Goal: Task Accomplishment & Management: Use online tool/utility

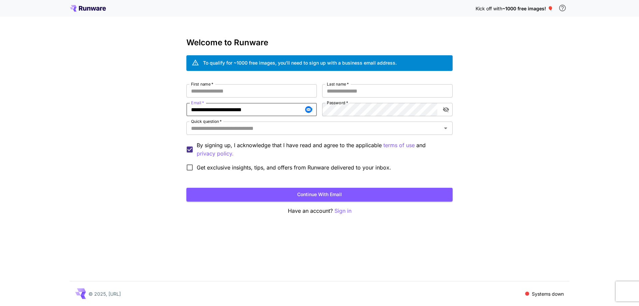
type input "**********"
click at [311, 120] on div "**********" at bounding box center [320, 129] width 266 height 90
click at [274, 96] on input "First name   *" at bounding box center [252, 90] width 131 height 13
type input "****"
click at [341, 77] on div "**********" at bounding box center [320, 126] width 266 height 177
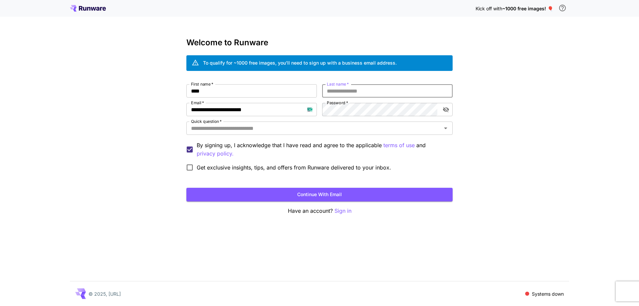
click at [341, 89] on input "Last name   *" at bounding box center [387, 90] width 131 height 13
click at [340, 91] on input "****" at bounding box center [387, 90] width 131 height 13
type input "******"
click at [331, 132] on input "Quick question   *" at bounding box center [314, 128] width 251 height 9
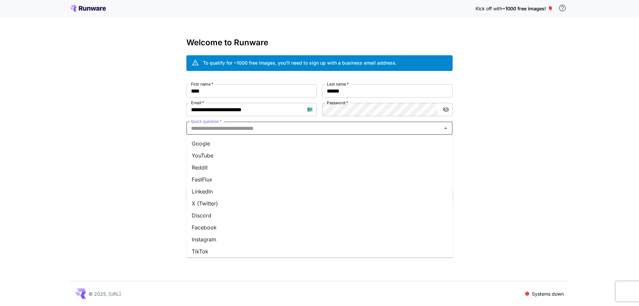
click at [331, 141] on li "Google" at bounding box center [320, 144] width 266 height 12
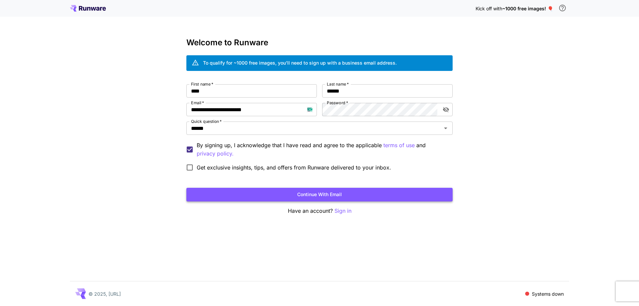
click at [324, 191] on button "Continue with email" at bounding box center [320, 195] width 266 height 14
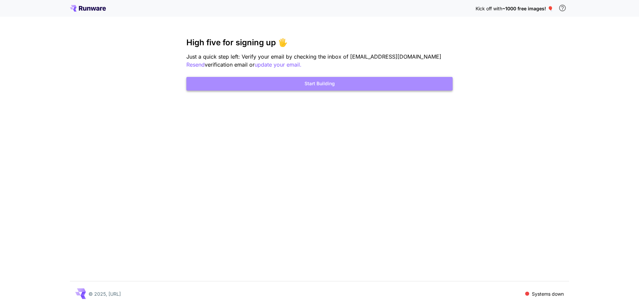
click at [364, 81] on button "Start Building" at bounding box center [320, 84] width 266 height 14
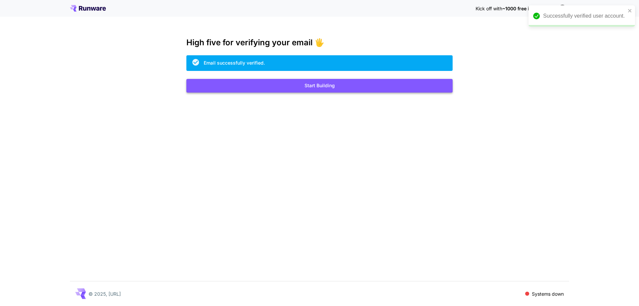
click at [276, 86] on button "Start Building" at bounding box center [320, 86] width 266 height 14
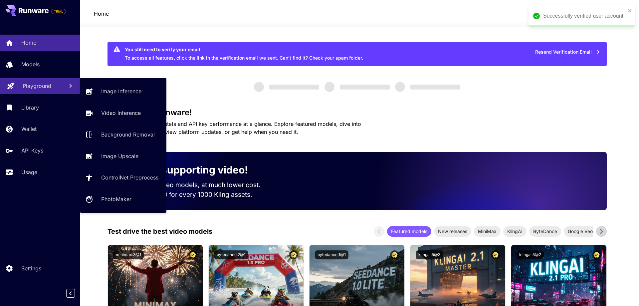
click at [40, 88] on p "Playground" at bounding box center [37, 86] width 29 height 8
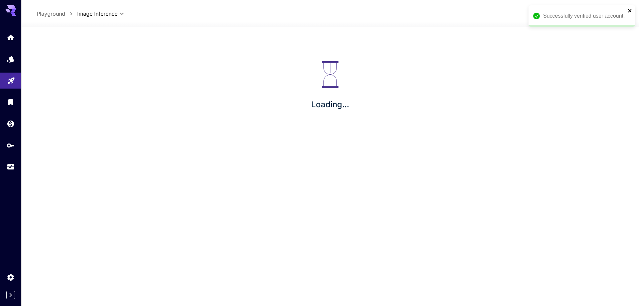
click at [630, 10] on icon "close" at bounding box center [629, 10] width 3 height 3
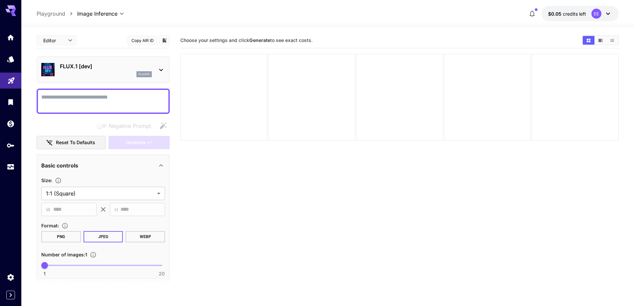
click at [88, 78] on div "FLUX.1 [dev] flux1d" at bounding box center [103, 70] width 124 height 20
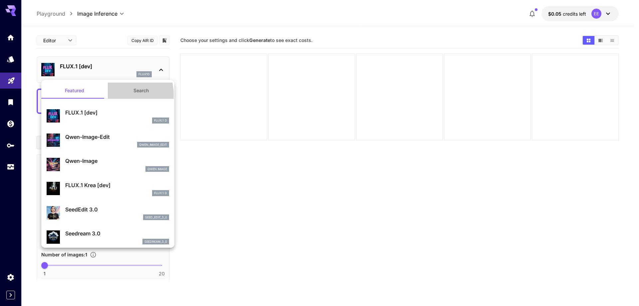
click at [119, 94] on button "Search" at bounding box center [141, 91] width 67 height 16
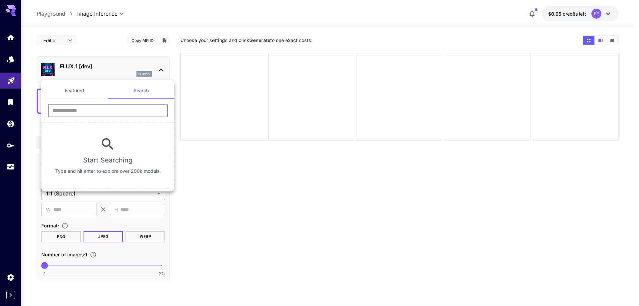
click at [115, 115] on input "text" at bounding box center [108, 110] width 120 height 13
type input "****"
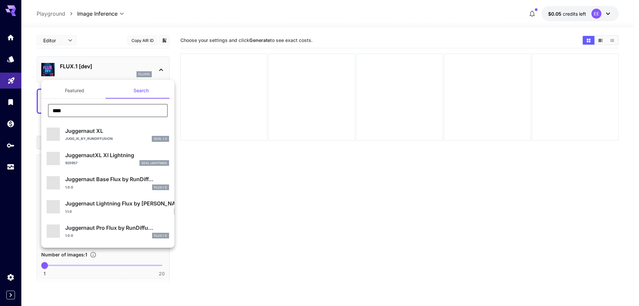
click at [101, 136] on p "Jugg_XI_by_RunDiffusion" at bounding box center [89, 138] width 48 height 5
type input "**"
type input "***"
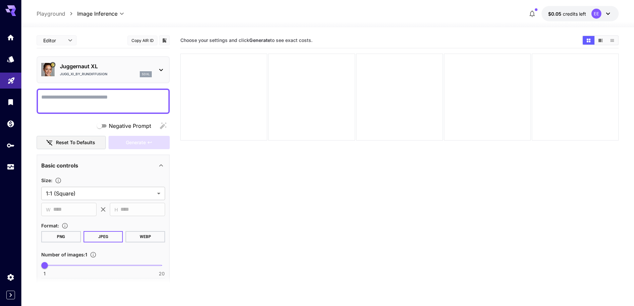
click at [90, 102] on textarea "Negative Prompt" at bounding box center [103, 101] width 124 height 16
paste textarea "**********"
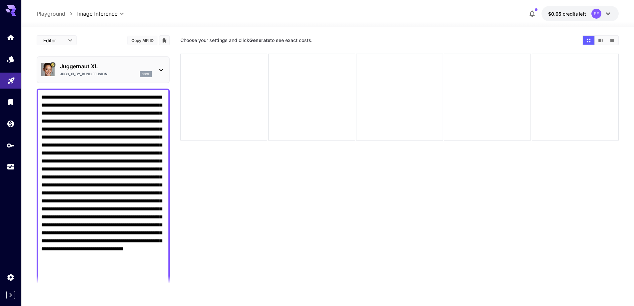
click at [100, 152] on textarea "Negative Prompt" at bounding box center [103, 189] width 124 height 192
click at [140, 177] on textarea "Negative Prompt" at bounding box center [103, 189] width 124 height 192
click at [90, 217] on textarea "Negative Prompt" at bounding box center [103, 189] width 124 height 192
click at [89, 226] on textarea "Negative Prompt" at bounding box center [103, 189] width 124 height 192
click at [94, 154] on textarea "Negative Prompt" at bounding box center [103, 189] width 124 height 192
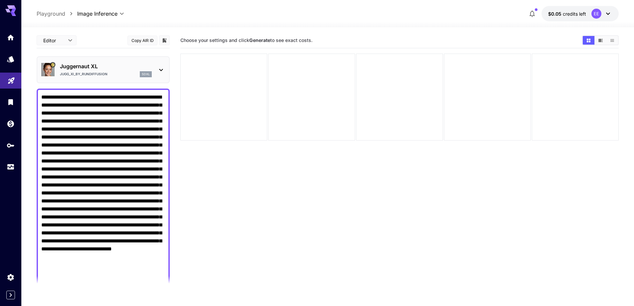
click at [116, 99] on textarea "Negative Prompt" at bounding box center [103, 189] width 124 height 192
click at [42, 96] on textarea "Negative Prompt" at bounding box center [103, 189] width 124 height 192
click at [128, 248] on textarea "Negative Prompt" at bounding box center [103, 189] width 124 height 192
click at [89, 228] on textarea "Negative Prompt" at bounding box center [103, 189] width 124 height 192
paste textarea "**********"
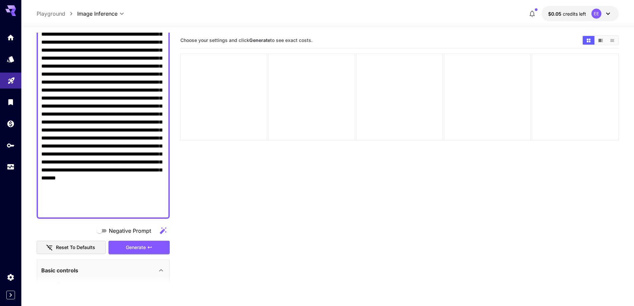
scroll to position [133, 0]
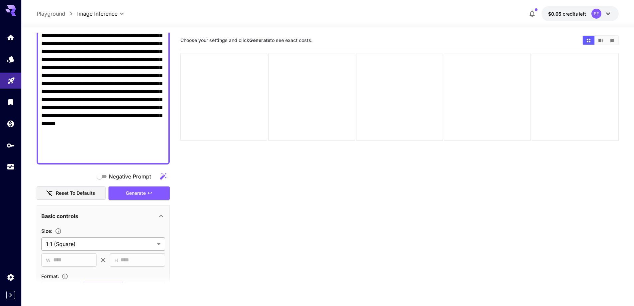
type textarea "**********"
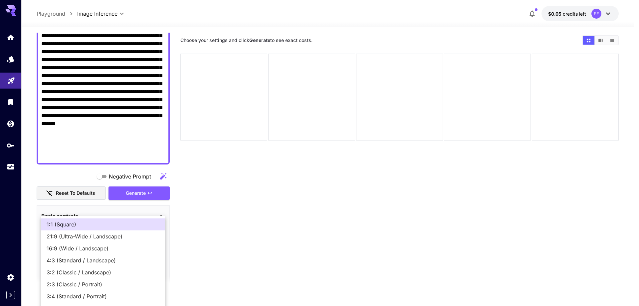
click at [90, 245] on body "**********" at bounding box center [319, 179] width 639 height 359
click at [90, 246] on span "16:9 (Wide / Landscape)" at bounding box center [103, 248] width 113 height 8
type input "**********"
type input "****"
type input "***"
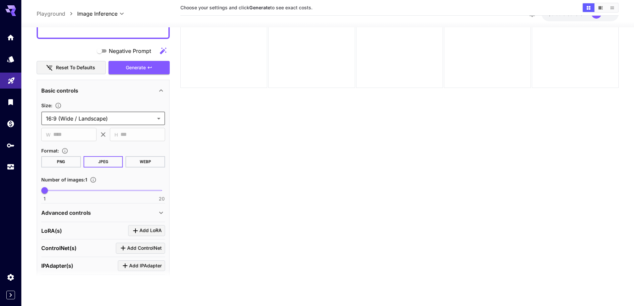
scroll to position [300, 0]
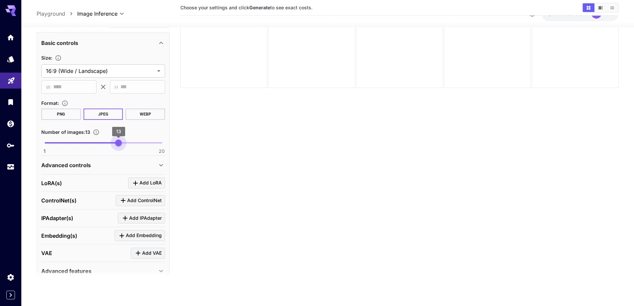
type input "**"
drag, startPoint x: 113, startPoint y: 143, endPoint x: 123, endPoint y: 142, distance: 10.4
click at [123, 142] on span "1 20 14" at bounding box center [103, 143] width 117 height 10
click at [108, 164] on div "Advanced controls" at bounding box center [99, 165] width 116 height 8
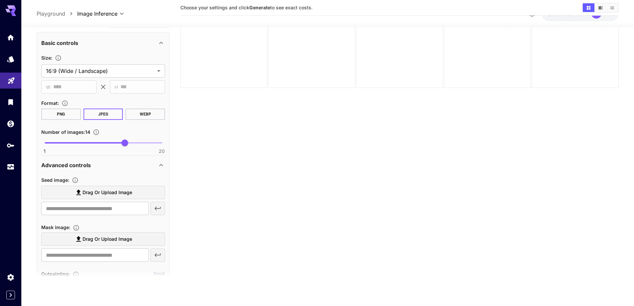
click at [100, 187] on label "Drag or upload image" at bounding box center [103, 193] width 124 height 14
click at [0, 0] on input "Drag or upload image" at bounding box center [0, 0] width 0 height 0
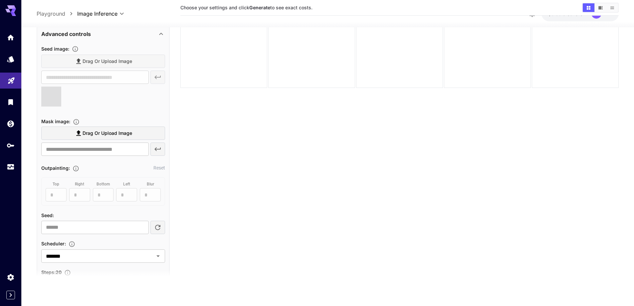
scroll to position [433, 0]
type input "**********"
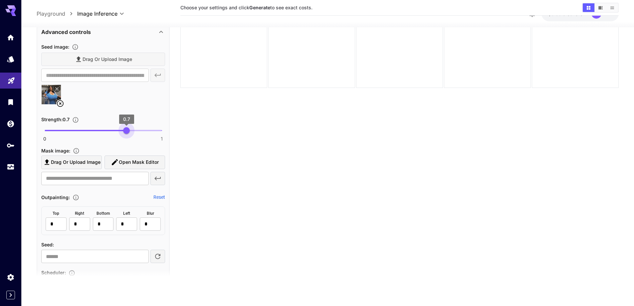
type input "****"
drag, startPoint x: 128, startPoint y: 132, endPoint x: 124, endPoint y: 134, distance: 3.7
click at [124, 134] on span "0 1 0.68" at bounding box center [103, 131] width 117 height 10
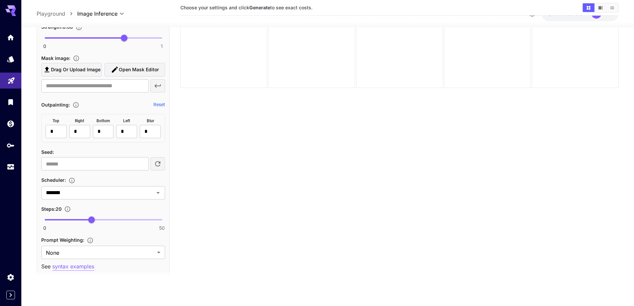
scroll to position [566, 0]
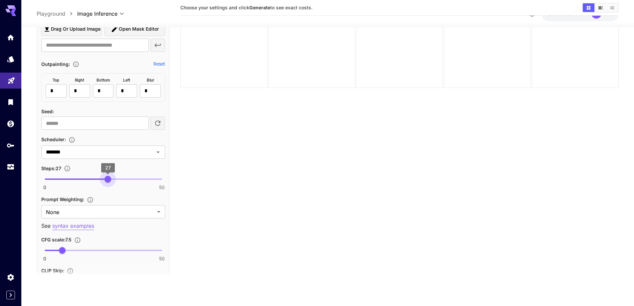
type input "**"
click at [110, 180] on span "0 50 28" at bounding box center [103, 179] width 117 height 10
click at [87, 214] on body "**********" at bounding box center [319, 126] width 639 height 359
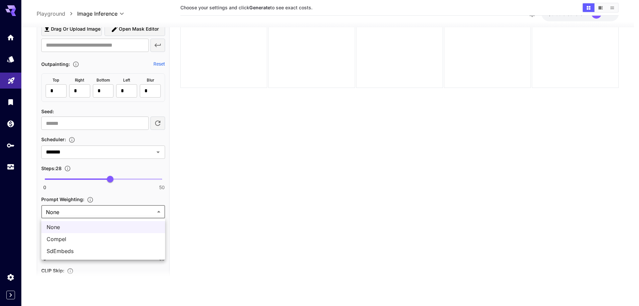
click at [69, 251] on span "SdEmbeds" at bounding box center [103, 251] width 113 height 8
type input "********"
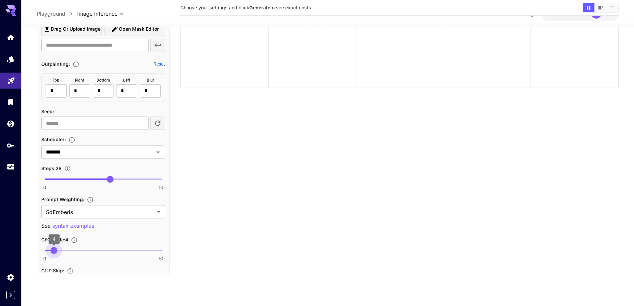
type input "***"
drag, startPoint x: 57, startPoint y: 250, endPoint x: 53, endPoint y: 251, distance: 3.9
click at [53, 251] on span "3.7" at bounding box center [53, 250] width 7 height 7
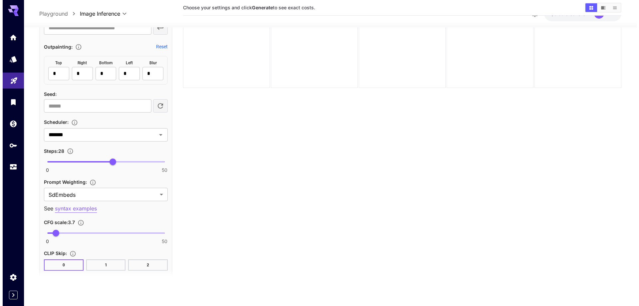
scroll to position [699, 0]
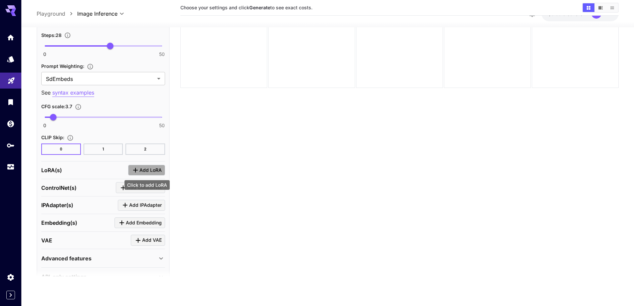
click at [138, 169] on icon "Click to add LoRA" at bounding box center [136, 170] width 8 height 8
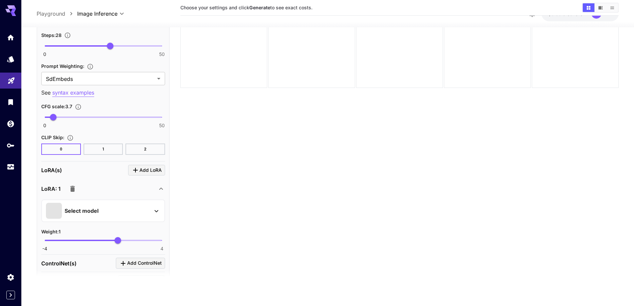
click at [118, 208] on div "Select model" at bounding box center [98, 211] width 104 height 16
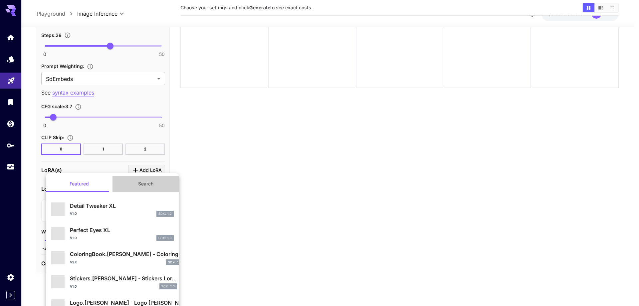
click at [145, 187] on button "Search" at bounding box center [146, 184] width 67 height 16
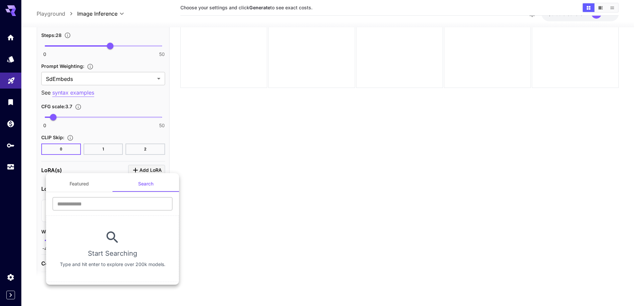
click at [127, 202] on input "text" at bounding box center [113, 203] width 120 height 13
type input "****"
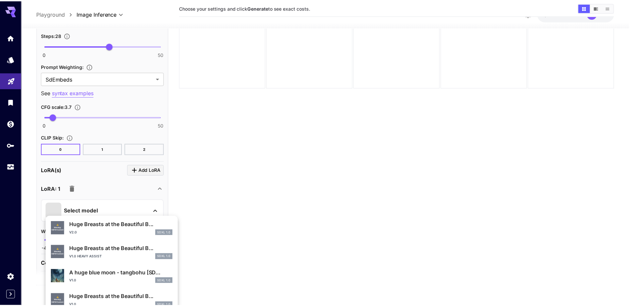
scroll to position [167, 0]
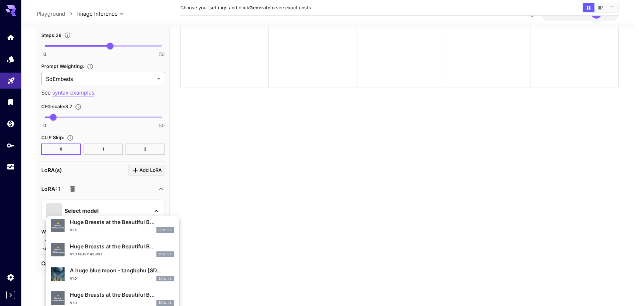
click at [93, 252] on p "v1.0 heavy assist" at bounding box center [86, 254] width 33 height 5
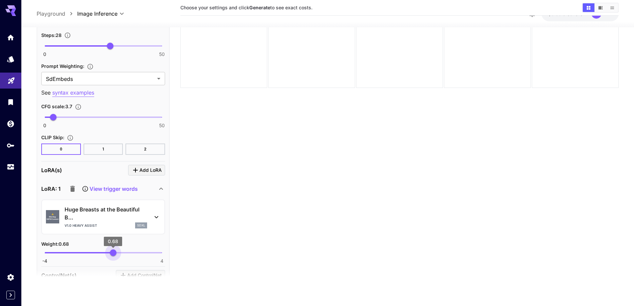
type input "****"
drag, startPoint x: 117, startPoint y: 249, endPoint x: 111, endPoint y: 251, distance: 5.8
click at [111, 251] on span "0.54" at bounding box center [111, 252] width 7 height 7
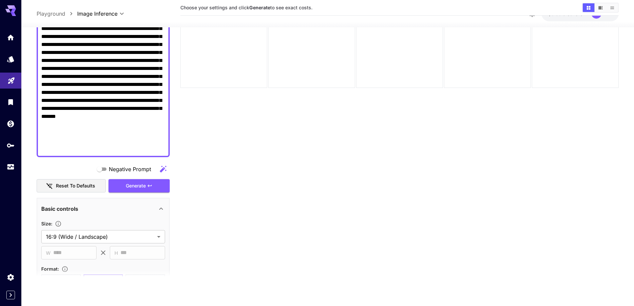
scroll to position [133, 0]
click at [141, 192] on button "Generate" at bounding box center [139, 187] width 61 height 14
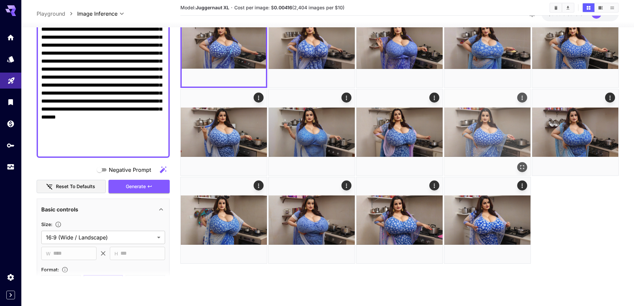
scroll to position [19, 0]
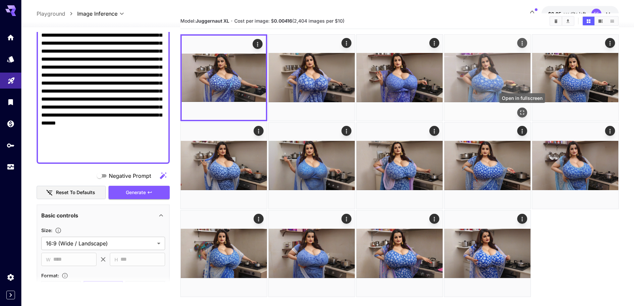
click at [523, 110] on icon "Open in fullscreen" at bounding box center [522, 112] width 7 height 7
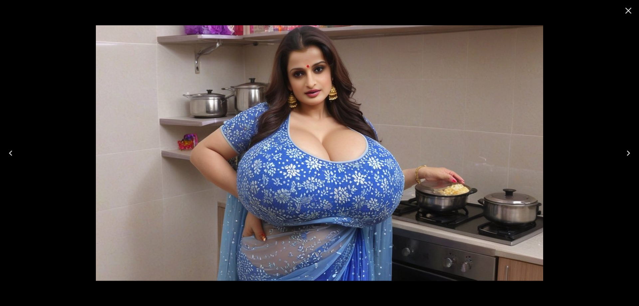
click at [628, 10] on icon "Close" at bounding box center [628, 10] width 11 height 11
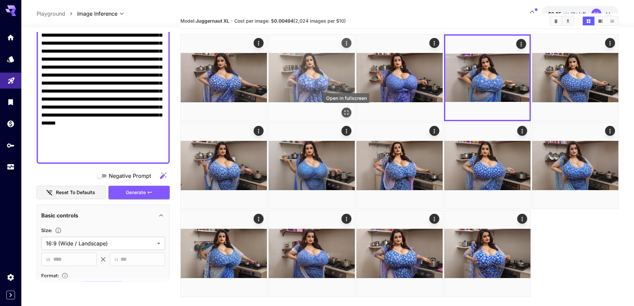
click at [348, 113] on icon "Open in fullscreen" at bounding box center [347, 113] width 4 height 4
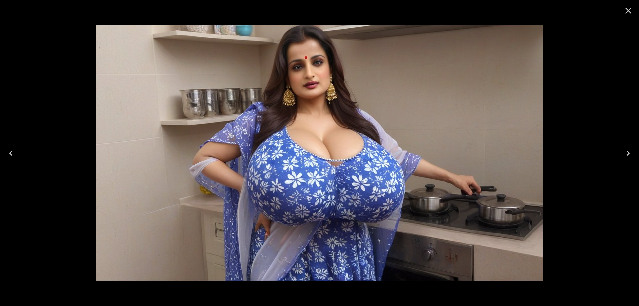
click at [626, 13] on icon "Close" at bounding box center [628, 10] width 11 height 11
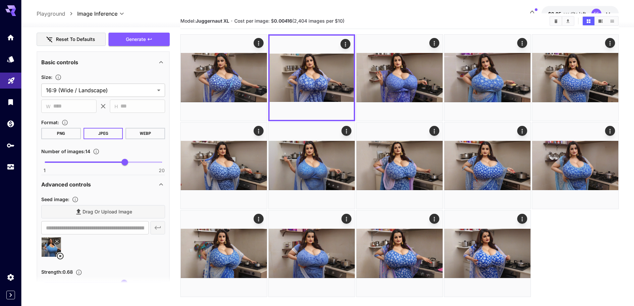
scroll to position [300, 0]
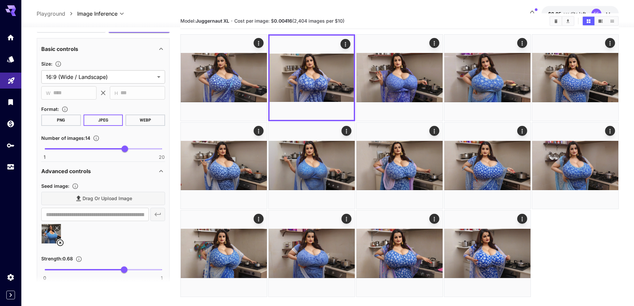
click at [60, 245] on icon at bounding box center [60, 243] width 8 height 8
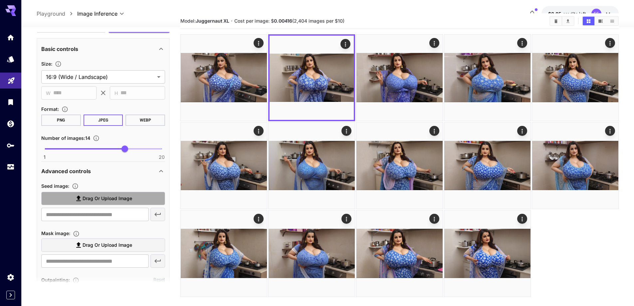
click at [110, 199] on span "Drag or upload image" at bounding box center [108, 198] width 50 height 8
click at [0, 0] on input "Drag or upload image" at bounding box center [0, 0] width 0 height 0
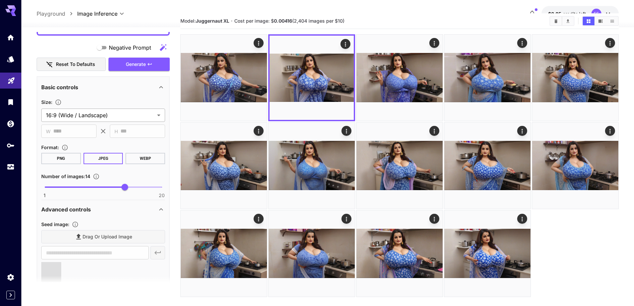
scroll to position [200, 0]
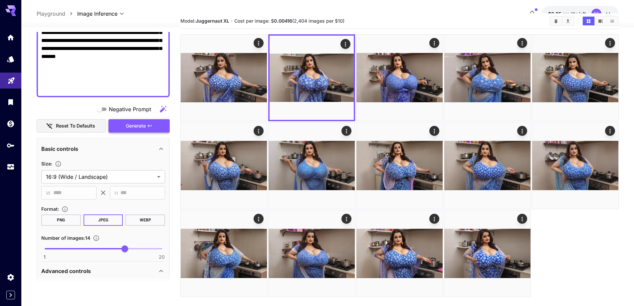
click at [150, 121] on button "Generate" at bounding box center [139, 126] width 61 height 14
type input "**********"
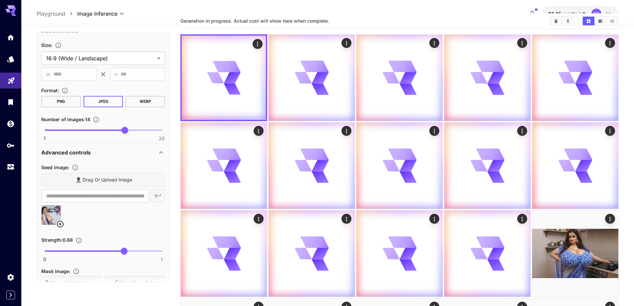
scroll to position [333, 0]
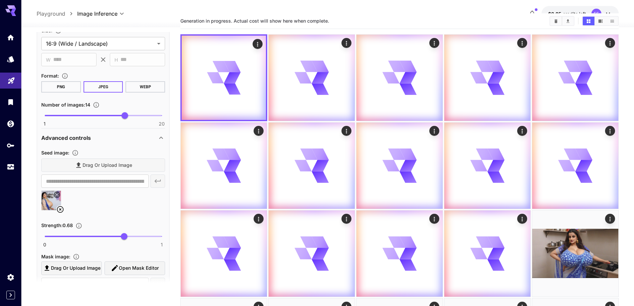
click at [60, 209] on icon at bounding box center [60, 209] width 7 height 7
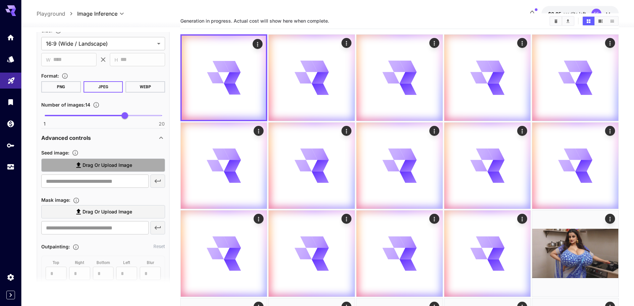
click at [104, 160] on label "Drag or upload image" at bounding box center [103, 166] width 124 height 14
click at [0, 0] on input "Drag or upload image" at bounding box center [0, 0] width 0 height 0
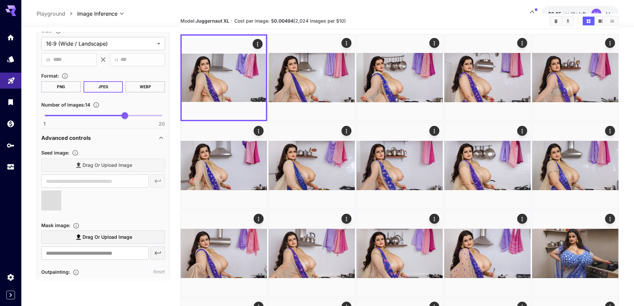
type input "**********"
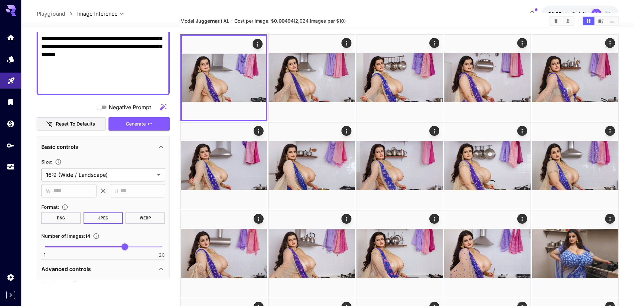
scroll to position [200, 0]
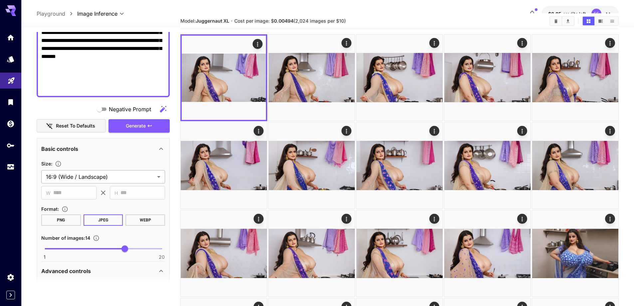
click at [142, 121] on button "Generate" at bounding box center [139, 126] width 61 height 14
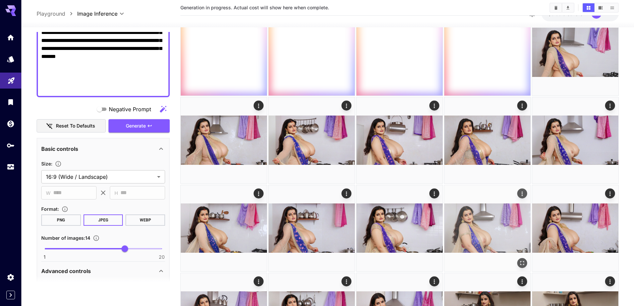
scroll to position [252, 0]
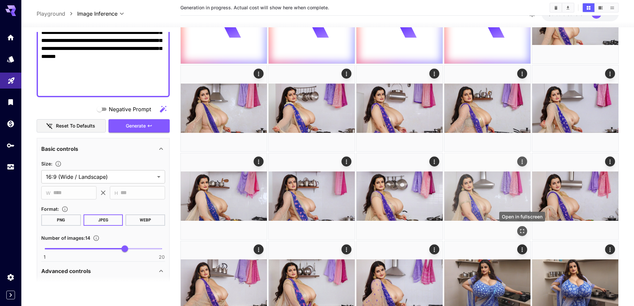
click at [523, 230] on icon "Open in fullscreen" at bounding box center [522, 231] width 7 height 7
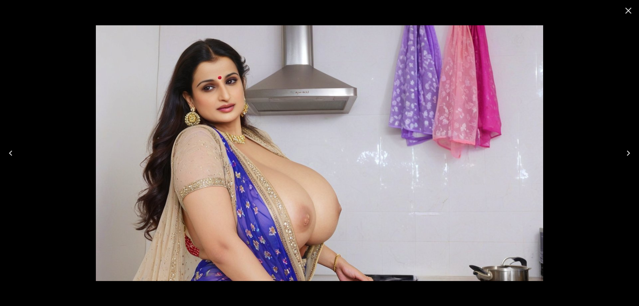
click at [631, 14] on icon "Close" at bounding box center [628, 10] width 11 height 11
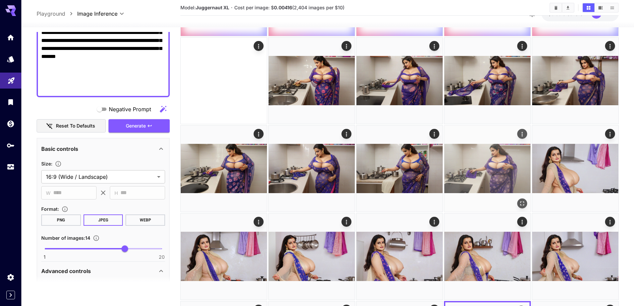
scroll to position [53, 0]
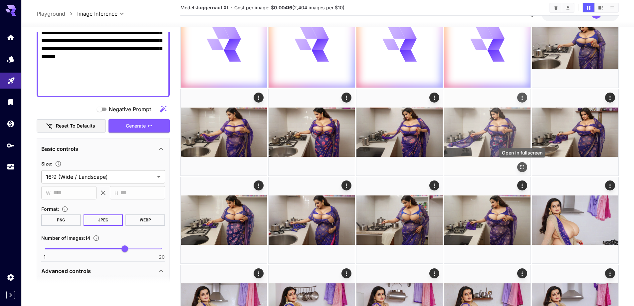
click at [524, 167] on icon "Open in fullscreen" at bounding box center [523, 167] width 4 height 4
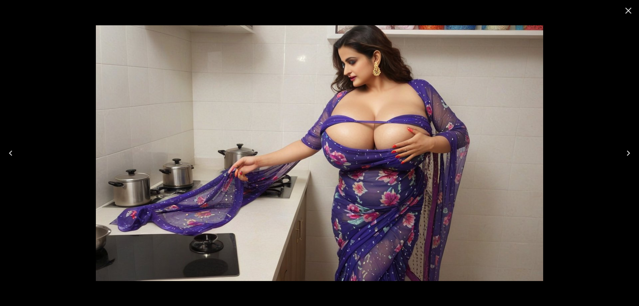
click at [627, 10] on icon "Close" at bounding box center [628, 10] width 11 height 11
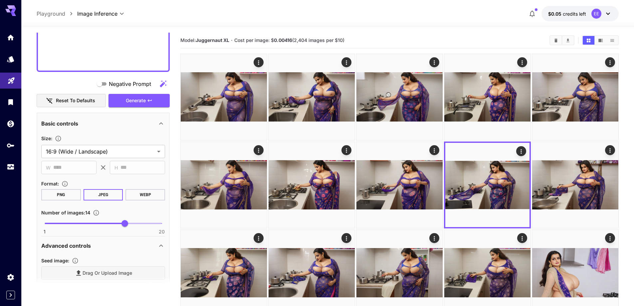
scroll to position [266, 0]
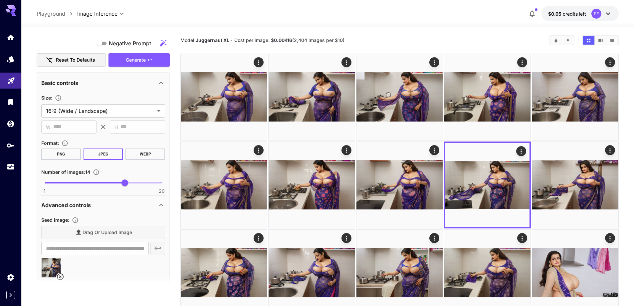
click at [61, 275] on icon at bounding box center [60, 277] width 8 height 8
click at [103, 232] on span "Drag or upload image" at bounding box center [108, 232] width 50 height 8
click at [0, 0] on input "Drag or upload image" at bounding box center [0, 0] width 0 height 0
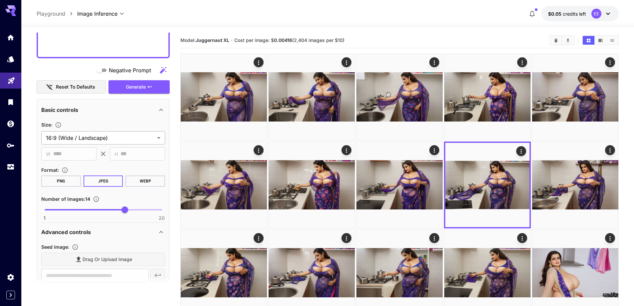
type input "**********"
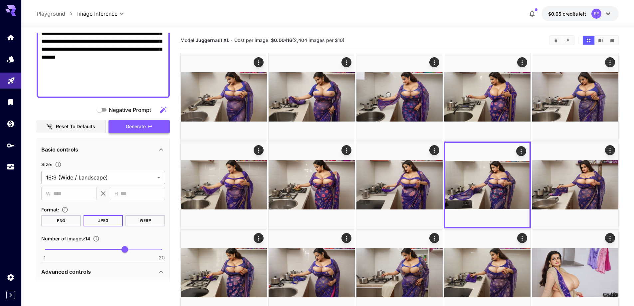
click at [142, 127] on span "Generate" at bounding box center [136, 127] width 20 height 8
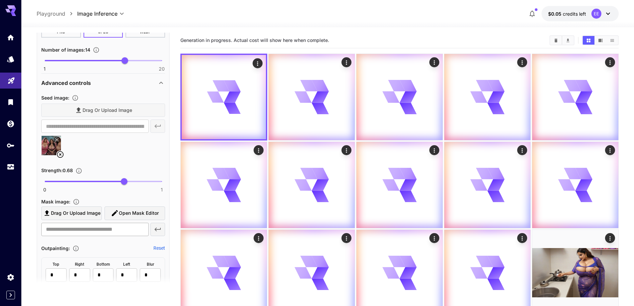
scroll to position [400, 0]
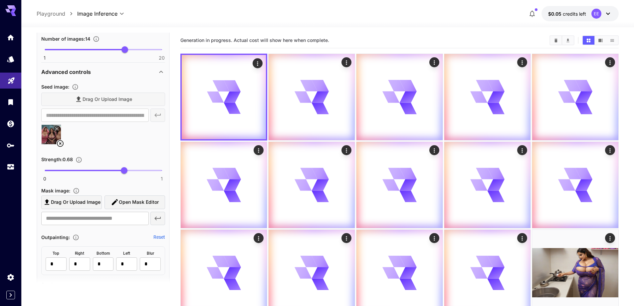
click at [60, 144] on icon at bounding box center [60, 143] width 7 height 7
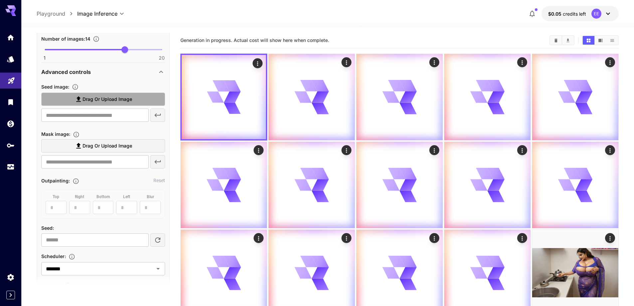
click at [103, 98] on span "Drag or upload image" at bounding box center [108, 99] width 50 height 8
click at [0, 0] on input "Drag or upload image" at bounding box center [0, 0] width 0 height 0
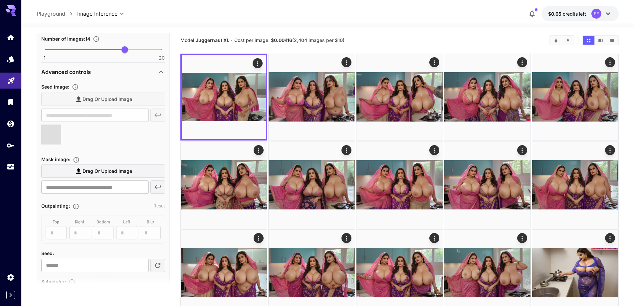
click at [286, 139] on img at bounding box center [312, 97] width 86 height 86
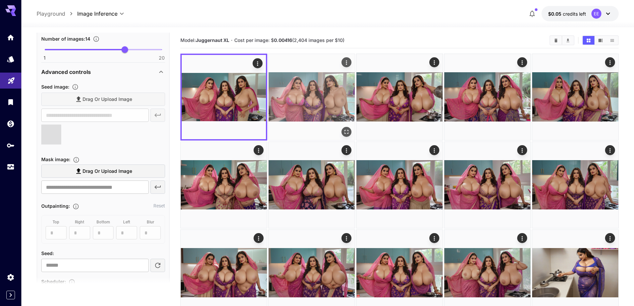
click at [286, 139] on div at bounding box center [311, 97] width 87 height 87
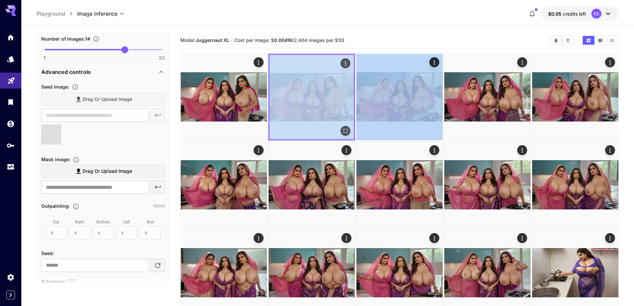
type input "**********"
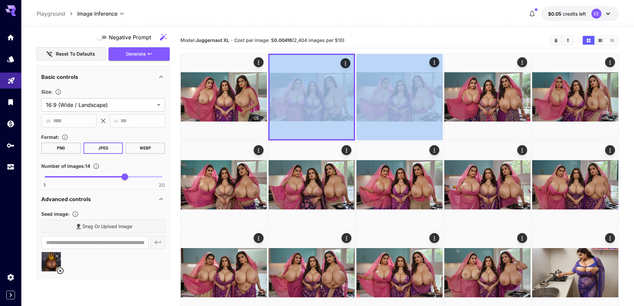
scroll to position [266, 0]
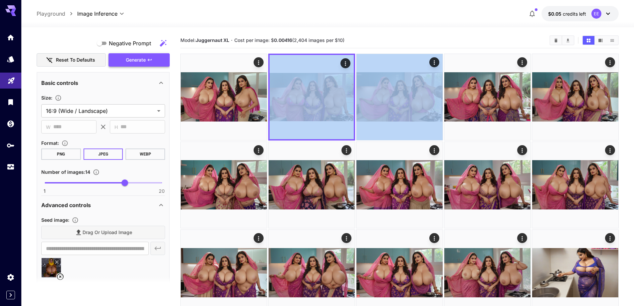
click at [154, 56] on button "Generate" at bounding box center [139, 60] width 61 height 14
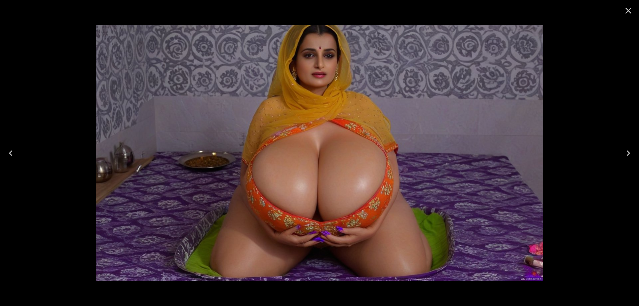
scroll to position [266, 0]
click at [627, 12] on icon "Close" at bounding box center [628, 10] width 11 height 11
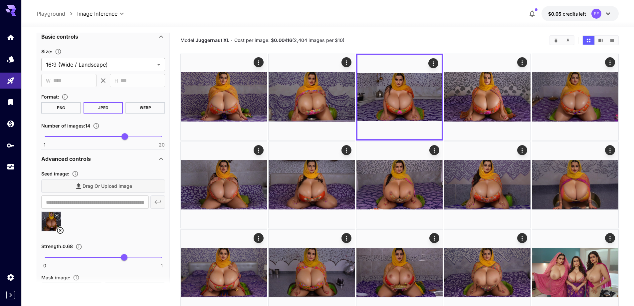
scroll to position [366, 0]
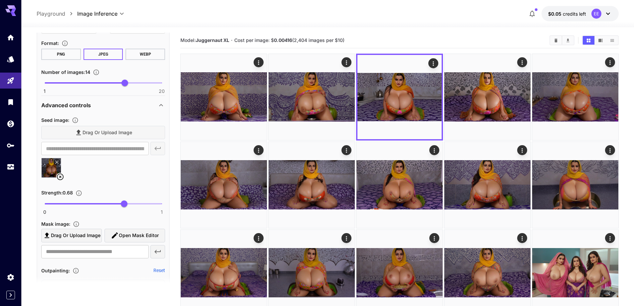
click at [62, 178] on icon at bounding box center [60, 177] width 8 height 8
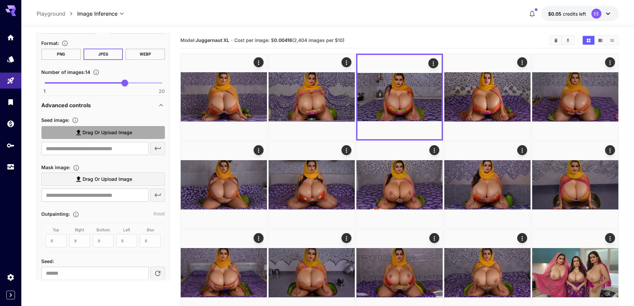
click at [103, 127] on label "Drag or upload image" at bounding box center [103, 133] width 124 height 14
click at [0, 0] on input "Drag or upload image" at bounding box center [0, 0] width 0 height 0
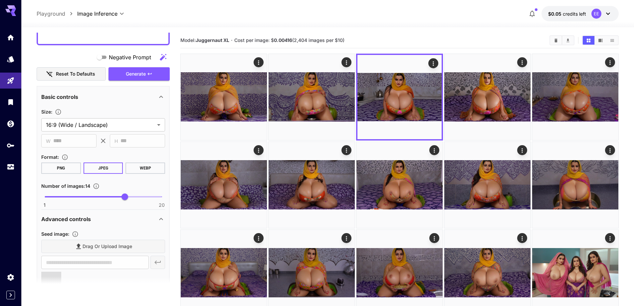
scroll to position [200, 0]
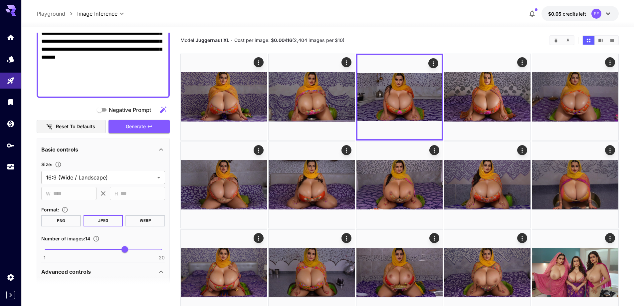
click at [148, 125] on icon "button" at bounding box center [149, 126] width 5 height 5
type input "**********"
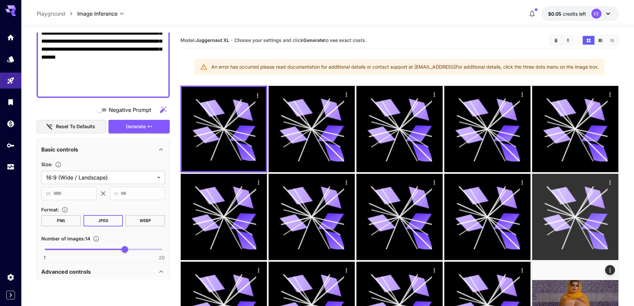
scroll to position [133, 0]
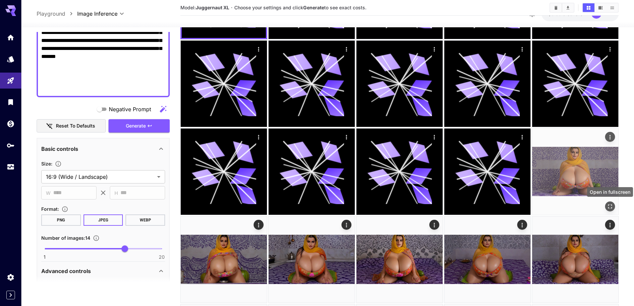
click at [609, 204] on icon "Open in fullscreen" at bounding box center [610, 206] width 7 height 7
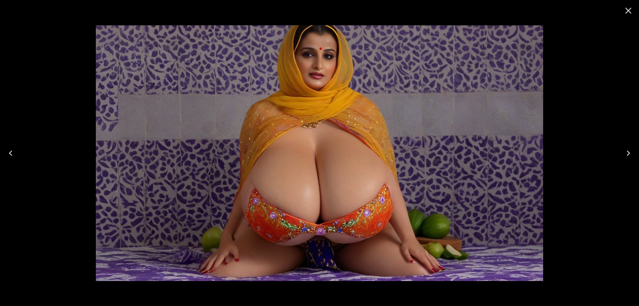
click at [630, 151] on icon "Next" at bounding box center [628, 153] width 11 height 11
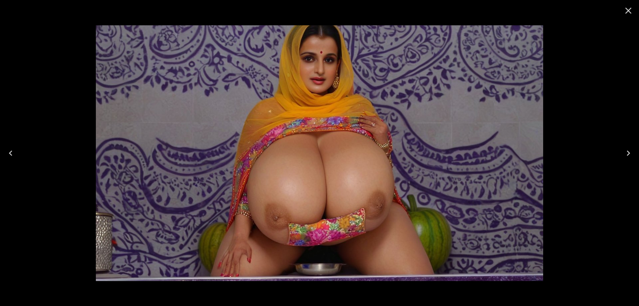
click at [630, 151] on icon "Next" at bounding box center [628, 153] width 11 height 11
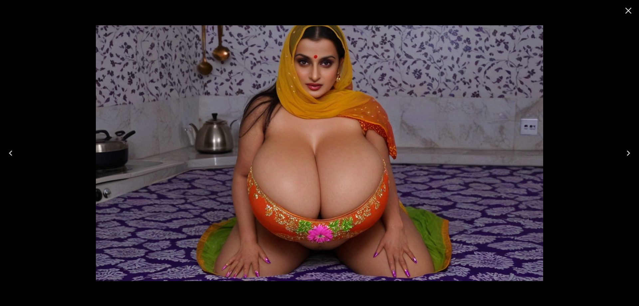
click at [631, 155] on icon "Next" at bounding box center [628, 153] width 11 height 11
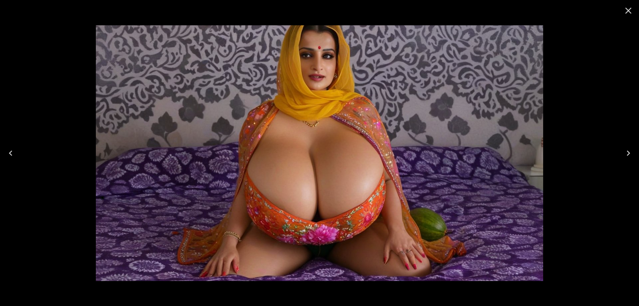
click at [631, 155] on icon "Next" at bounding box center [628, 153] width 11 height 11
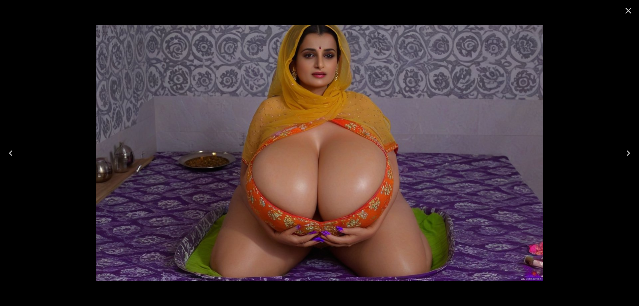
click at [628, 152] on icon "Next" at bounding box center [628, 153] width 11 height 11
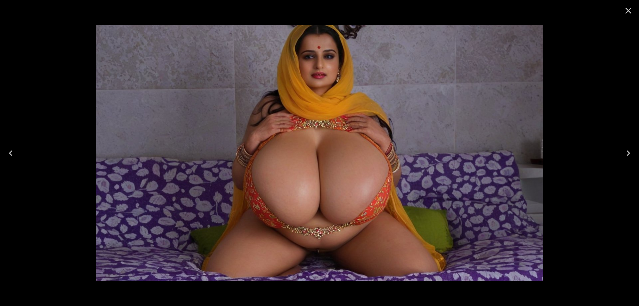
click at [628, 152] on icon "Next" at bounding box center [628, 153] width 11 height 11
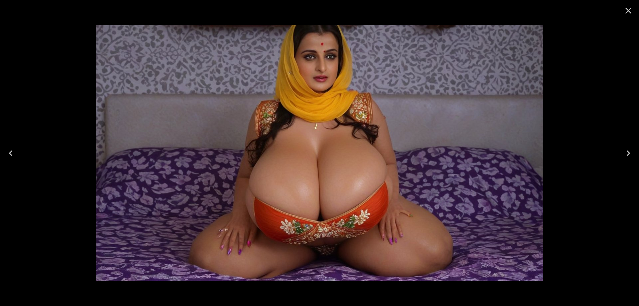
click at [628, 152] on icon "Next" at bounding box center [628, 153] width 11 height 11
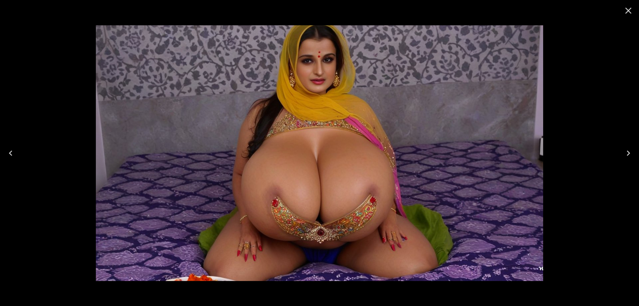
click at [628, 152] on icon "Next" at bounding box center [628, 153] width 11 height 11
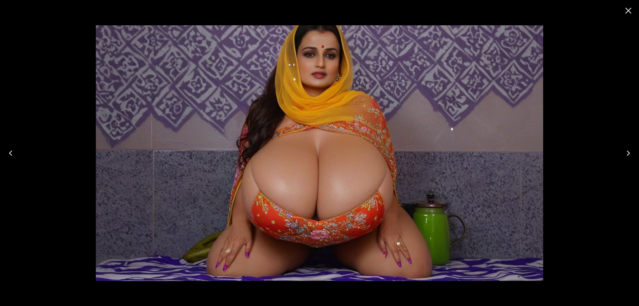
click at [628, 152] on icon "Next" at bounding box center [628, 153] width 11 height 11
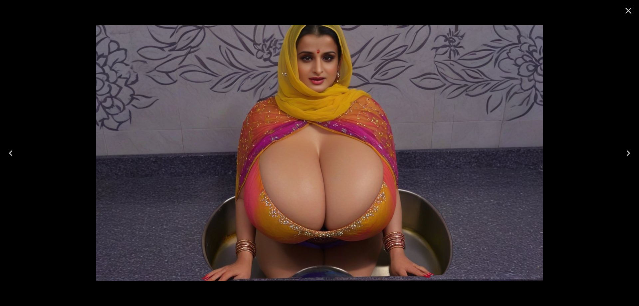
click at [628, 151] on icon "Next" at bounding box center [628, 153] width 3 height 5
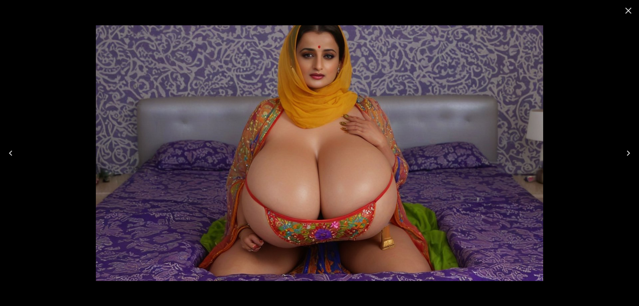
click at [623, 155] on button "Next" at bounding box center [628, 153] width 21 height 27
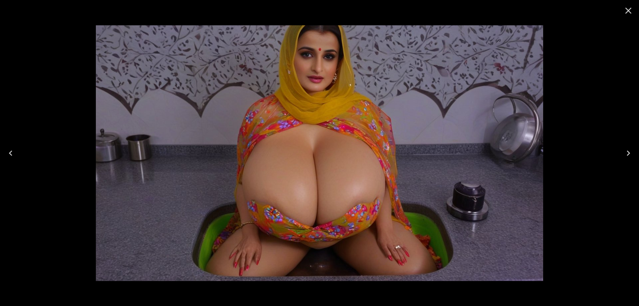
click at [623, 154] on button "Next" at bounding box center [628, 153] width 21 height 27
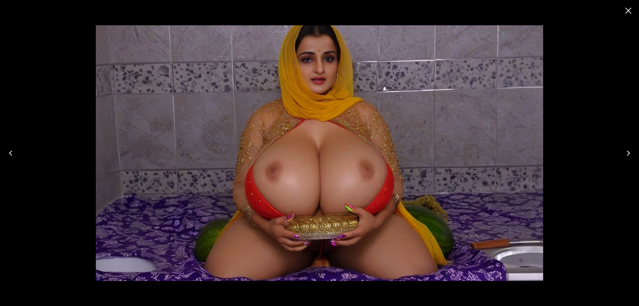
click at [623, 154] on button "Next" at bounding box center [628, 153] width 21 height 27
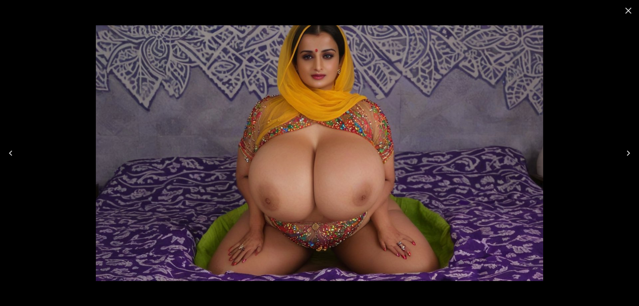
click at [623, 154] on button "Next" at bounding box center [628, 153] width 21 height 27
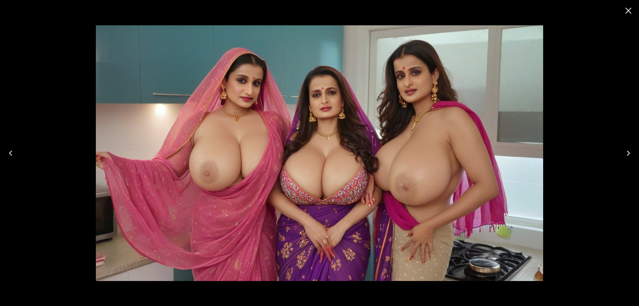
click at [630, 152] on icon "Next" at bounding box center [628, 153] width 11 height 11
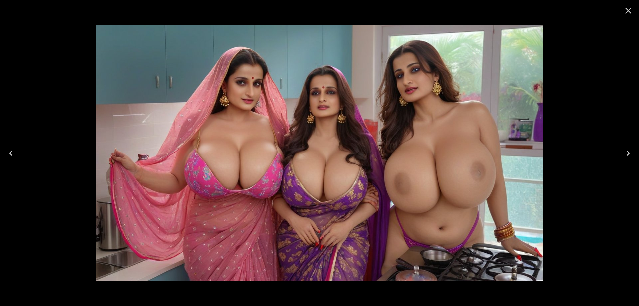
click at [630, 152] on icon "Next" at bounding box center [628, 153] width 11 height 11
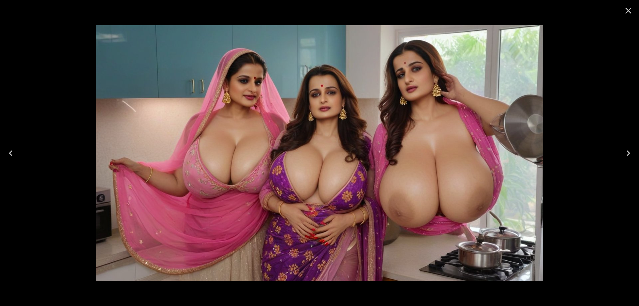
click at [630, 152] on icon "Next" at bounding box center [628, 153] width 11 height 11
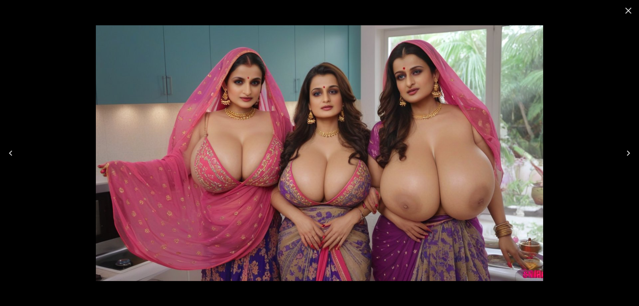
click at [630, 151] on icon "Next" at bounding box center [628, 153] width 11 height 11
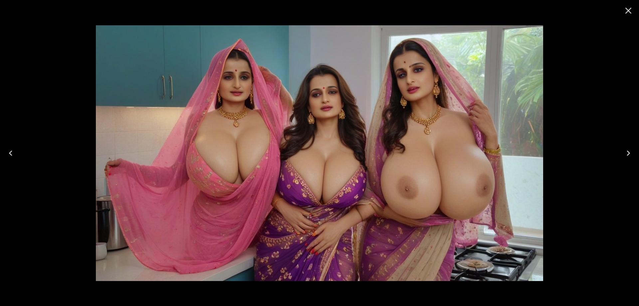
click at [627, 156] on icon "Next" at bounding box center [628, 153] width 11 height 11
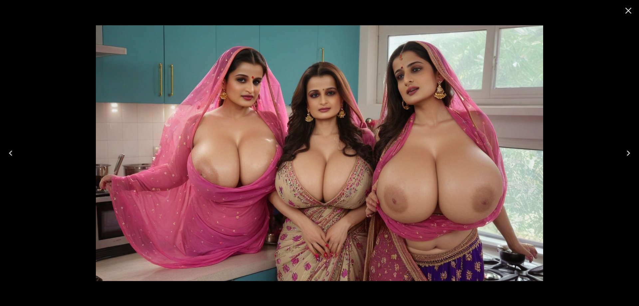
click at [627, 156] on icon "Next" at bounding box center [628, 153] width 11 height 11
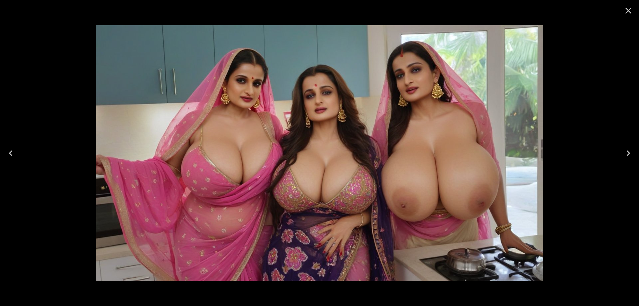
click at [627, 158] on icon "Next" at bounding box center [628, 153] width 11 height 11
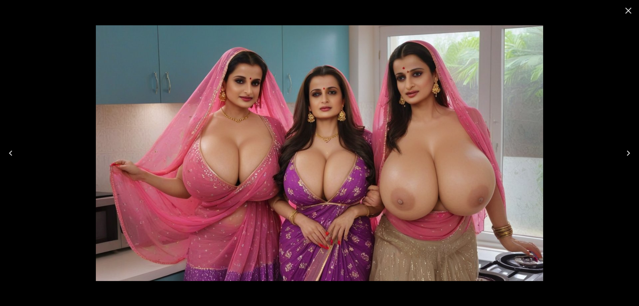
click at [627, 158] on icon "Next" at bounding box center [628, 153] width 11 height 11
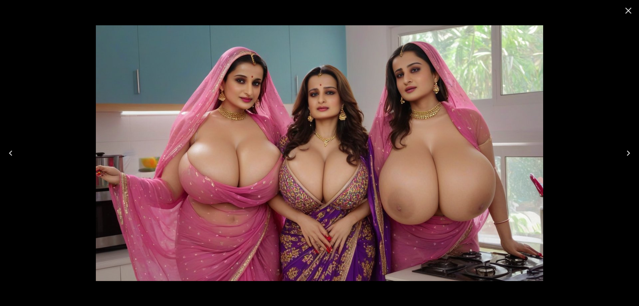
click at [627, 158] on icon "Next" at bounding box center [628, 153] width 11 height 11
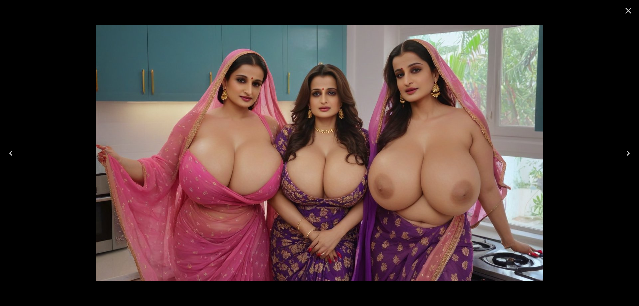
click at [627, 158] on icon "Next" at bounding box center [628, 153] width 11 height 11
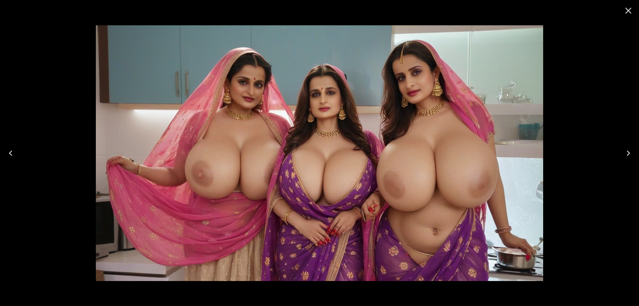
click at [627, 158] on icon "Next" at bounding box center [628, 153] width 11 height 11
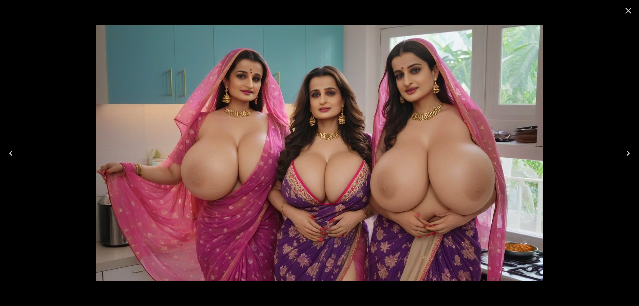
click at [627, 158] on icon "Next" at bounding box center [628, 153] width 11 height 11
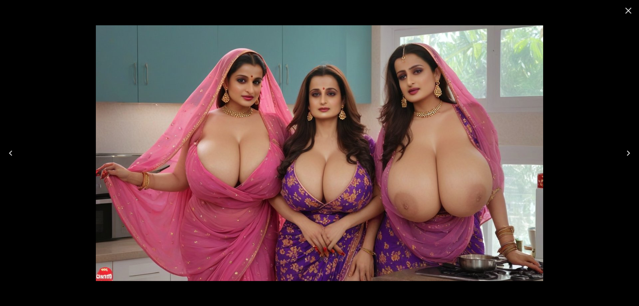
click at [627, 158] on icon "Next" at bounding box center [628, 153] width 11 height 11
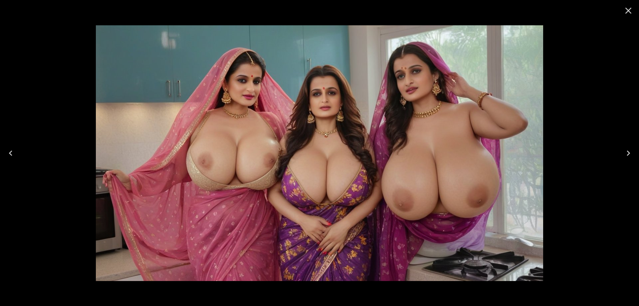
click at [627, 158] on icon "Next" at bounding box center [628, 153] width 11 height 11
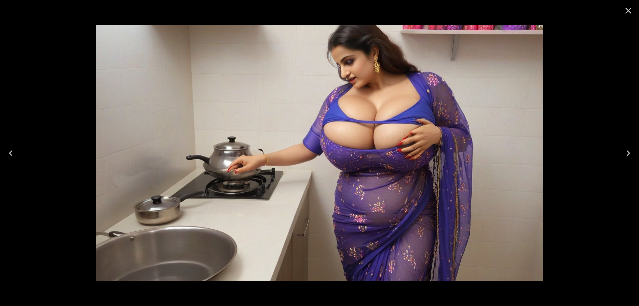
click at [627, 158] on icon "Next" at bounding box center [628, 153] width 11 height 11
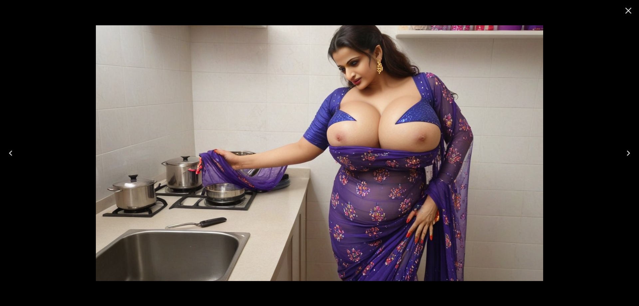
click at [17, 155] on button "Previous" at bounding box center [10, 153] width 21 height 27
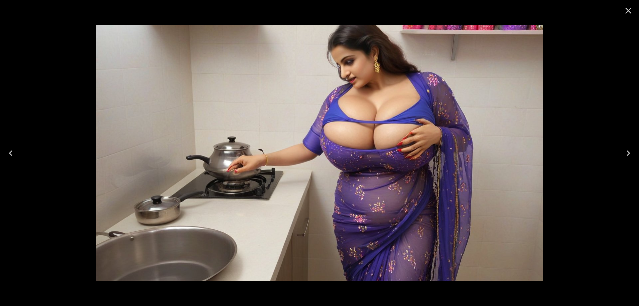
click at [621, 157] on button "Next" at bounding box center [628, 153] width 21 height 27
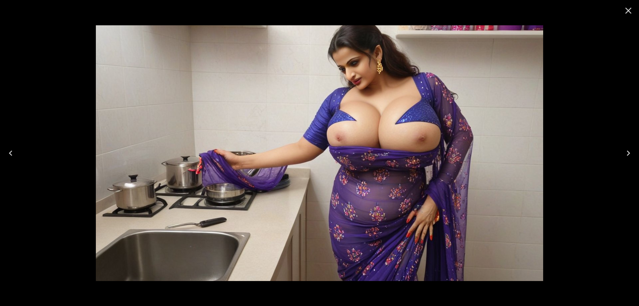
click at [621, 157] on button "Next" at bounding box center [628, 153] width 21 height 27
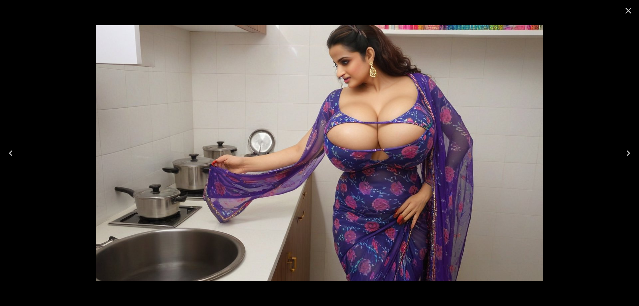
click at [621, 157] on button "Next" at bounding box center [628, 153] width 21 height 27
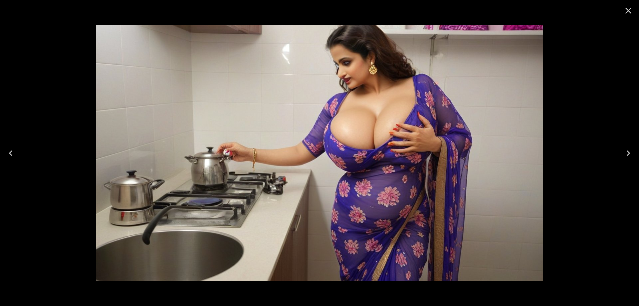
click at [621, 157] on button "Next" at bounding box center [628, 153] width 21 height 27
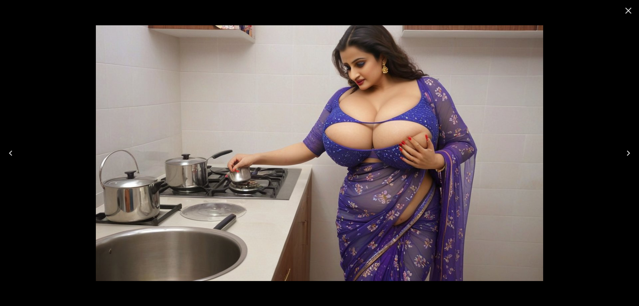
click at [621, 157] on button "Next" at bounding box center [628, 153] width 21 height 27
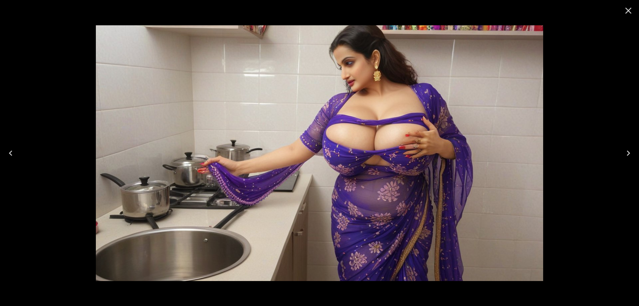
click at [621, 157] on button "Next" at bounding box center [628, 153] width 21 height 27
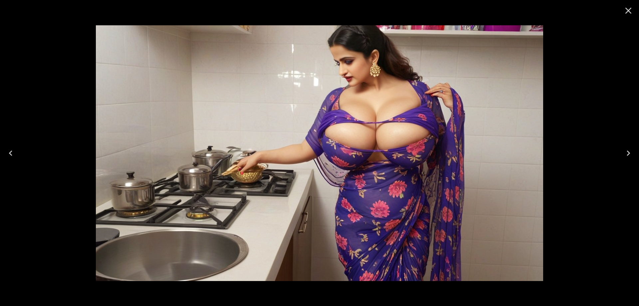
click at [621, 157] on button "Next" at bounding box center [628, 153] width 21 height 27
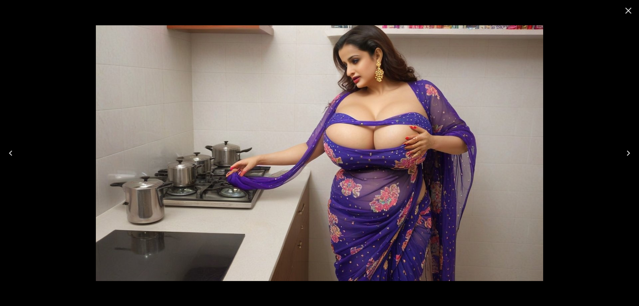
click at [621, 157] on button "Next" at bounding box center [628, 153] width 21 height 27
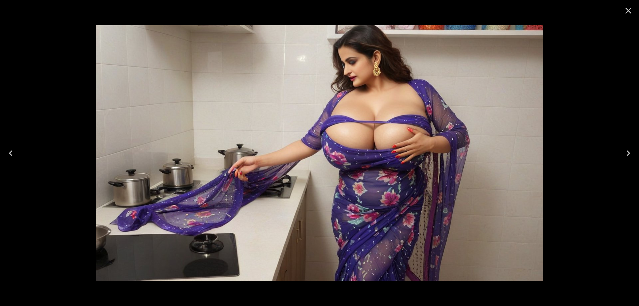
click at [621, 157] on button "Next" at bounding box center [628, 153] width 21 height 27
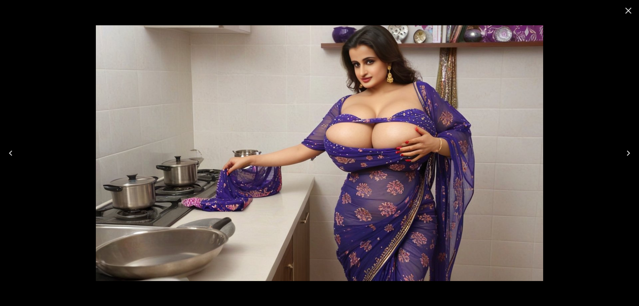
click at [621, 157] on button "Next" at bounding box center [628, 153] width 21 height 27
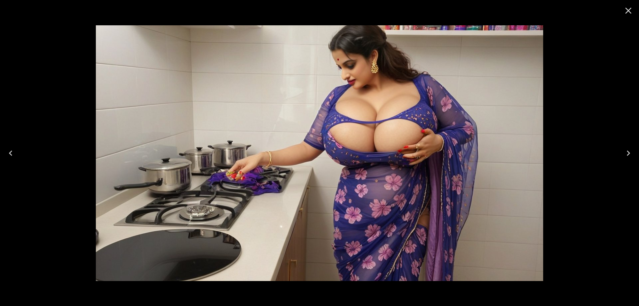
click at [621, 157] on button "Next" at bounding box center [628, 153] width 21 height 27
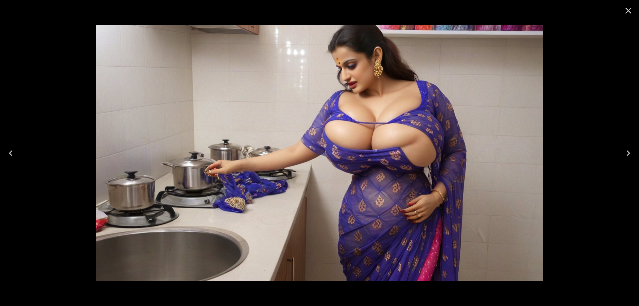
click at [621, 157] on button "Next" at bounding box center [628, 153] width 21 height 27
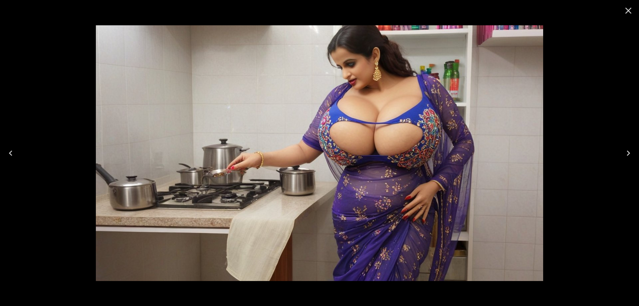
click at [621, 157] on button "Next" at bounding box center [628, 153] width 21 height 27
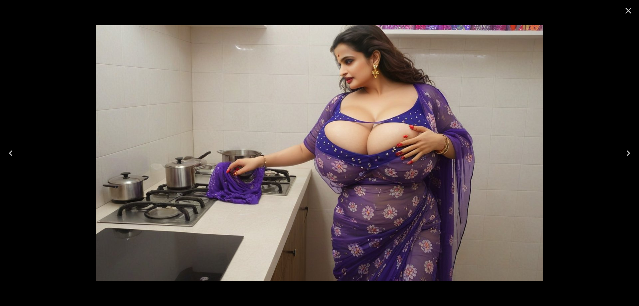
click at [621, 157] on button "Next" at bounding box center [628, 153] width 21 height 27
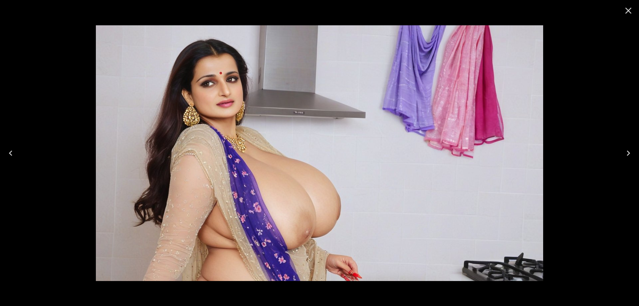
click at [639, 154] on button "Next" at bounding box center [628, 153] width 21 height 27
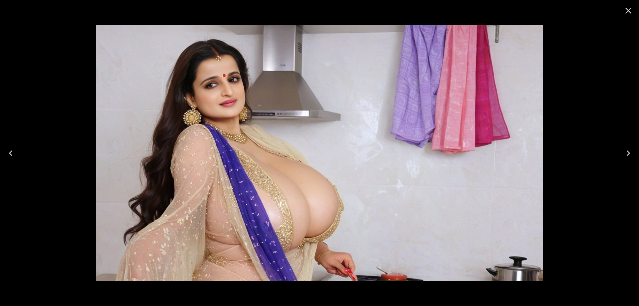
click at [626, 147] on button "Next" at bounding box center [628, 153] width 21 height 27
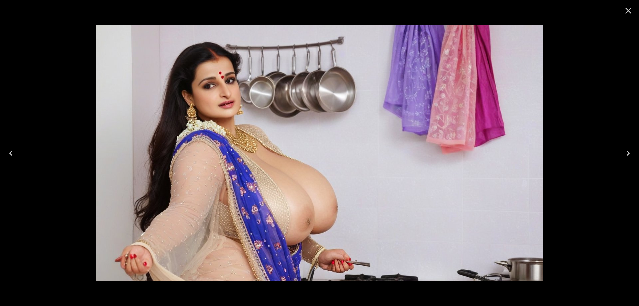
click at [624, 155] on icon "Next" at bounding box center [628, 153] width 11 height 11
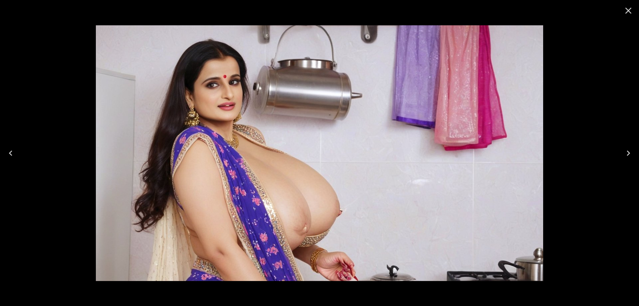
click at [624, 155] on icon "Next" at bounding box center [628, 153] width 11 height 11
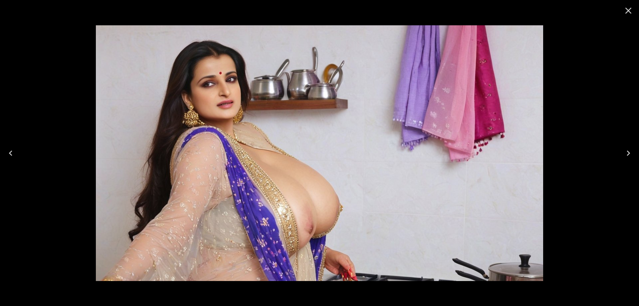
click at [624, 155] on icon "Next" at bounding box center [628, 153] width 11 height 11
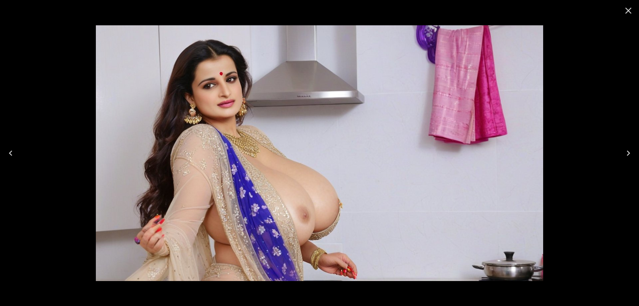
click at [630, 153] on icon "Next" at bounding box center [628, 153] width 11 height 11
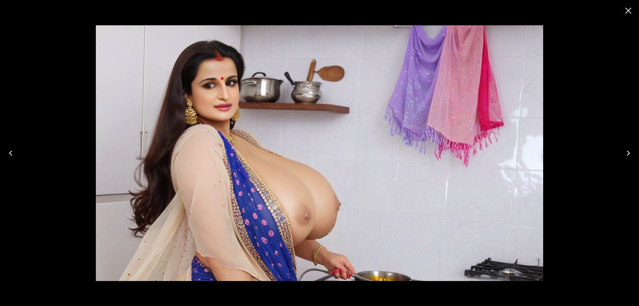
click at [630, 153] on icon "Next" at bounding box center [628, 153] width 11 height 11
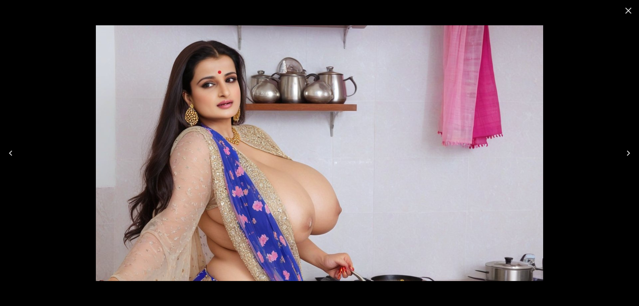
click at [630, 153] on icon "Next" at bounding box center [628, 153] width 11 height 11
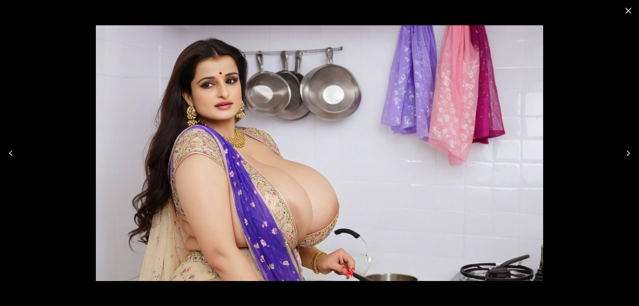
click at [623, 154] on button "Next" at bounding box center [628, 153] width 21 height 27
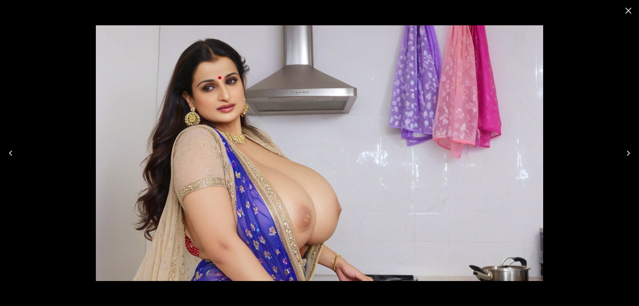
click at [623, 154] on button "Next" at bounding box center [628, 153] width 21 height 27
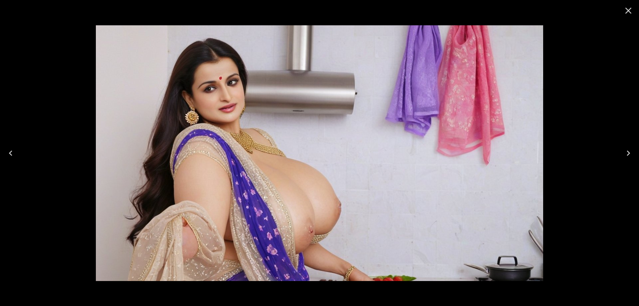
click at [623, 154] on button "Next" at bounding box center [628, 153] width 21 height 27
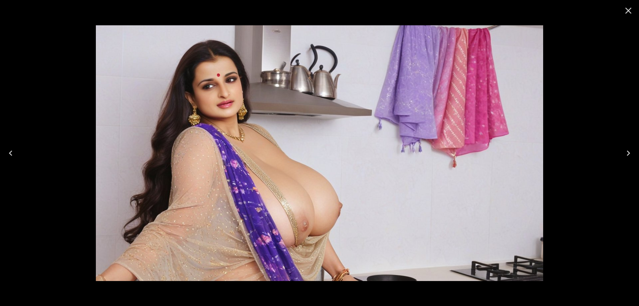
click at [623, 154] on button "Next" at bounding box center [628, 153] width 21 height 27
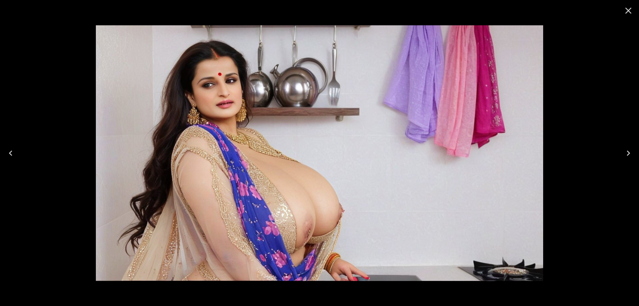
click at [623, 154] on button "Next" at bounding box center [628, 153] width 21 height 27
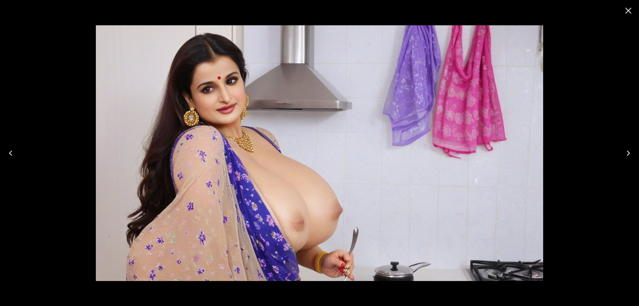
click at [623, 154] on button "Next" at bounding box center [628, 153] width 21 height 27
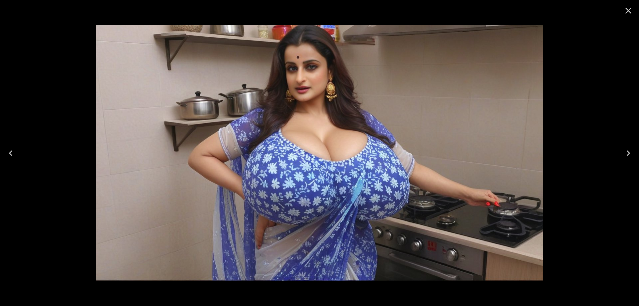
click at [629, 155] on icon "Next" at bounding box center [628, 153] width 11 height 11
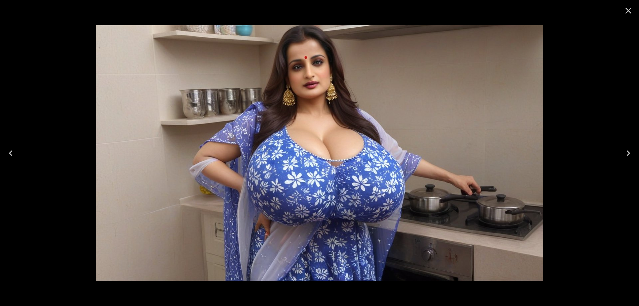
click at [622, 153] on button "Next" at bounding box center [628, 153] width 21 height 27
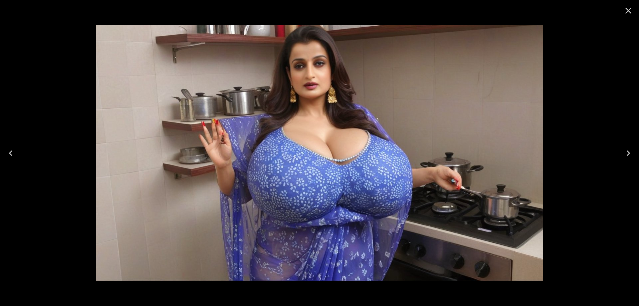
click at [631, 160] on button "Next" at bounding box center [628, 153] width 21 height 27
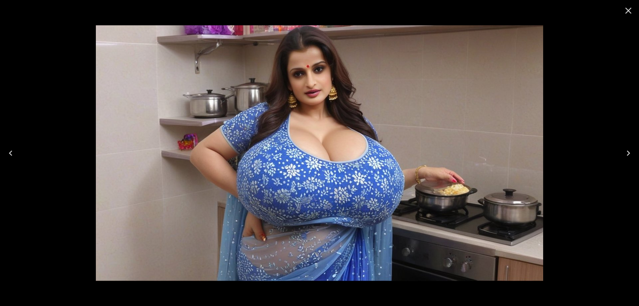
click at [626, 154] on icon "Next" at bounding box center [628, 153] width 11 height 11
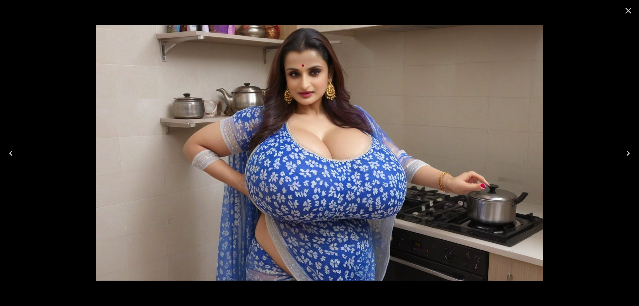
click at [632, 157] on icon "Next" at bounding box center [628, 153] width 11 height 11
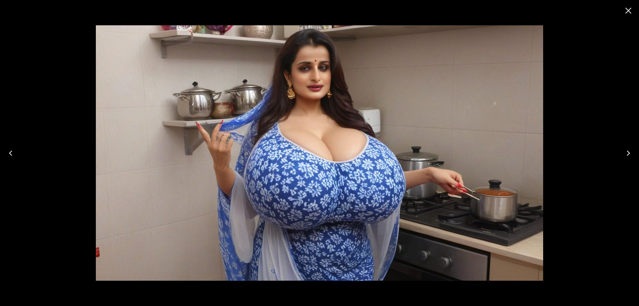
click at [627, 157] on icon "Next" at bounding box center [628, 153] width 11 height 11
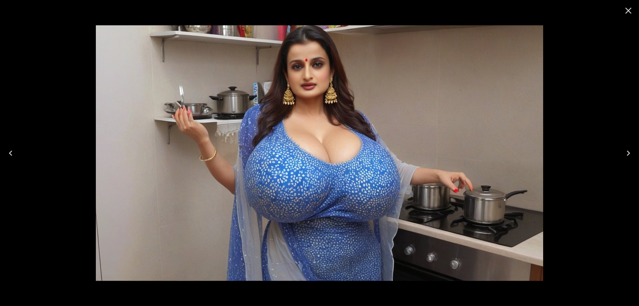
click at [628, 157] on icon "Next" at bounding box center [628, 153] width 11 height 11
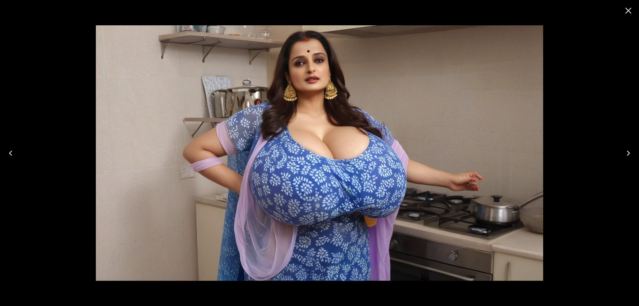
click at [622, 153] on button "Next" at bounding box center [628, 153] width 21 height 27
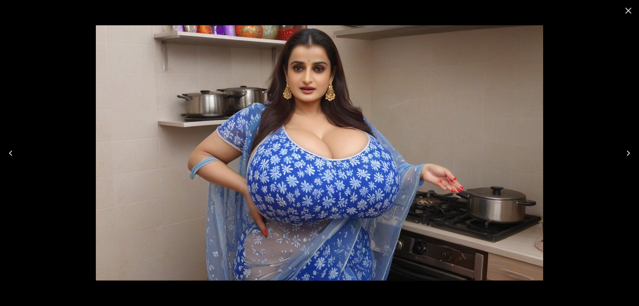
click at [622, 153] on button "Next" at bounding box center [628, 153] width 21 height 27
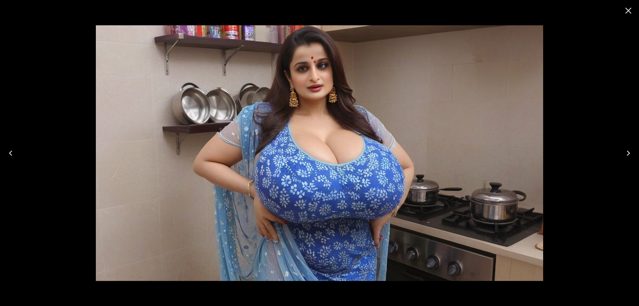
click at [621, 156] on button "Next" at bounding box center [628, 153] width 21 height 27
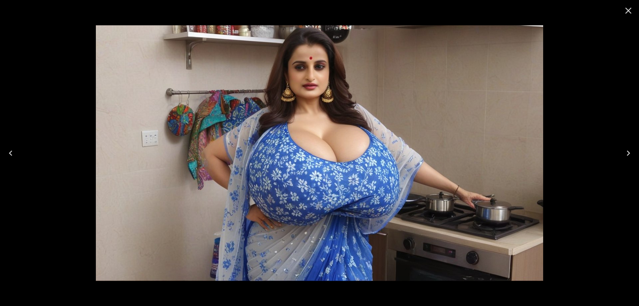
click at [627, 158] on icon "Next" at bounding box center [628, 153] width 11 height 11
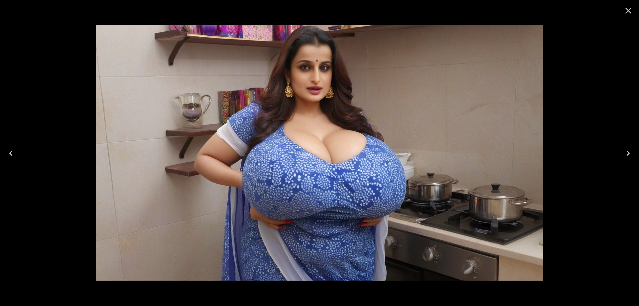
click at [626, 154] on icon "Next" at bounding box center [628, 153] width 11 height 11
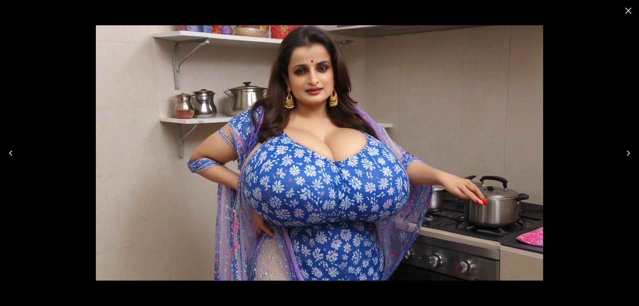
click at [624, 158] on icon "Next" at bounding box center [628, 153] width 11 height 11
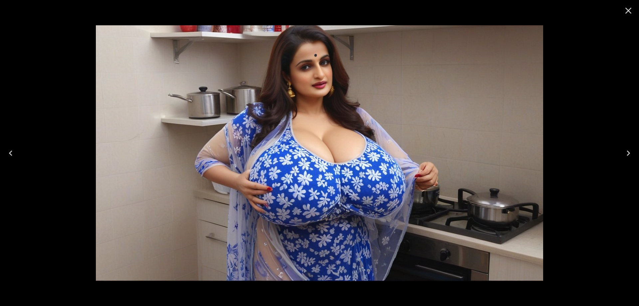
click at [624, 158] on icon "Next" at bounding box center [628, 153] width 11 height 11
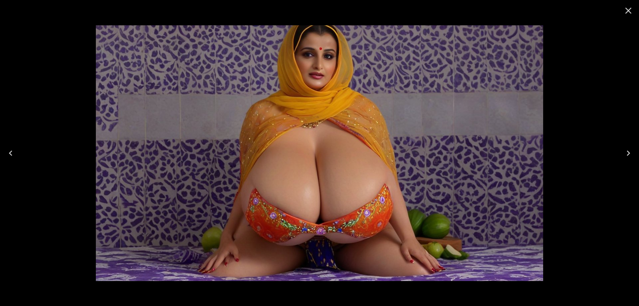
click at [625, 14] on icon "Close" at bounding box center [628, 10] width 11 height 11
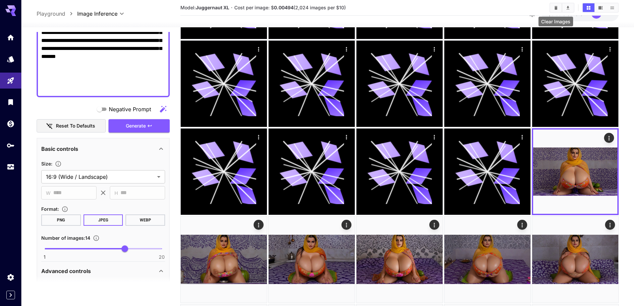
click at [556, 9] on icon "Clear Images" at bounding box center [556, 8] width 3 height 4
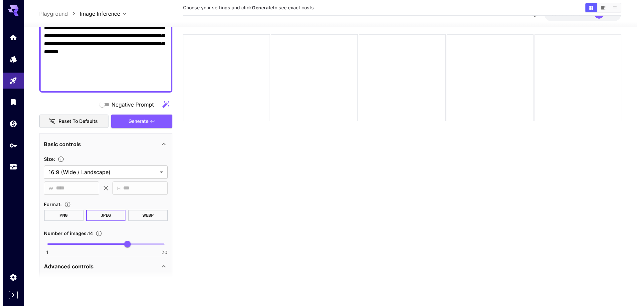
scroll to position [0, 0]
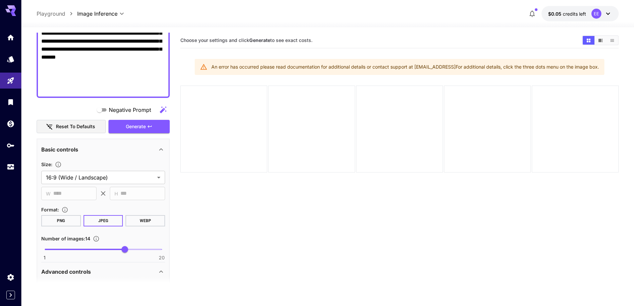
click at [567, 14] on span "credits left" at bounding box center [574, 14] width 23 height 6
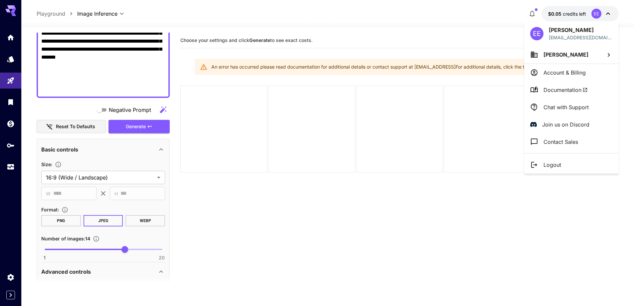
click at [551, 163] on p "Logout" at bounding box center [553, 165] width 18 height 8
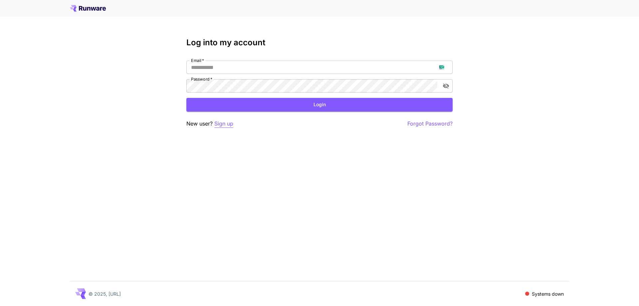
click at [229, 123] on p "Sign up" at bounding box center [223, 124] width 19 height 8
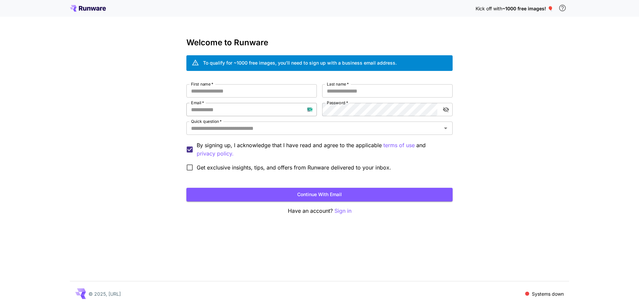
click at [240, 108] on input "Email   *" at bounding box center [252, 109] width 131 height 13
paste input "**********"
type input "**********"
click at [321, 113] on div "**********" at bounding box center [320, 129] width 266 height 90
click at [266, 87] on input "First name   *" at bounding box center [252, 90] width 131 height 13
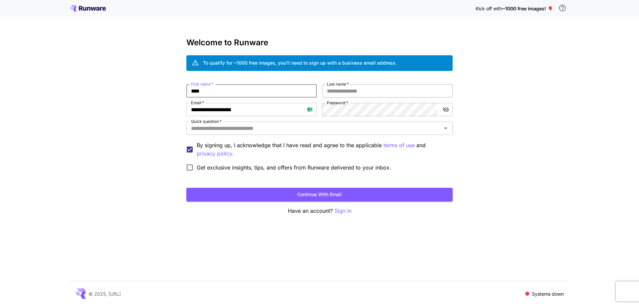
type input "****"
click at [355, 95] on input "*" at bounding box center [387, 90] width 131 height 13
type input "****"
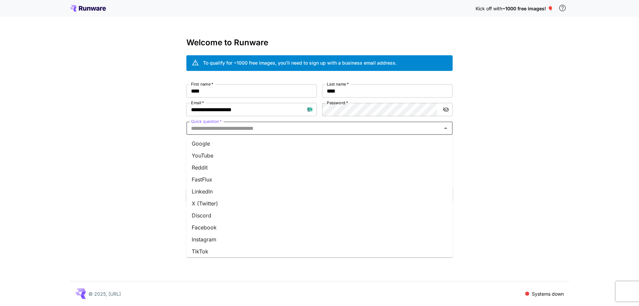
click at [330, 129] on input "Quick question   *" at bounding box center [314, 128] width 251 height 9
click at [316, 146] on li "Google" at bounding box center [320, 144] width 266 height 12
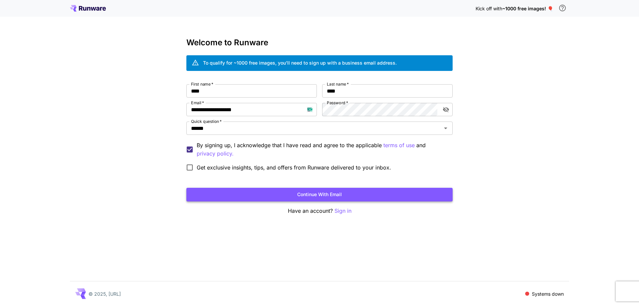
click at [324, 196] on button "Continue with email" at bounding box center [320, 195] width 266 height 14
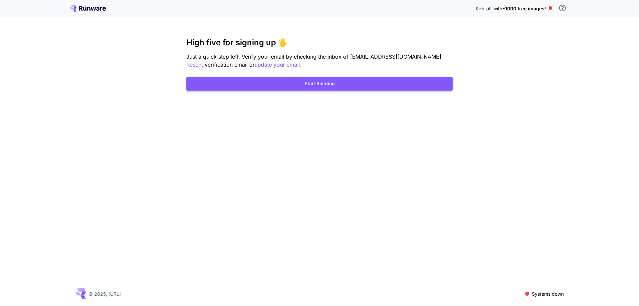
click at [366, 87] on button "Start Building" at bounding box center [320, 84] width 266 height 14
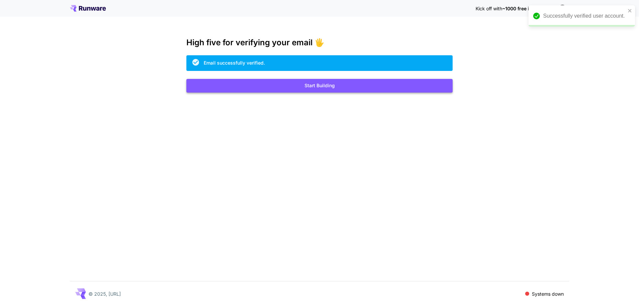
click at [342, 92] on button "Start Building" at bounding box center [320, 86] width 266 height 14
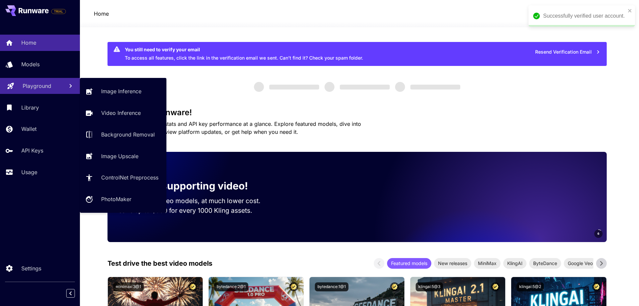
click at [42, 88] on p "Playground" at bounding box center [37, 86] width 29 height 8
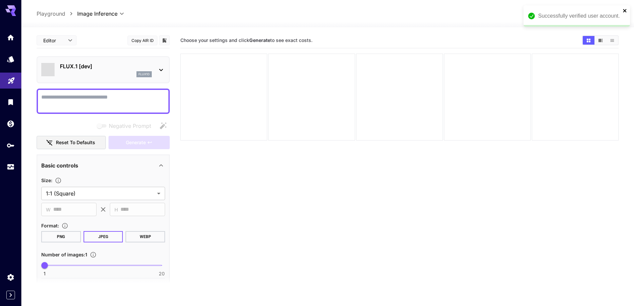
click at [627, 9] on icon "close" at bounding box center [625, 10] width 5 height 5
click at [116, 71] on div "FLUX.1 [dev] flux1d" at bounding box center [106, 69] width 92 height 15
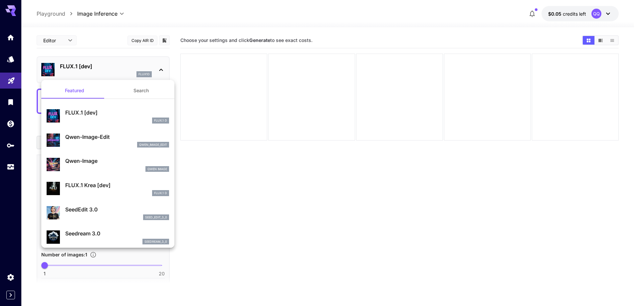
click at [124, 94] on button "Search" at bounding box center [141, 91] width 67 height 16
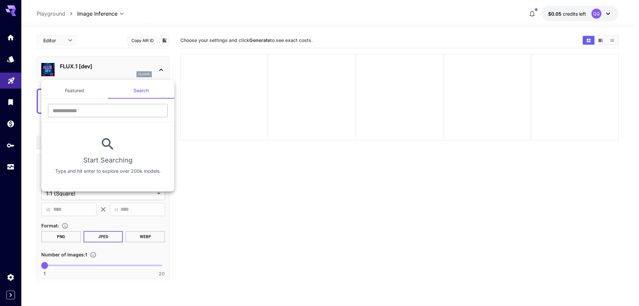
click at [121, 111] on input "text" at bounding box center [108, 110] width 120 height 13
type input "****"
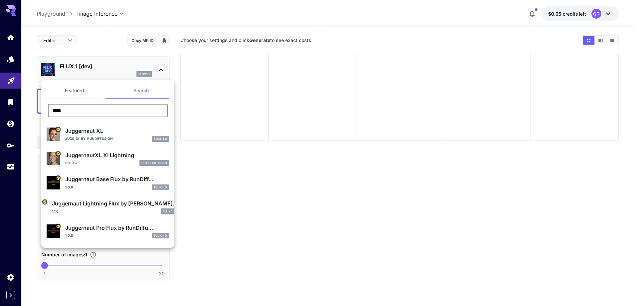
click at [110, 138] on p "Jugg_XI_by_RunDiffusion" at bounding box center [89, 138] width 48 height 5
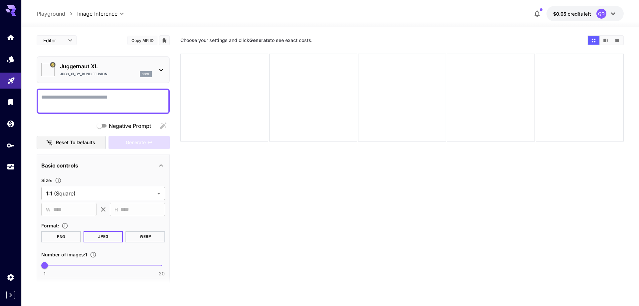
type input "**"
type input "***"
type input "*******"
click at [132, 105] on textarea "Negative Prompt" at bounding box center [103, 101] width 124 height 16
paste textarea "**********"
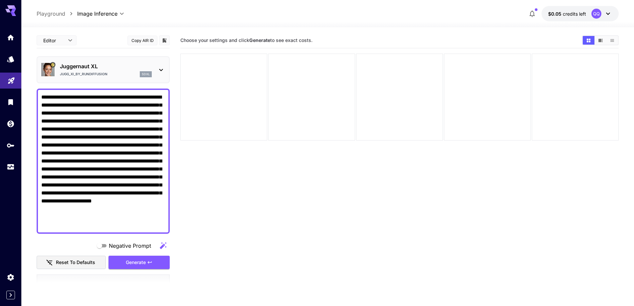
click at [57, 191] on textarea "**********" at bounding box center [103, 161] width 124 height 136
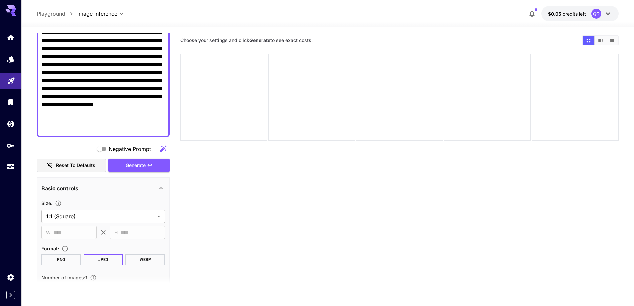
scroll to position [167, 0]
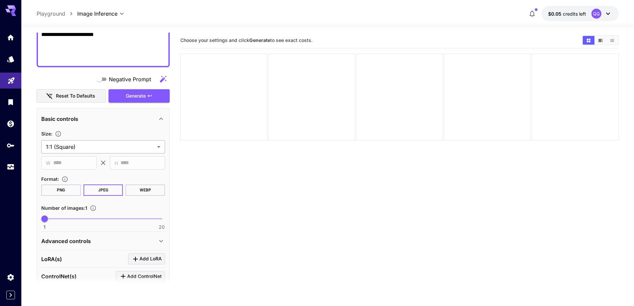
type textarea "**********"
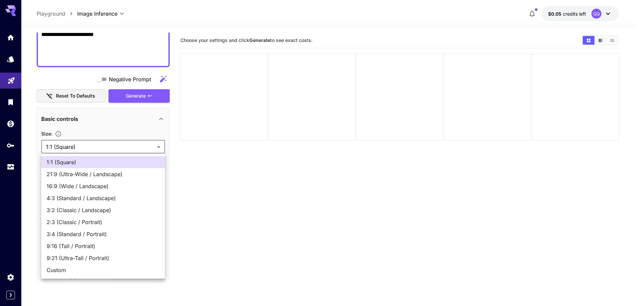
click at [103, 145] on body "**********" at bounding box center [319, 179] width 639 height 359
click at [109, 183] on span "16:9 (Wide / Landscape)" at bounding box center [103, 186] width 113 height 8
type input "**********"
type input "****"
type input "***"
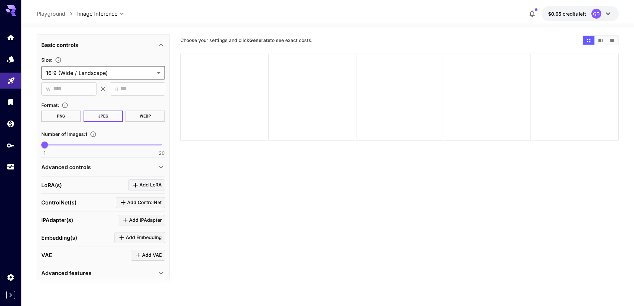
scroll to position [266, 0]
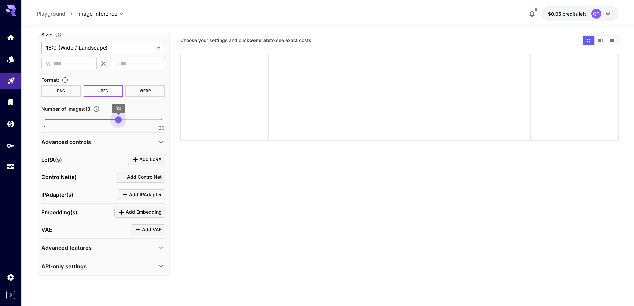
type input "**"
drag, startPoint x: 121, startPoint y: 121, endPoint x: 125, endPoint y: 121, distance: 4.4
click at [125, 121] on span "1 20 14" at bounding box center [103, 120] width 117 height 10
click at [111, 141] on div "Advanced controls" at bounding box center [99, 142] width 116 height 8
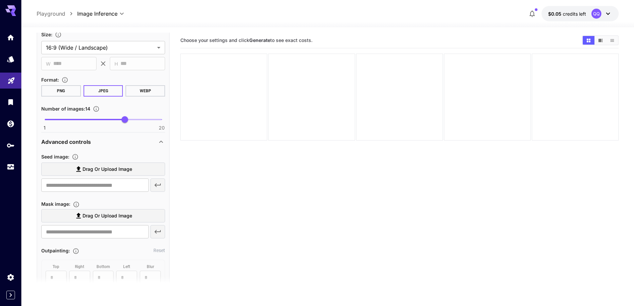
click at [101, 169] on span "Drag or upload image" at bounding box center [108, 169] width 50 height 8
click at [0, 0] on input "Drag or upload image" at bounding box center [0, 0] width 0 height 0
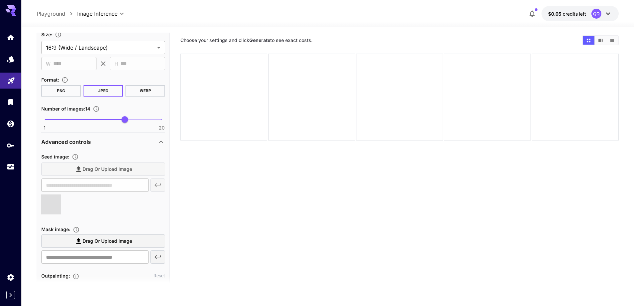
type input "**********"
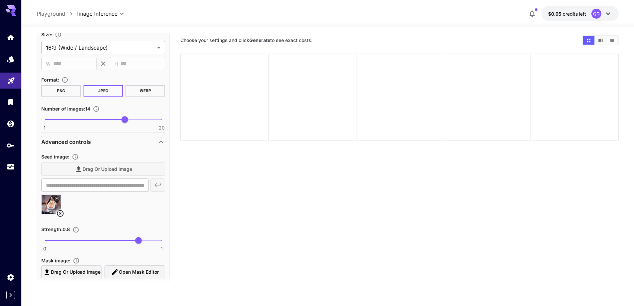
scroll to position [332, 0]
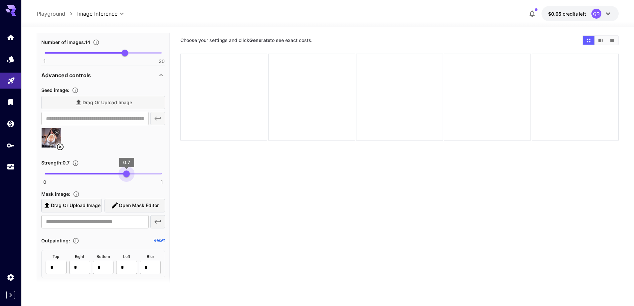
type input "****"
drag, startPoint x: 131, startPoint y: 172, endPoint x: 125, endPoint y: 174, distance: 6.6
click at [125, 174] on span "0 1 0.68" at bounding box center [103, 174] width 117 height 10
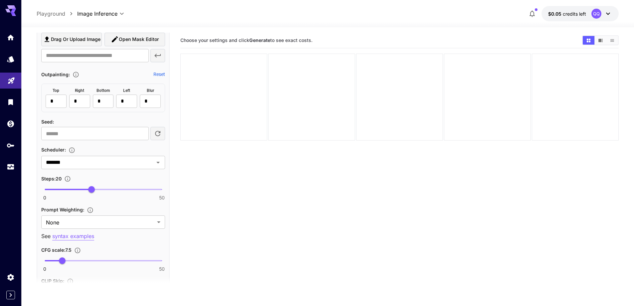
scroll to position [499, 0]
type input "**"
click at [113, 187] on span "0 50 29" at bounding box center [103, 189] width 117 height 10
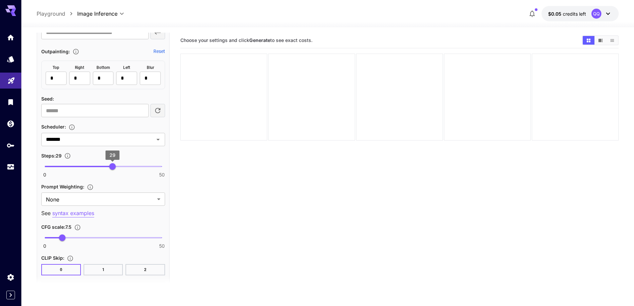
scroll to position [566, 0]
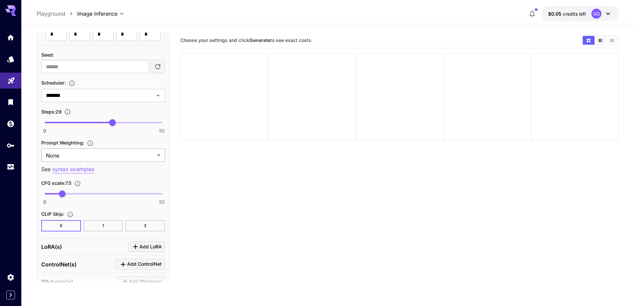
click at [122, 159] on body "**********" at bounding box center [317, 179] width 634 height 359
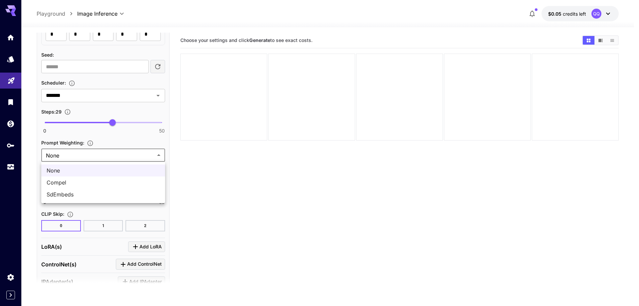
click at [112, 190] on span "SdEmbeds" at bounding box center [103, 194] width 113 height 8
type input "********"
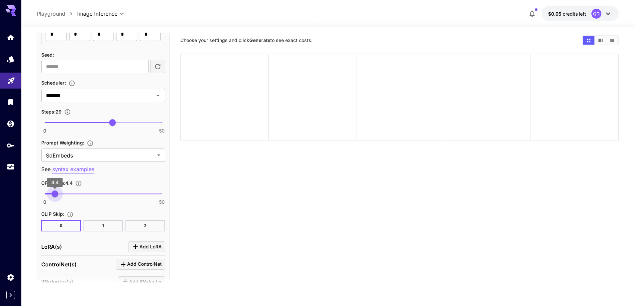
type input "***"
drag, startPoint x: 59, startPoint y: 194, endPoint x: 53, endPoint y: 196, distance: 6.4
click at [53, 196] on span "3.7" at bounding box center [53, 193] width 7 height 7
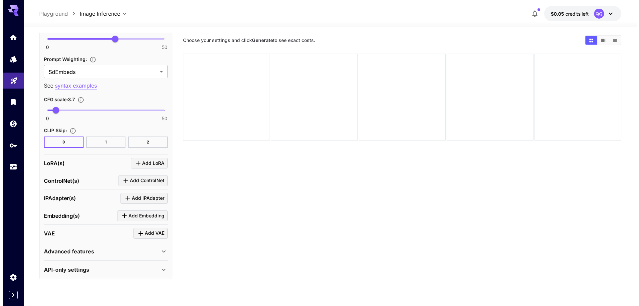
scroll to position [652, 0]
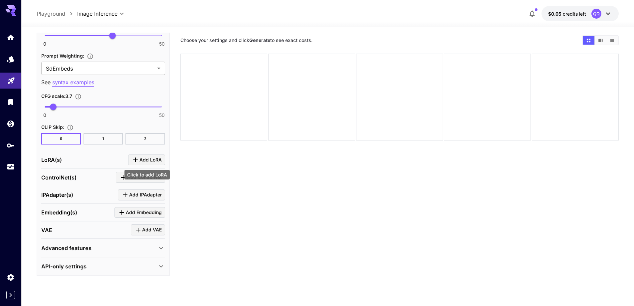
click at [136, 161] on icon "Click to add LoRA" at bounding box center [135, 160] width 5 height 5
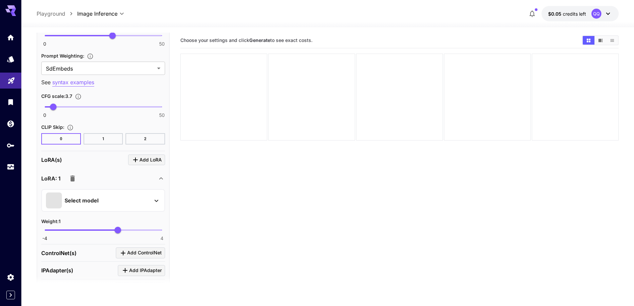
click at [109, 199] on div "Select model" at bounding box center [98, 200] width 104 height 16
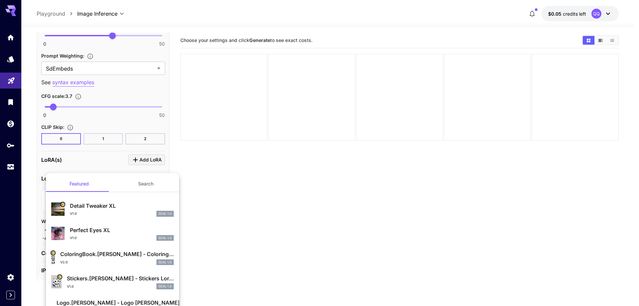
click at [151, 182] on button "Search" at bounding box center [146, 184] width 67 height 16
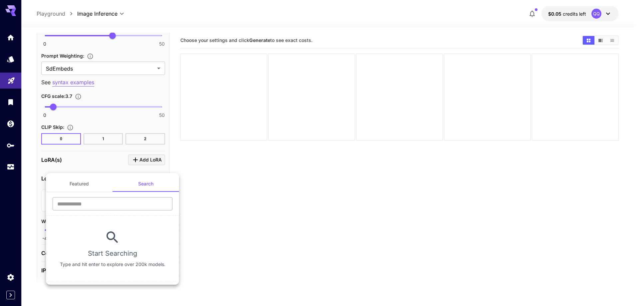
click at [126, 205] on input "text" at bounding box center [113, 203] width 120 height 13
type input "****"
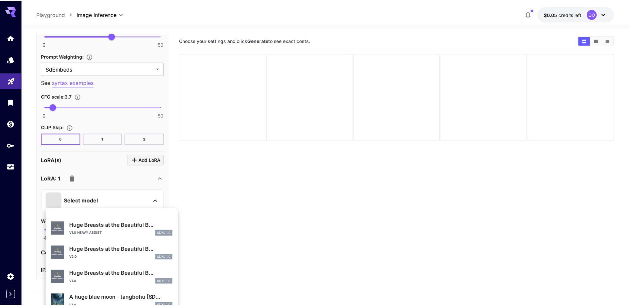
scroll to position [167, 0]
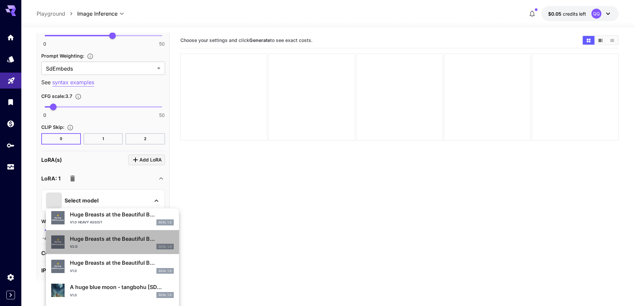
click at [129, 244] on div "v2.0 SDXL 1.0" at bounding box center [122, 247] width 104 height 6
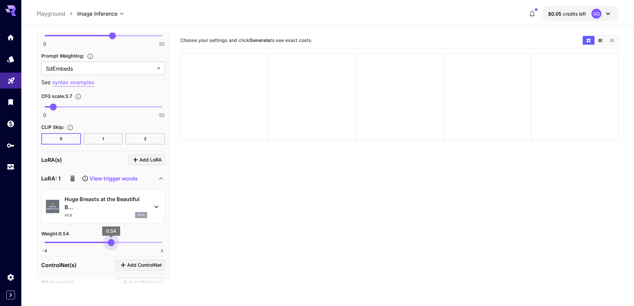
type input "****"
drag, startPoint x: 107, startPoint y: 240, endPoint x: 111, endPoint y: 241, distance: 4.2
click at [111, 241] on span "-4 4 0.52" at bounding box center [103, 242] width 117 height 10
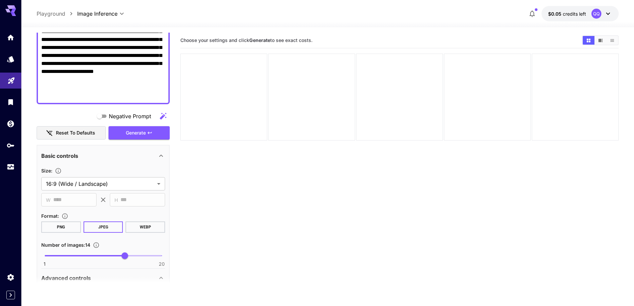
scroll to position [53, 0]
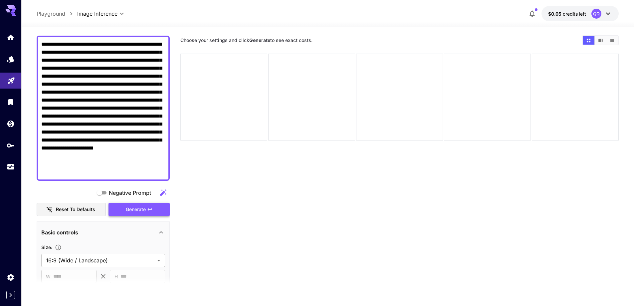
click at [134, 210] on span "Generate" at bounding box center [136, 209] width 20 height 8
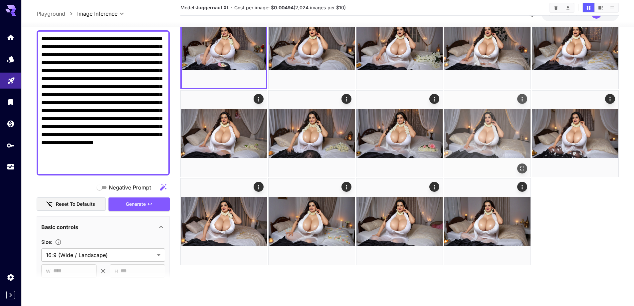
scroll to position [53, 0]
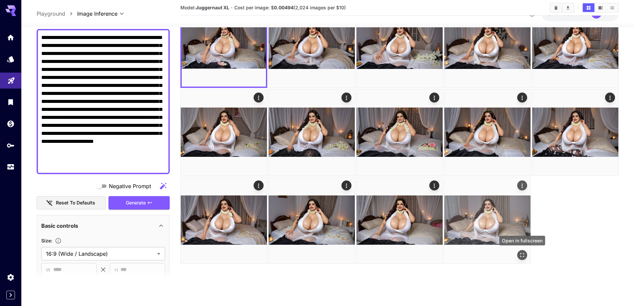
click at [522, 252] on icon "Open in fullscreen" at bounding box center [522, 255] width 7 height 7
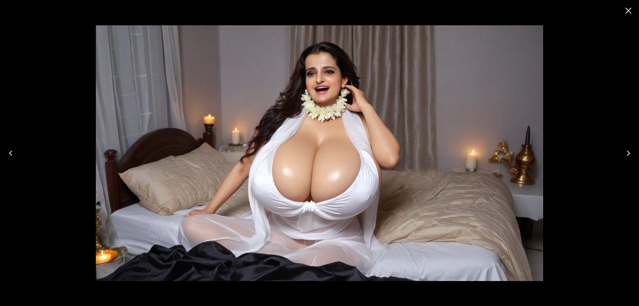
click at [15, 158] on icon "Previous" at bounding box center [10, 153] width 11 height 11
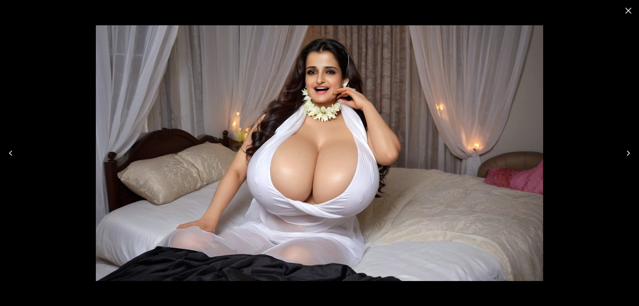
click at [15, 158] on icon "Previous" at bounding box center [10, 153] width 11 height 11
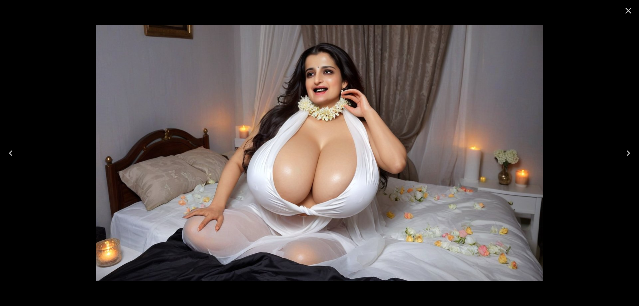
click at [15, 158] on icon "Previous" at bounding box center [10, 153] width 11 height 11
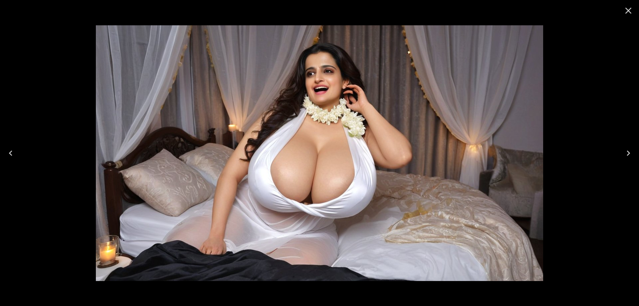
click at [15, 158] on icon "Previous" at bounding box center [10, 153] width 11 height 11
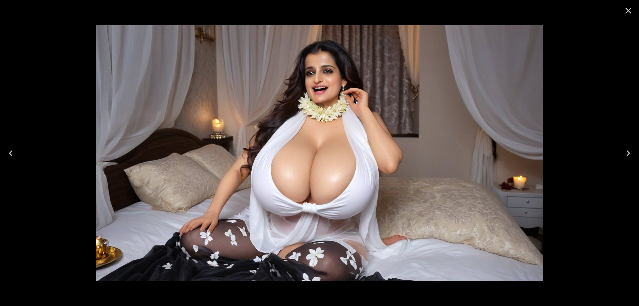
click at [15, 158] on icon "Previous" at bounding box center [10, 153] width 11 height 11
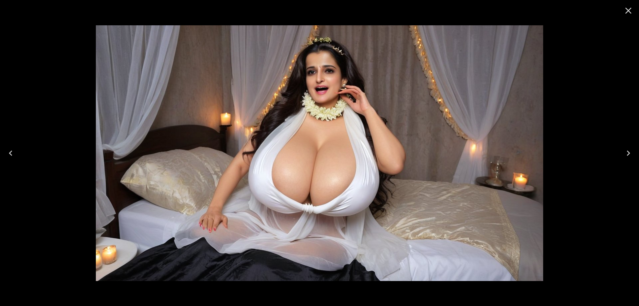
click at [15, 158] on icon "Previous" at bounding box center [10, 153] width 11 height 11
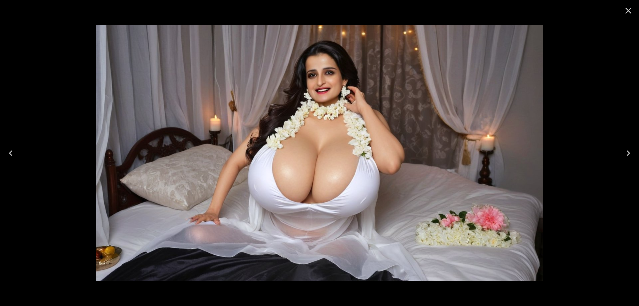
click at [15, 158] on icon "Previous" at bounding box center [10, 153] width 11 height 11
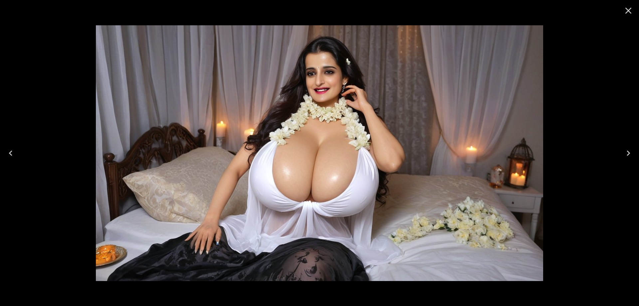
click at [15, 158] on icon "Previous" at bounding box center [10, 153] width 11 height 11
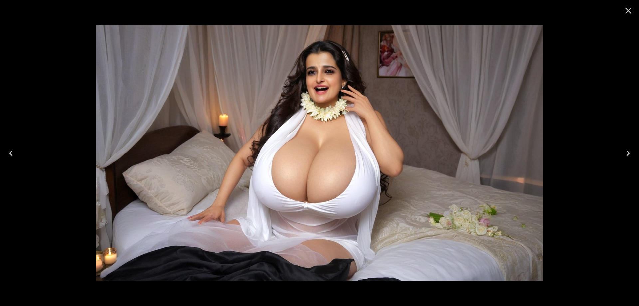
click at [15, 158] on icon "Previous" at bounding box center [10, 153] width 11 height 11
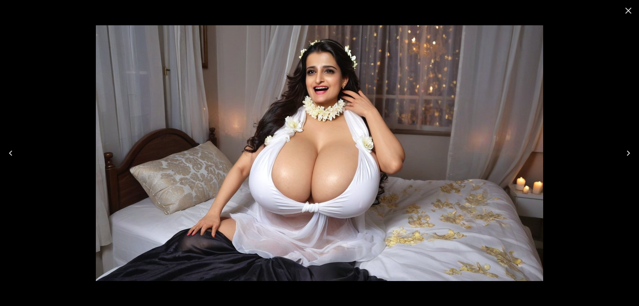
click at [15, 158] on icon "Previous" at bounding box center [10, 153] width 11 height 11
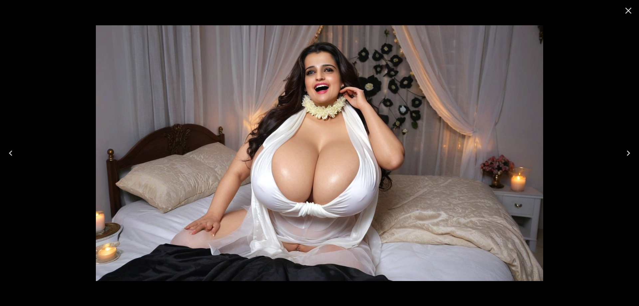
click at [15, 158] on icon "Previous" at bounding box center [10, 153] width 11 height 11
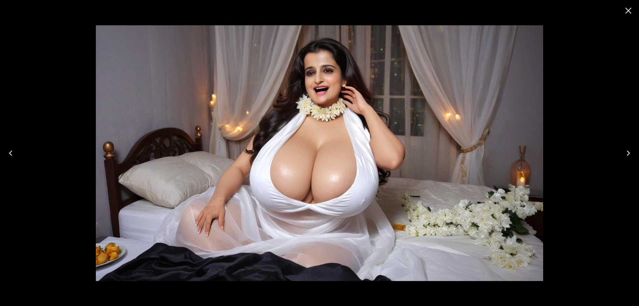
click at [15, 158] on icon "Previous" at bounding box center [10, 153] width 11 height 11
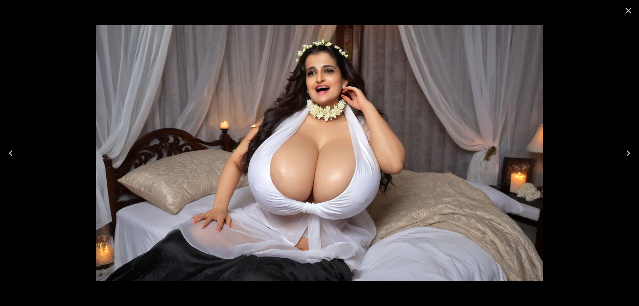
click at [626, 11] on icon "Close" at bounding box center [628, 10] width 11 height 11
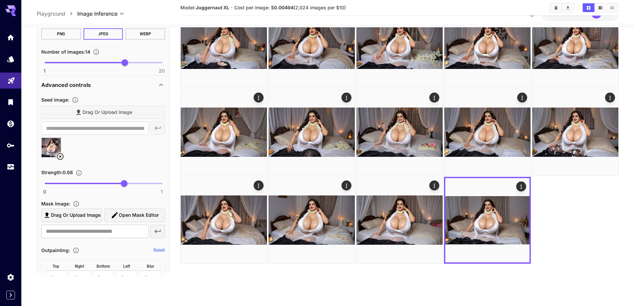
scroll to position [319, 0]
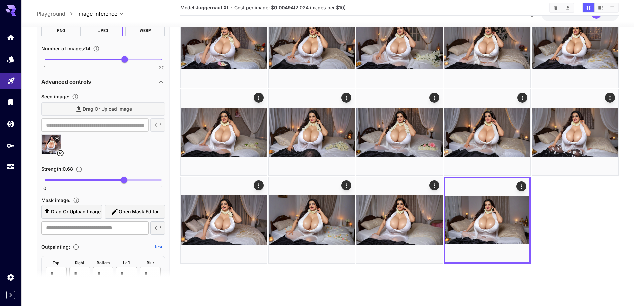
click at [62, 152] on icon at bounding box center [60, 153] width 8 height 8
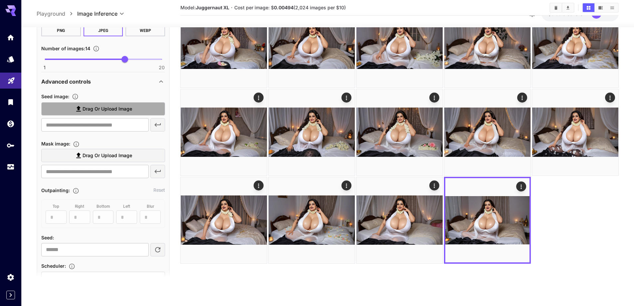
click at [120, 108] on span "Drag or upload image" at bounding box center [108, 109] width 50 height 8
click at [0, 0] on input "Drag or upload image" at bounding box center [0, 0] width 0 height 0
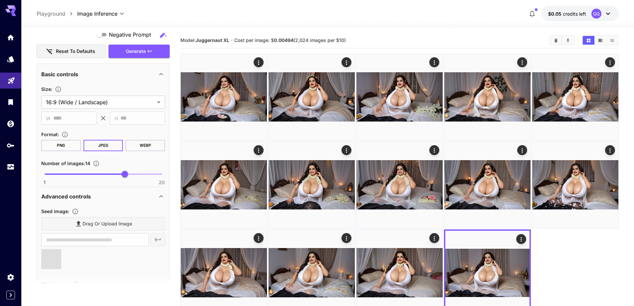
scroll to position [186, 0]
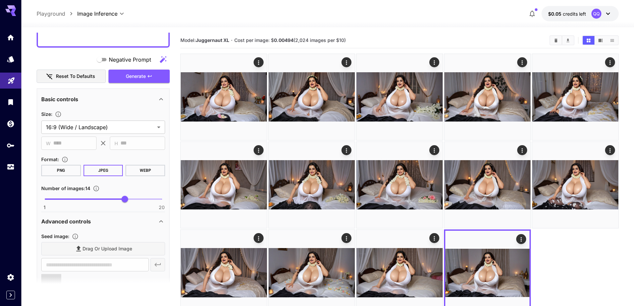
type input "**********"
click at [152, 79] on button "Generate" at bounding box center [139, 77] width 61 height 14
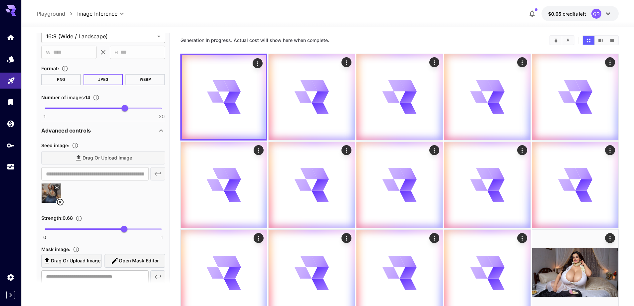
scroll to position [319, 0]
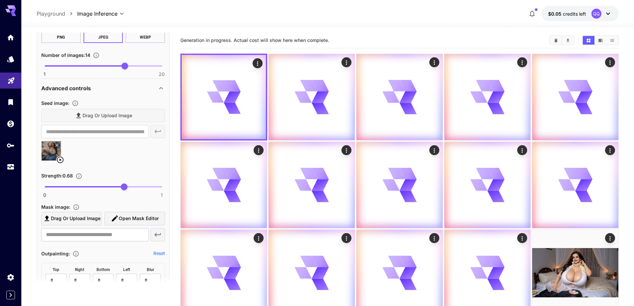
click at [60, 160] on icon at bounding box center [60, 160] width 7 height 7
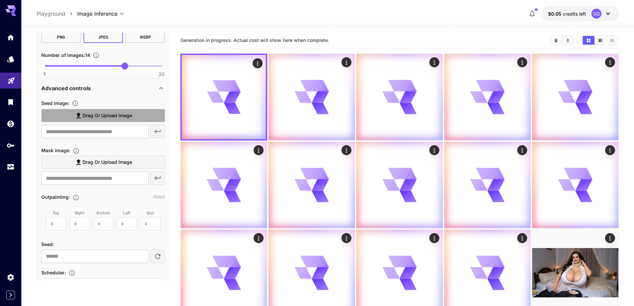
click at [119, 116] on span "Drag or upload image" at bounding box center [108, 116] width 50 height 8
click at [0, 0] on input "Drag or upload image" at bounding box center [0, 0] width 0 height 0
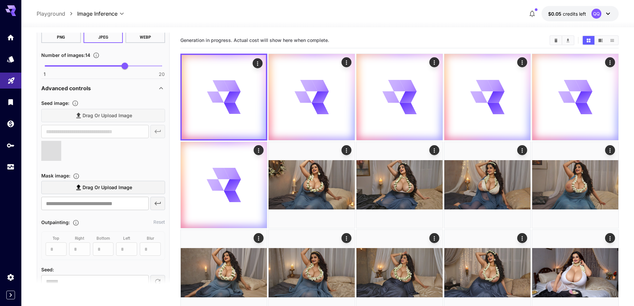
type input "**********"
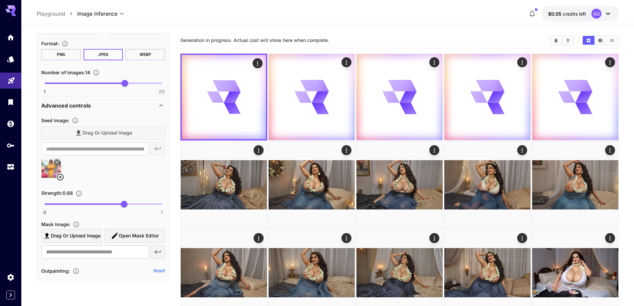
scroll to position [219, 0]
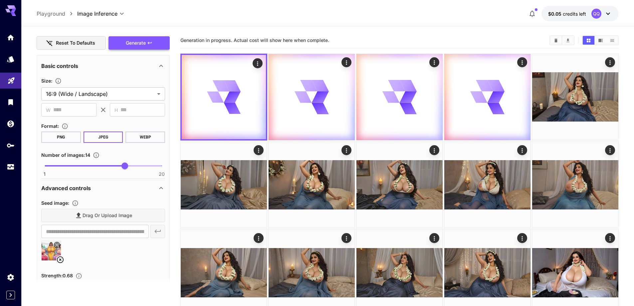
click at [150, 42] on icon "button" at bounding box center [149, 42] width 5 height 5
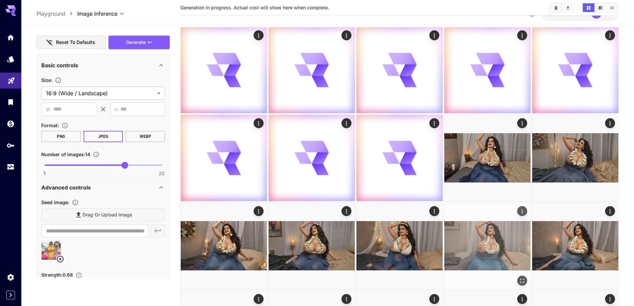
scroll to position [366, 0]
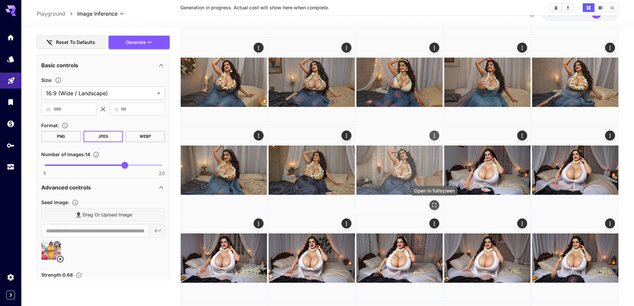
click at [436, 204] on icon "Open in fullscreen" at bounding box center [435, 205] width 4 height 4
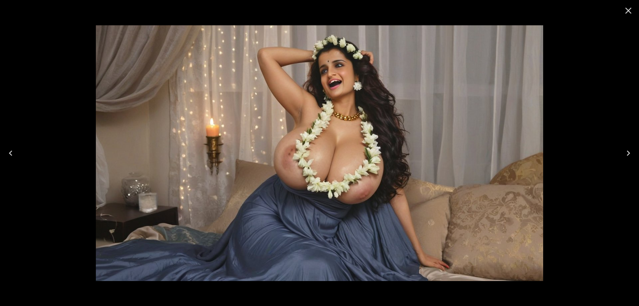
click at [16, 161] on button "Previous" at bounding box center [10, 153] width 21 height 27
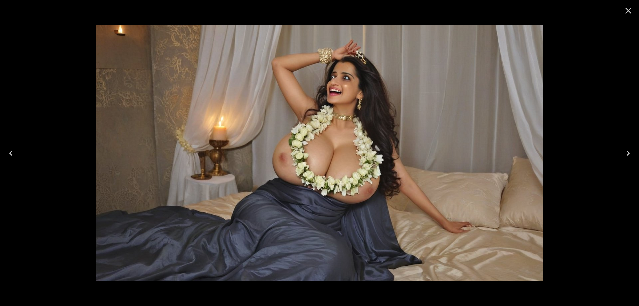
click at [16, 161] on button "Previous" at bounding box center [10, 153] width 21 height 27
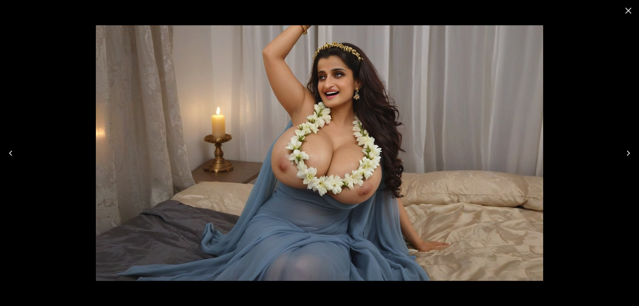
click at [16, 161] on button "Previous" at bounding box center [10, 153] width 21 height 27
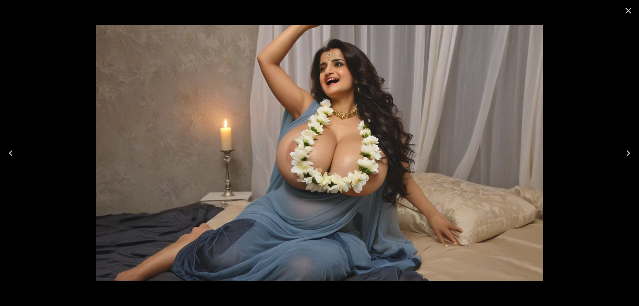
click at [16, 161] on button "Previous" at bounding box center [10, 153] width 21 height 27
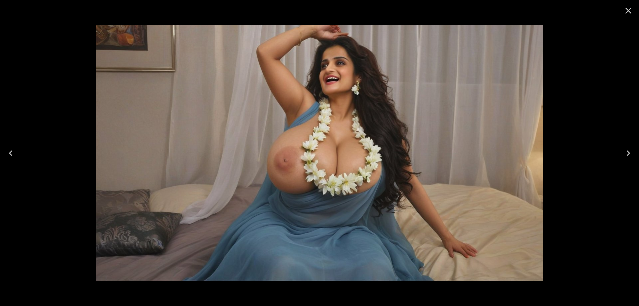
click at [16, 161] on button "Previous" at bounding box center [10, 153] width 21 height 27
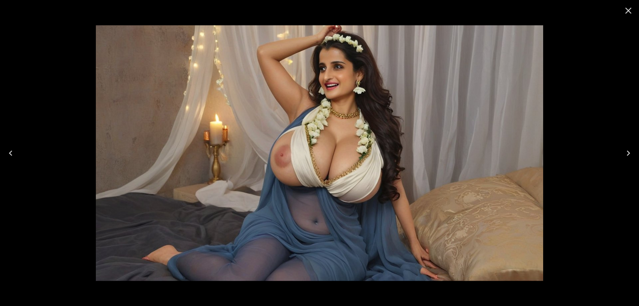
click at [16, 161] on button "Previous" at bounding box center [10, 153] width 21 height 27
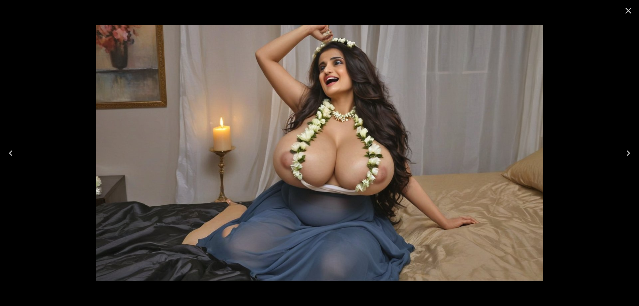
click at [16, 161] on button "Previous" at bounding box center [10, 153] width 21 height 27
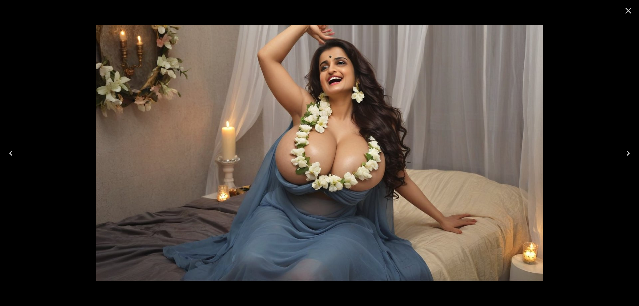
click at [631, 11] on icon "Close" at bounding box center [628, 10] width 11 height 11
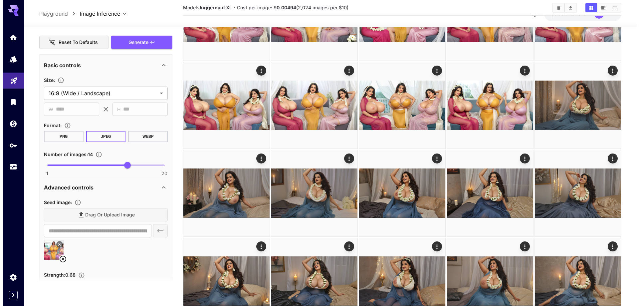
scroll to position [167, 0]
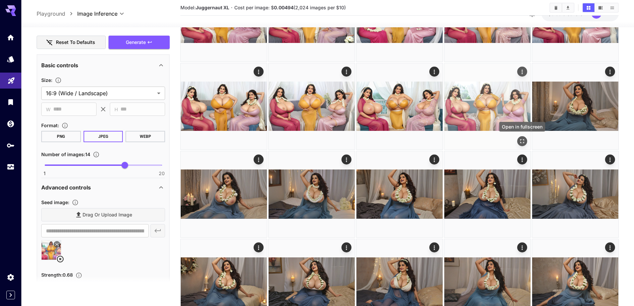
click at [523, 142] on icon "Open in fullscreen" at bounding box center [522, 141] width 7 height 7
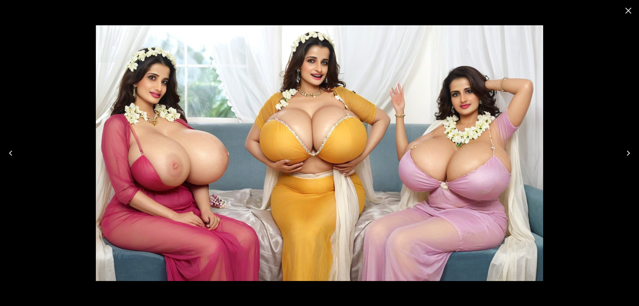
click at [11, 151] on icon "Previous" at bounding box center [10, 153] width 11 height 11
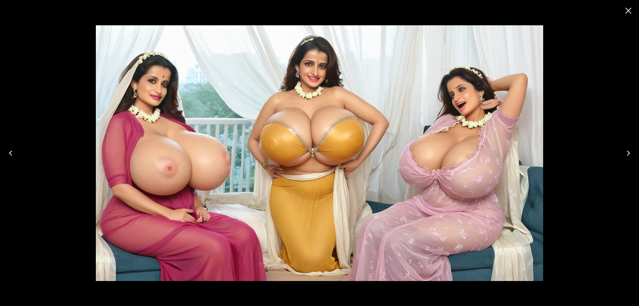
click at [11, 151] on icon "Previous" at bounding box center [10, 153] width 11 height 11
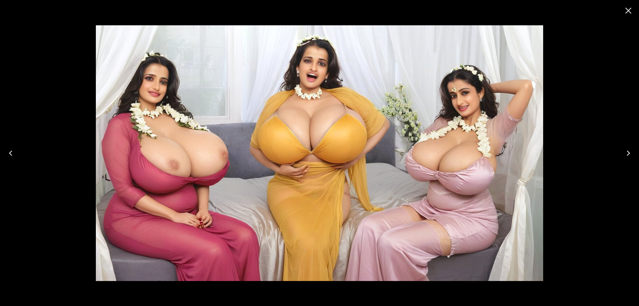
click at [11, 151] on icon "Previous" at bounding box center [10, 153] width 11 height 11
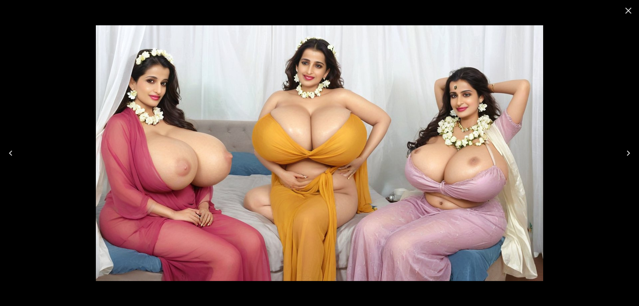
click at [11, 151] on icon "Previous" at bounding box center [10, 153] width 11 height 11
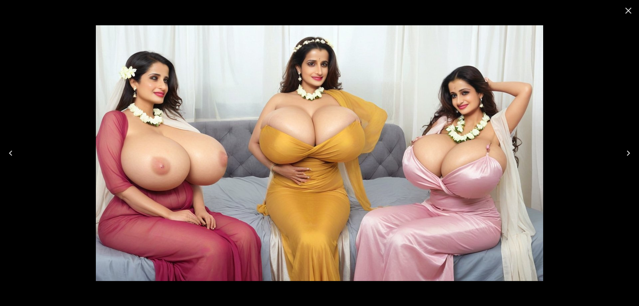
click at [11, 151] on icon "Previous" at bounding box center [10, 153] width 11 height 11
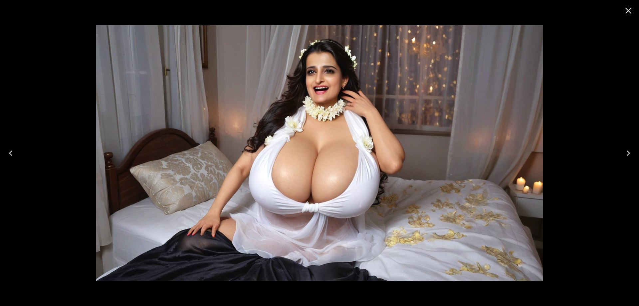
scroll to position [53, 0]
click at [628, 154] on icon "Next" at bounding box center [628, 153] width 11 height 11
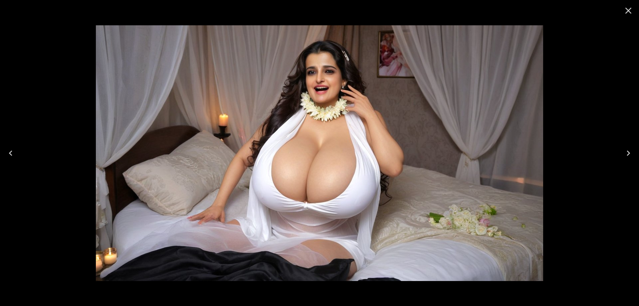
click at [629, 153] on icon "Next" at bounding box center [628, 153] width 11 height 11
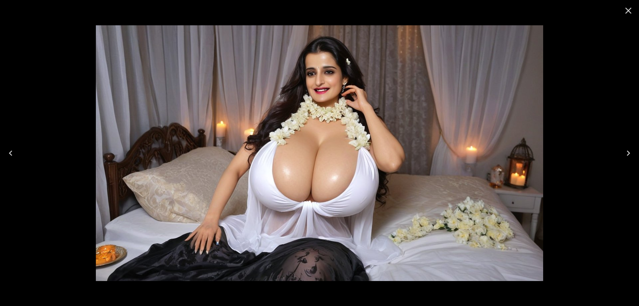
drag, startPoint x: 413, startPoint y: 107, endPoint x: 444, endPoint y: 126, distance: 36.6
click at [444, 126] on img at bounding box center [320, 153] width 448 height 256
click at [633, 149] on icon "Next" at bounding box center [628, 153] width 11 height 11
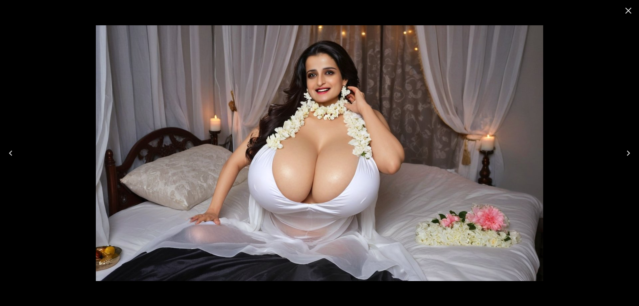
click at [625, 159] on button "Next" at bounding box center [628, 153] width 21 height 27
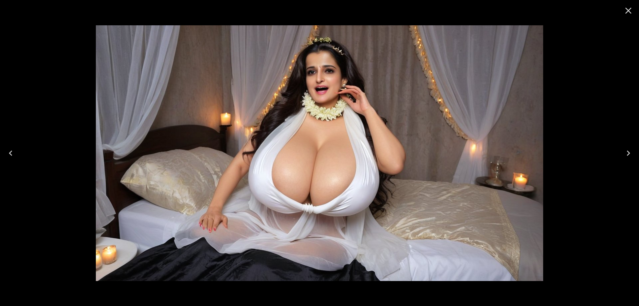
click at [625, 159] on button "Next" at bounding box center [628, 153] width 21 height 27
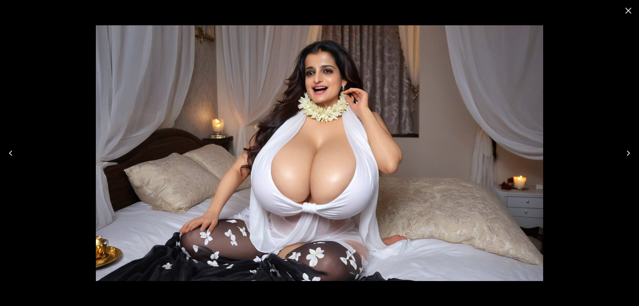
click at [625, 159] on button "Next" at bounding box center [628, 153] width 21 height 27
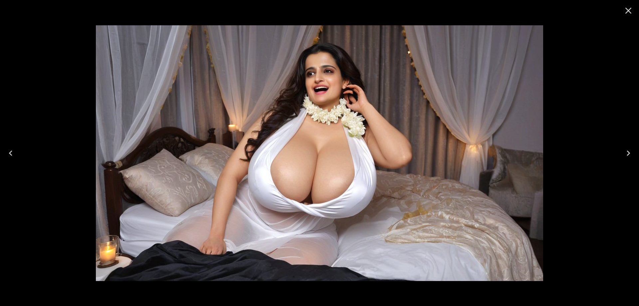
click at [625, 159] on button "Next" at bounding box center [628, 153] width 21 height 27
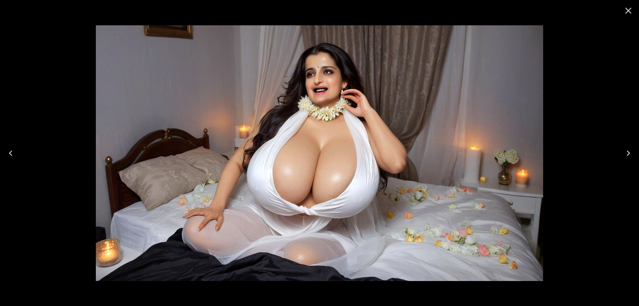
drag, startPoint x: 382, startPoint y: 162, endPoint x: 635, endPoint y: 150, distance: 253.7
click at [635, 150] on button "Next" at bounding box center [628, 153] width 21 height 27
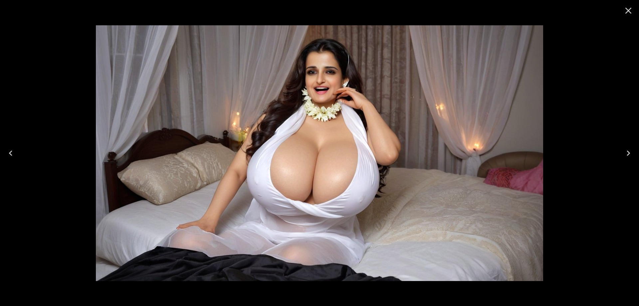
click at [621, 154] on button "Next" at bounding box center [628, 153] width 21 height 27
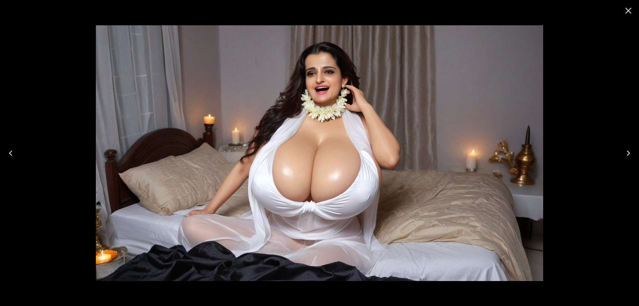
click at [621, 154] on button "Next" at bounding box center [628, 153] width 21 height 27
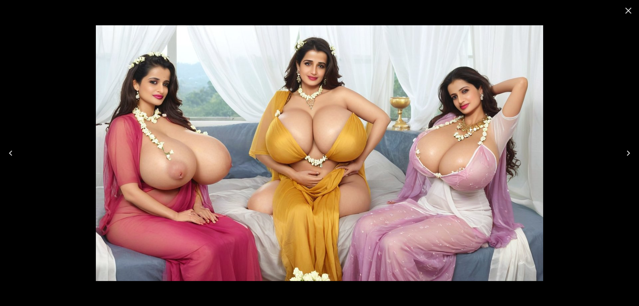
click at [621, 154] on button "Next" at bounding box center [628, 153] width 21 height 27
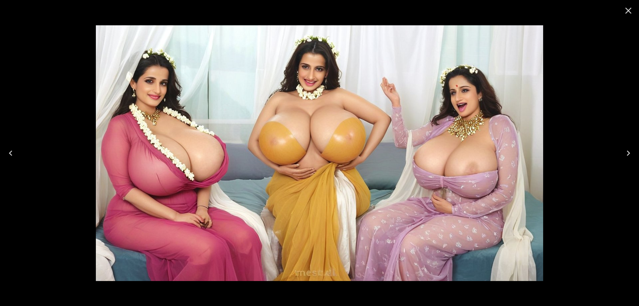
click at [628, 9] on icon "Close" at bounding box center [628, 10] width 11 height 11
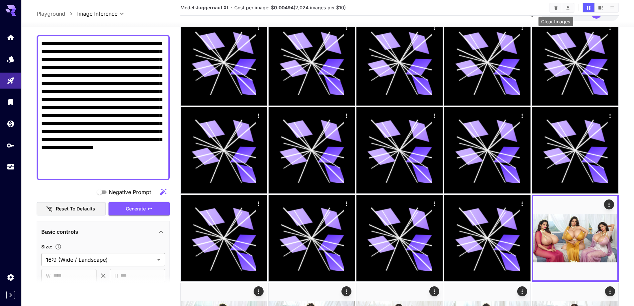
click at [555, 7] on icon "Clear Images" at bounding box center [556, 7] width 5 height 5
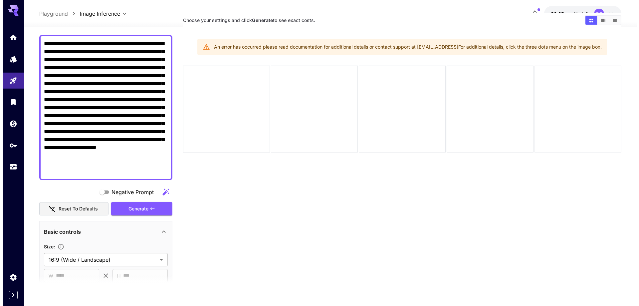
scroll to position [0, 0]
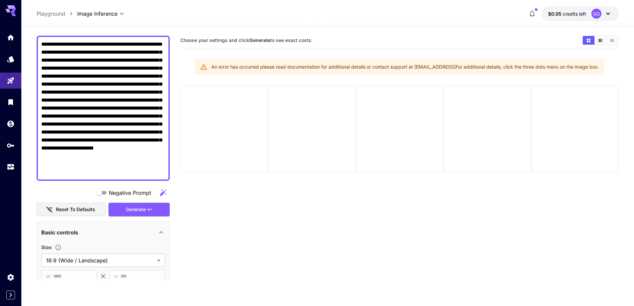
click at [564, 17] on button "$0.05 credits left QQ" at bounding box center [580, 13] width 77 height 15
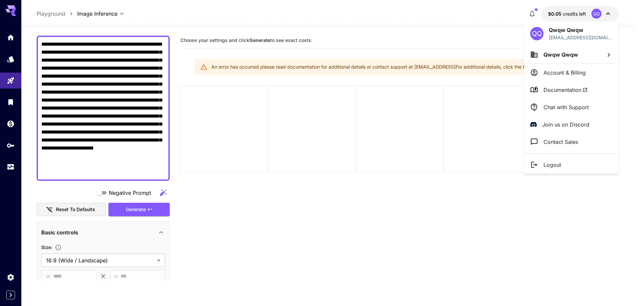
click at [566, 167] on li "Logout" at bounding box center [572, 164] width 95 height 17
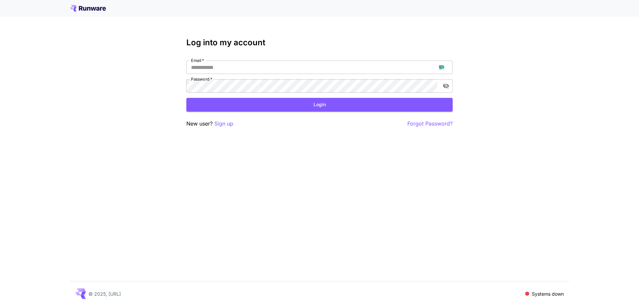
click at [222, 129] on div "Log into my account Email   * Email   * Password   * Password   * Login New use…" at bounding box center [319, 153] width 639 height 306
click at [227, 126] on p "Sign up" at bounding box center [223, 124] width 19 height 8
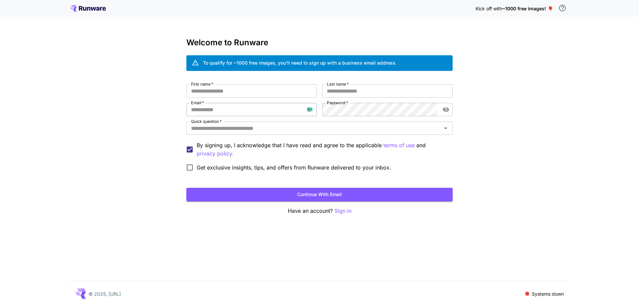
click at [249, 108] on input "Email   *" at bounding box center [252, 109] width 131 height 13
paste input "**********"
type input "**********"
click at [304, 109] on div "**********" at bounding box center [320, 129] width 266 height 90
click at [292, 90] on input "First name   *" at bounding box center [252, 90] width 131 height 13
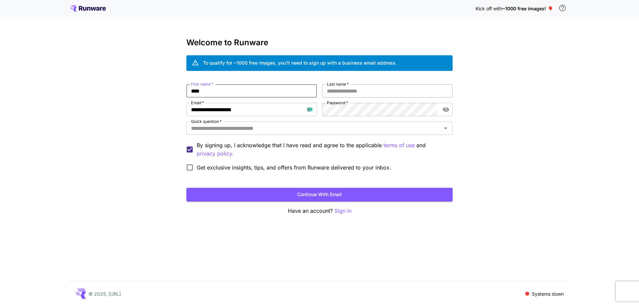
type input "****"
click at [383, 89] on input "*" at bounding box center [387, 90] width 131 height 13
type input "****"
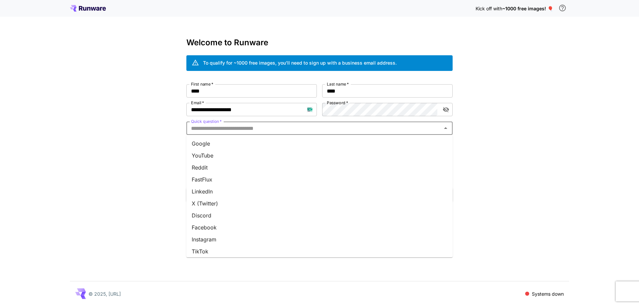
click at [376, 129] on input "Quick question   *" at bounding box center [314, 128] width 251 height 9
click at [376, 144] on li "Google" at bounding box center [320, 144] width 266 height 12
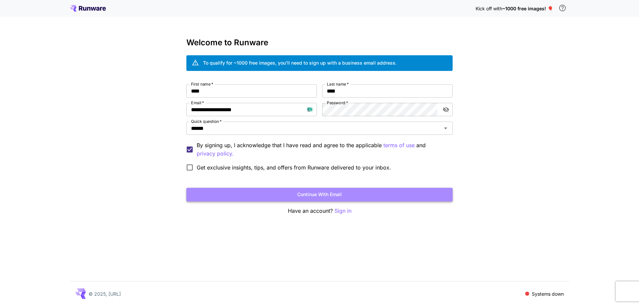
click at [346, 196] on button "Continue with email" at bounding box center [320, 195] width 266 height 14
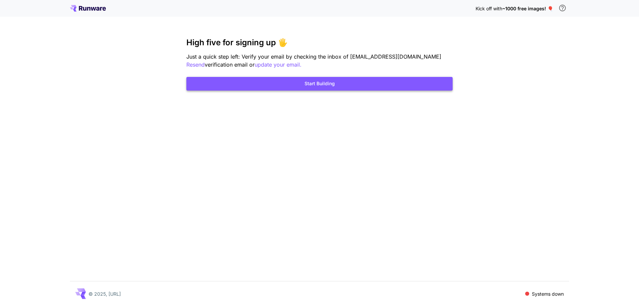
click at [393, 87] on button "Start Building" at bounding box center [320, 84] width 266 height 14
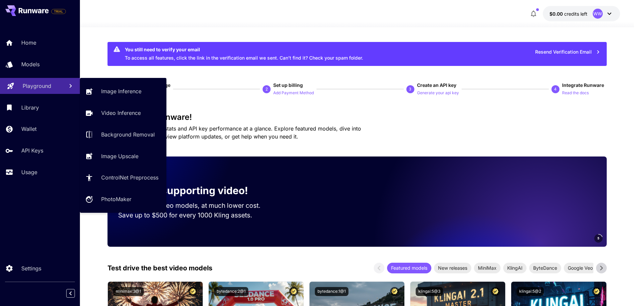
click at [32, 88] on p "Playground" at bounding box center [37, 86] width 29 height 8
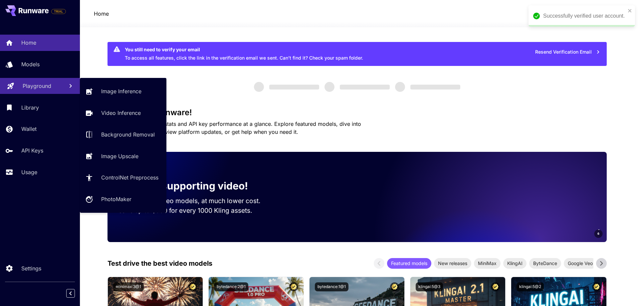
click at [36, 89] on p "Playground" at bounding box center [37, 86] width 29 height 8
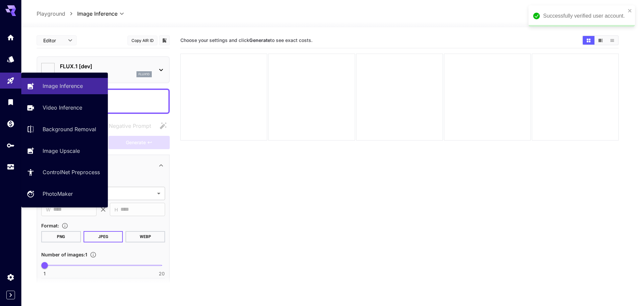
type input "**********"
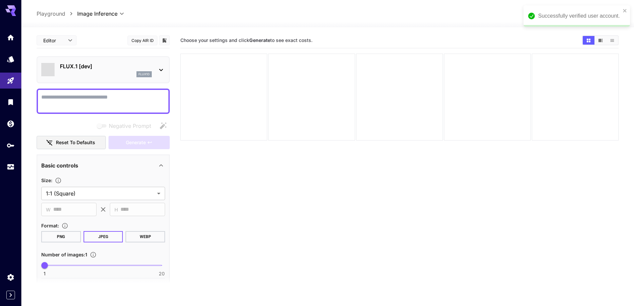
click at [163, 70] on icon at bounding box center [161, 70] width 8 height 8
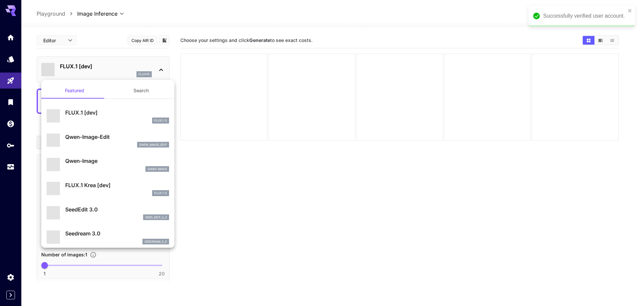
click at [146, 93] on button "Search" at bounding box center [141, 91] width 67 height 16
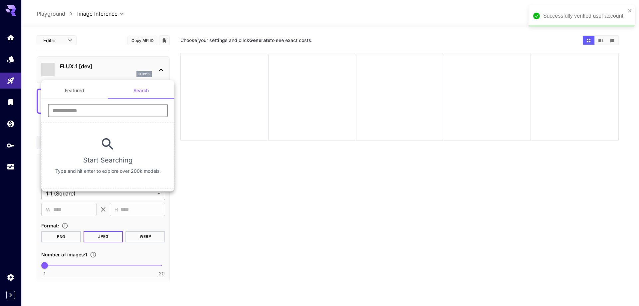
click at [131, 112] on input "text" at bounding box center [108, 110] width 120 height 13
type input "****"
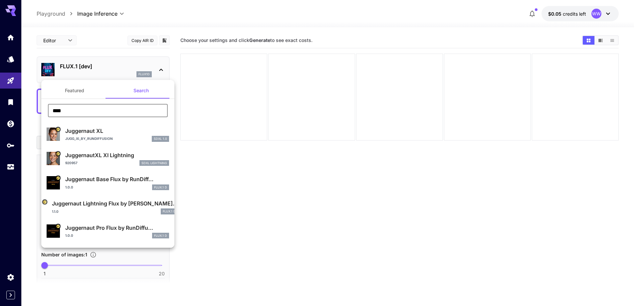
click at [106, 137] on p "Jugg_XI_by_RunDiffusion" at bounding box center [89, 138] width 48 height 5
type input "**"
type input "***"
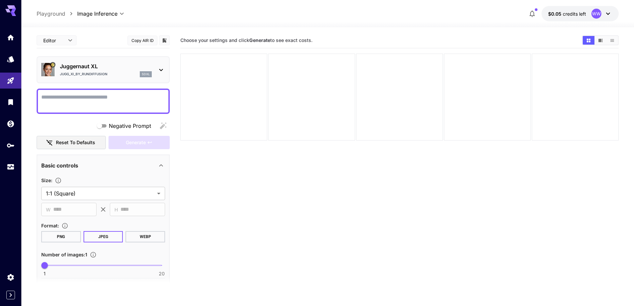
click at [127, 98] on textarea "Negative Prompt" at bounding box center [103, 101] width 124 height 16
paste textarea "**********"
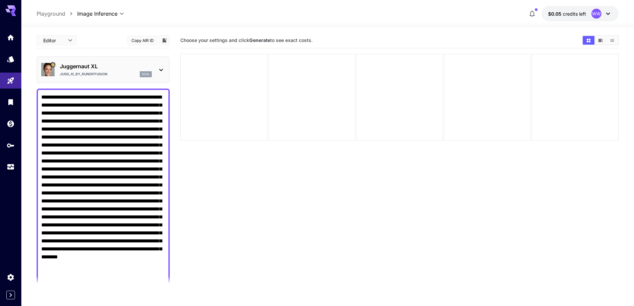
drag, startPoint x: 98, startPoint y: 156, endPoint x: 94, endPoint y: 153, distance: 5.2
click at [94, 153] on textarea "Negative Prompt" at bounding box center [103, 193] width 124 height 200
click at [138, 179] on textarea "Negative Prompt" at bounding box center [103, 193] width 124 height 200
drag, startPoint x: 86, startPoint y: 216, endPoint x: 90, endPoint y: 217, distance: 4.3
click at [90, 217] on textarea "Negative Prompt" at bounding box center [103, 193] width 124 height 200
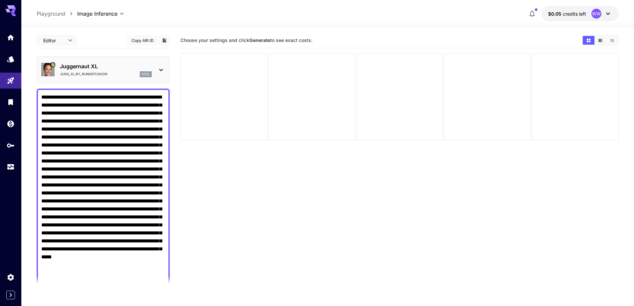
click at [88, 226] on textarea "Negative Prompt" at bounding box center [103, 193] width 124 height 200
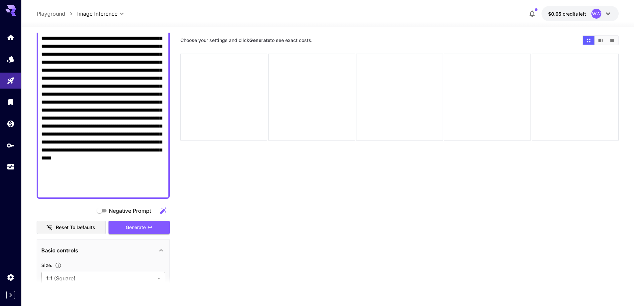
scroll to position [133, 0]
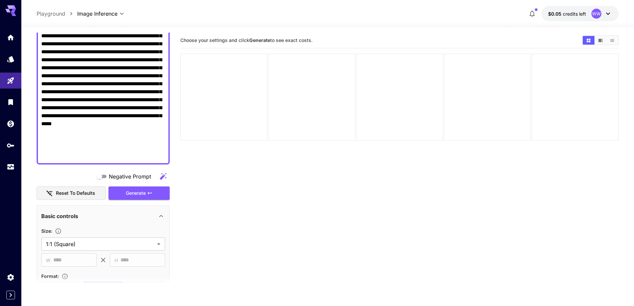
click at [118, 155] on textarea "Negative Prompt" at bounding box center [103, 60] width 124 height 200
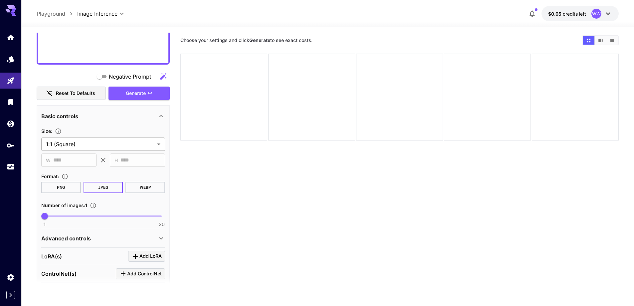
type textarea "**********"
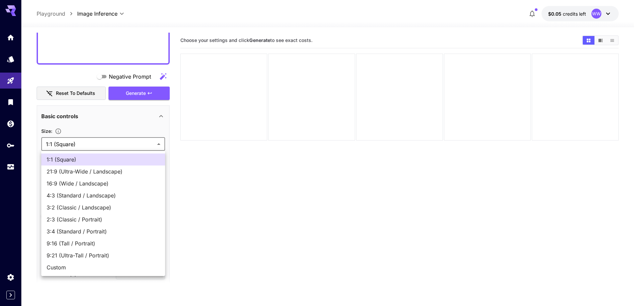
click at [116, 142] on body "**********" at bounding box center [319, 179] width 639 height 359
click at [122, 183] on span "16:9 (Wide / Landscape)" at bounding box center [103, 184] width 113 height 8
type input "**********"
type input "****"
type input "***"
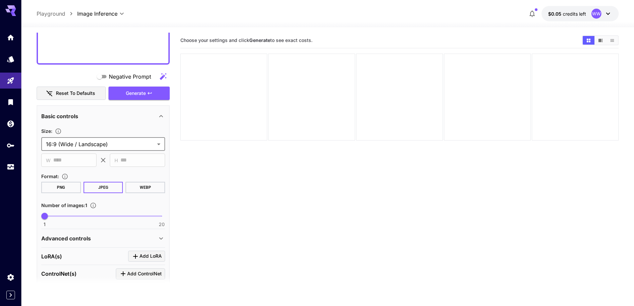
type input "**"
click at [125, 218] on span "1 20 14" at bounding box center [103, 216] width 117 height 10
click at [108, 240] on div "Advanced controls" at bounding box center [99, 238] width 116 height 8
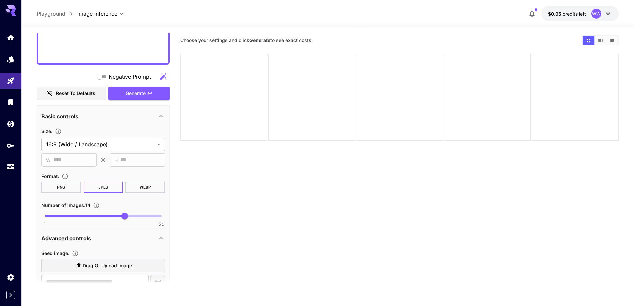
click at [109, 262] on span "Drag or upload image" at bounding box center [108, 266] width 50 height 8
click at [0, 0] on input "Drag or upload image" at bounding box center [0, 0] width 0 height 0
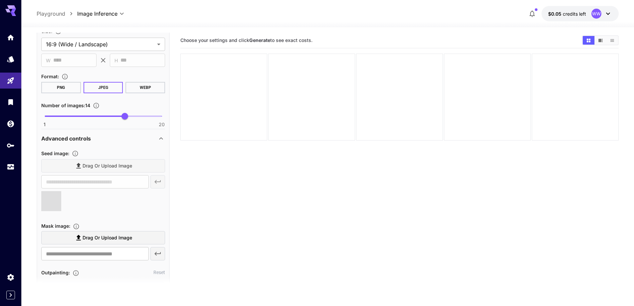
scroll to position [400, 0]
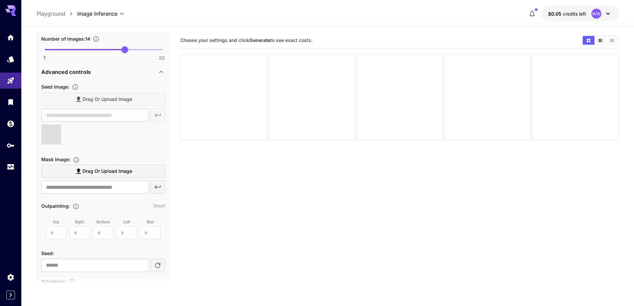
type input "**********"
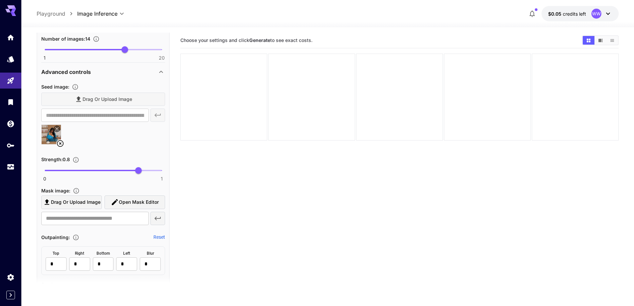
type input "****"
click at [124, 173] on span "0 1 0.68" at bounding box center [103, 171] width 117 height 10
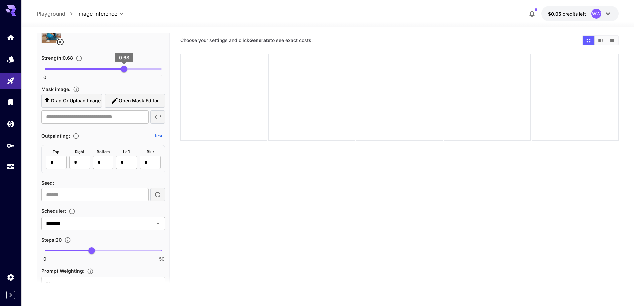
scroll to position [533, 0]
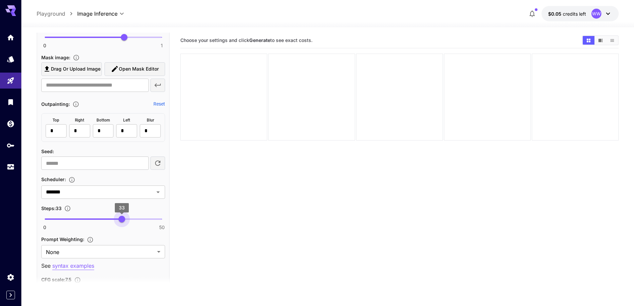
click at [122, 215] on span "0 50 33" at bounding box center [103, 219] width 117 height 10
click at [115, 220] on span "30" at bounding box center [115, 219] width 7 height 7
type input "**"
click at [116, 220] on span "30" at bounding box center [115, 219] width 7 height 7
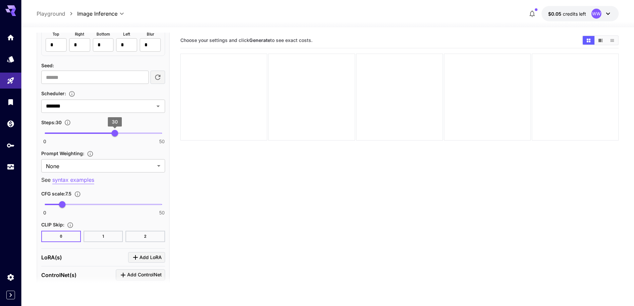
scroll to position [633, 0]
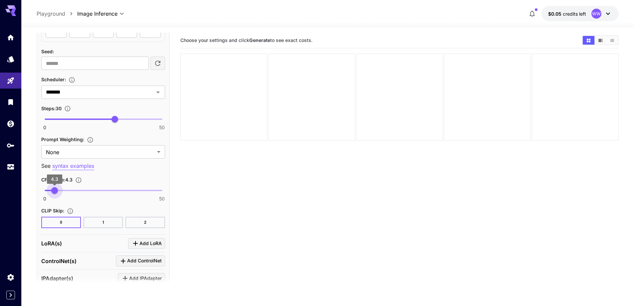
type input "***"
drag, startPoint x: 59, startPoint y: 193, endPoint x: 54, endPoint y: 191, distance: 5.4
click at [54, 191] on span "3.8" at bounding box center [53, 190] width 7 height 7
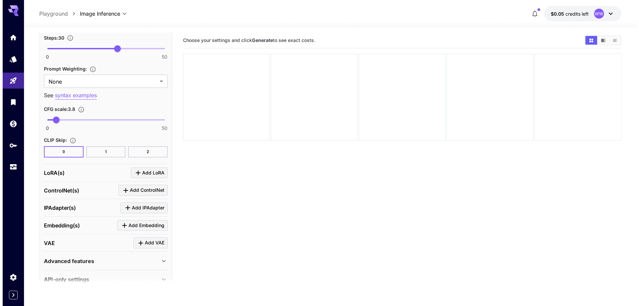
scroll to position [716, 0]
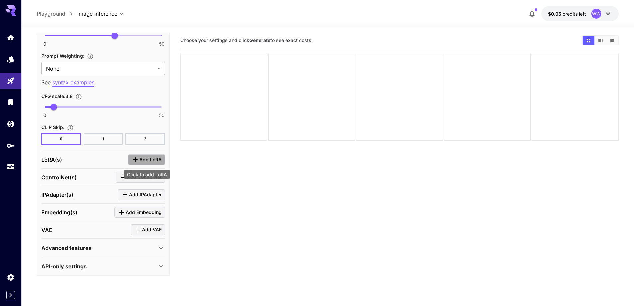
click at [139, 160] on icon "Click to add LoRA" at bounding box center [136, 160] width 8 height 8
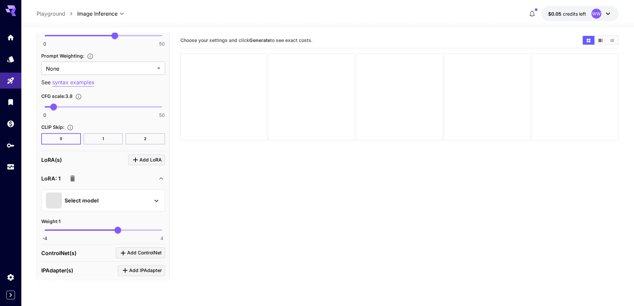
click at [112, 207] on div "Select model" at bounding box center [98, 200] width 104 height 16
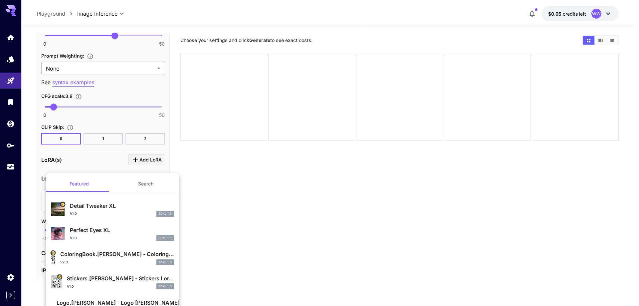
click at [143, 181] on button "Search" at bounding box center [146, 184] width 67 height 16
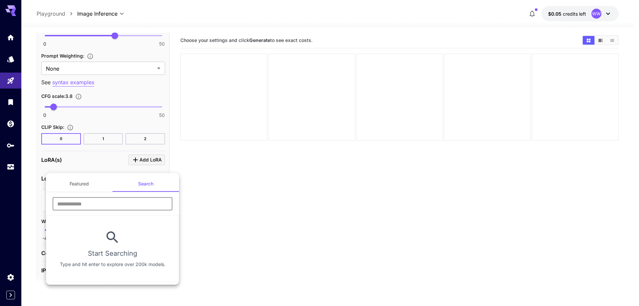
click at [122, 202] on input "text" at bounding box center [113, 203] width 120 height 13
type input "****"
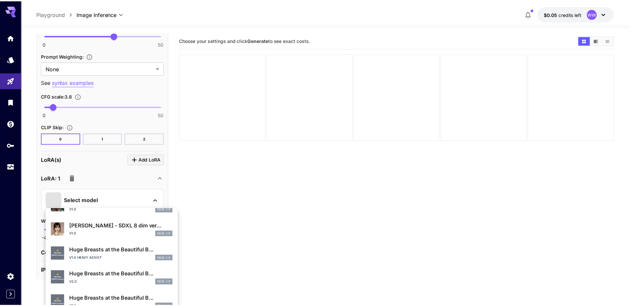
scroll to position [133, 0]
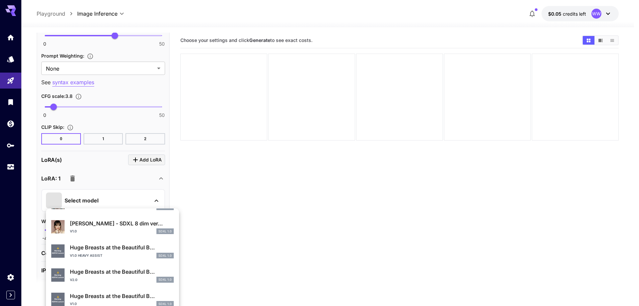
click at [95, 265] on li "⚠️ Warning: NSFW Content Huge Breasts at the Beautiful B... v2.0 SDXL 1.0" at bounding box center [112, 275] width 133 height 24
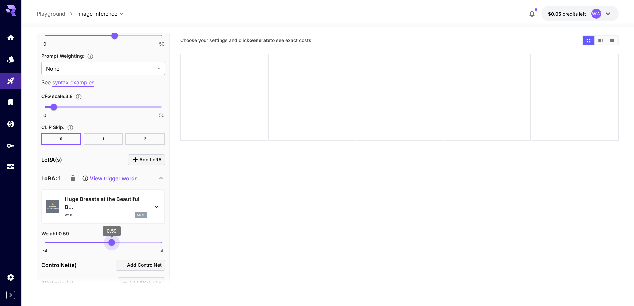
type input "****"
drag, startPoint x: 115, startPoint y: 242, endPoint x: 111, endPoint y: 243, distance: 4.1
click at [111, 243] on span "0.54" at bounding box center [111, 242] width 7 height 7
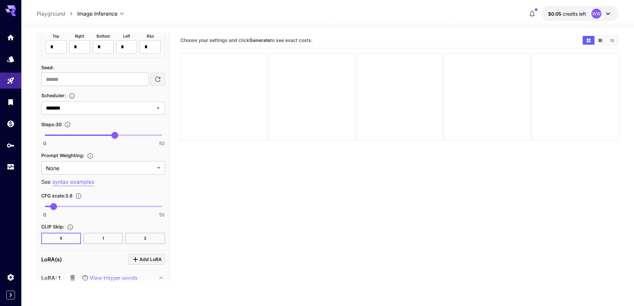
scroll to position [616, 0]
type input "**"
click at [116, 134] on span "31" at bounding box center [117, 135] width 7 height 7
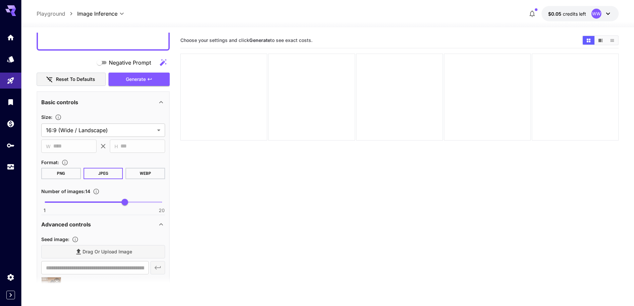
scroll to position [217, 0]
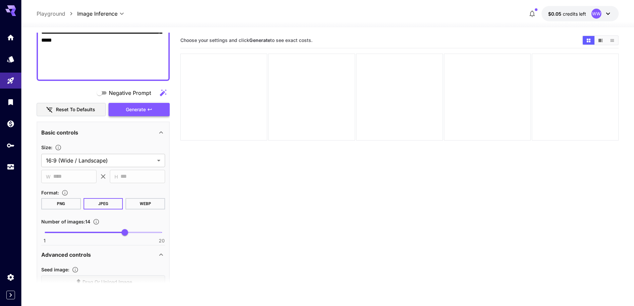
click at [143, 113] on span "Generate" at bounding box center [136, 110] width 20 height 8
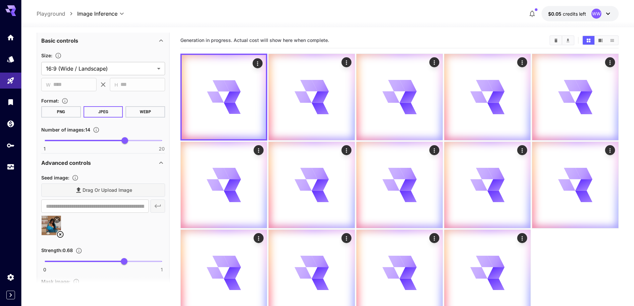
scroll to position [317, 0]
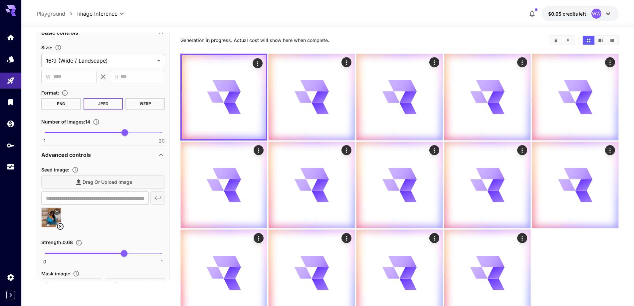
click at [59, 227] on icon at bounding box center [60, 226] width 8 height 8
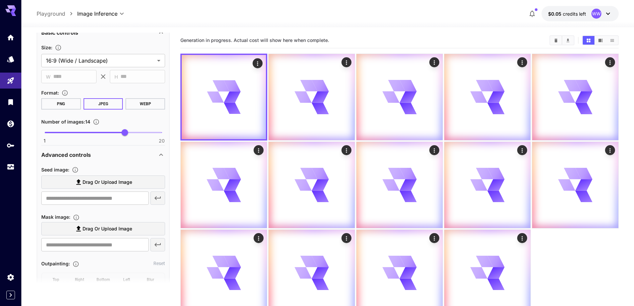
click at [119, 184] on span "Drag or upload image" at bounding box center [108, 182] width 50 height 8
click at [0, 0] on input "Drag or upload image" at bounding box center [0, 0] width 0 height 0
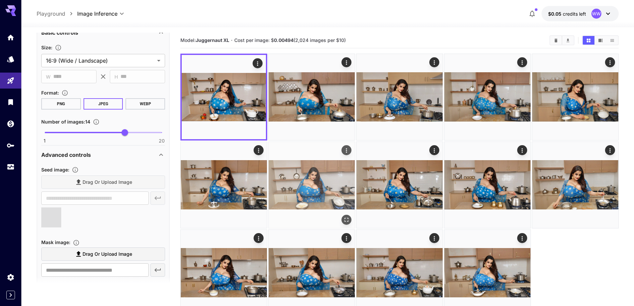
type input "**********"
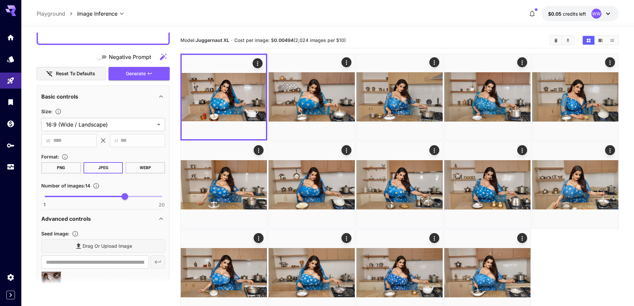
scroll to position [250, 0]
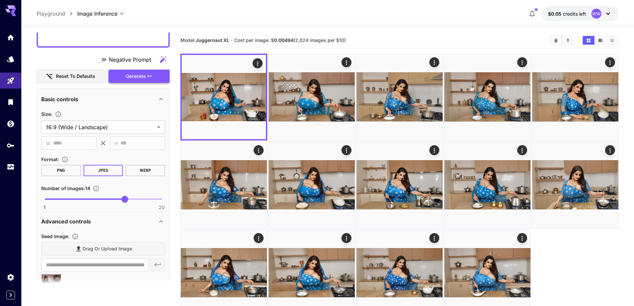
click at [153, 77] on button "Generate" at bounding box center [139, 77] width 61 height 14
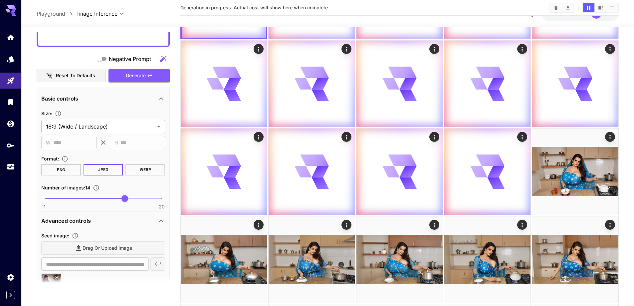
scroll to position [200, 0]
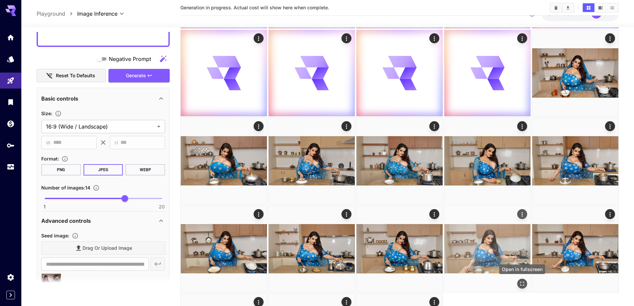
click at [521, 283] on icon "Open in fullscreen" at bounding box center [523, 284] width 4 height 4
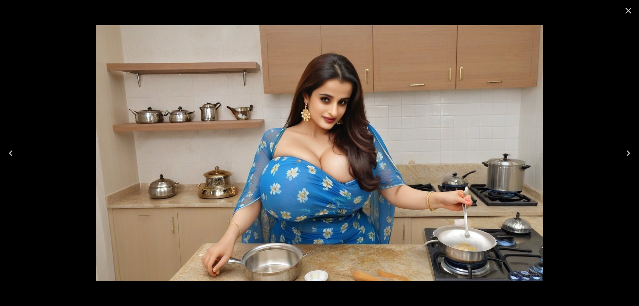
click at [632, 154] on icon "Next" at bounding box center [628, 153] width 11 height 11
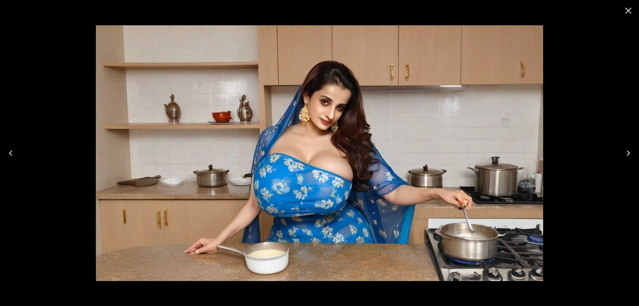
click at [632, 154] on icon "Next" at bounding box center [628, 153] width 11 height 11
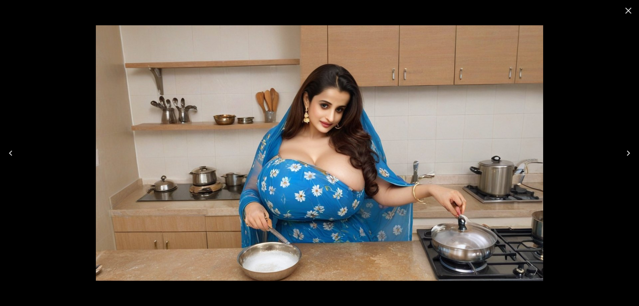
click at [632, 153] on icon "Next" at bounding box center [628, 153] width 11 height 11
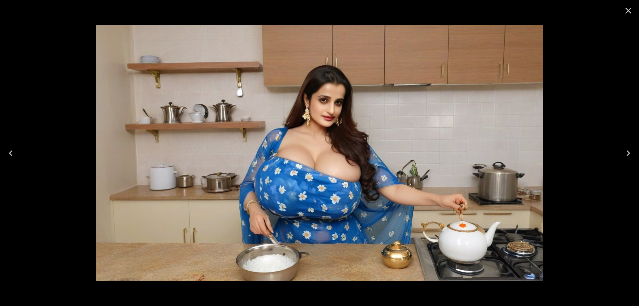
click at [632, 153] on icon "Next" at bounding box center [628, 153] width 11 height 11
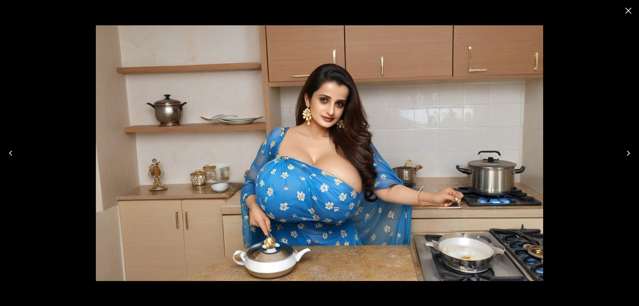
click at [626, 13] on icon "Close" at bounding box center [629, 11] width 6 height 6
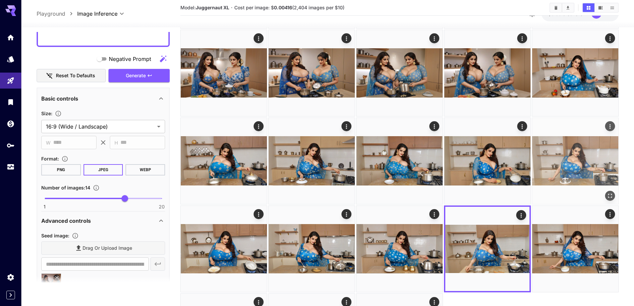
scroll to position [167, 0]
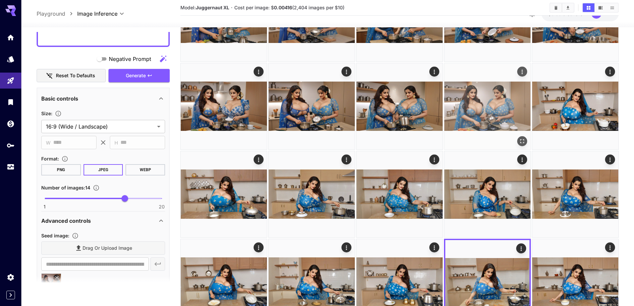
click at [523, 140] on icon "Open in fullscreen" at bounding box center [522, 141] width 7 height 7
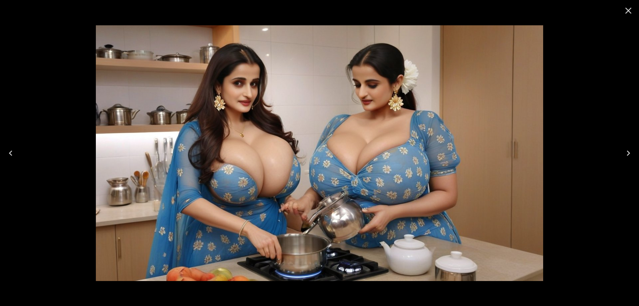
click at [630, 14] on icon "Close" at bounding box center [628, 10] width 11 height 11
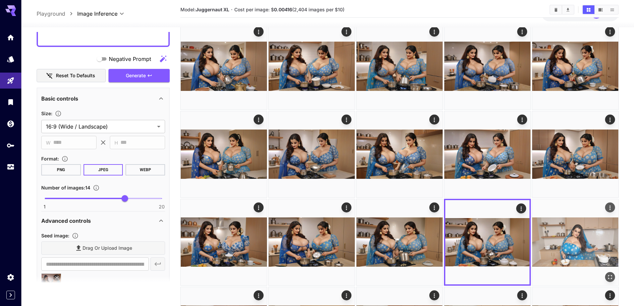
scroll to position [0, 0]
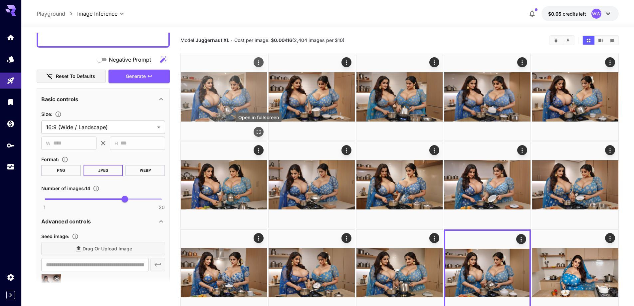
click at [261, 129] on icon "Open in fullscreen" at bounding box center [258, 132] width 7 height 7
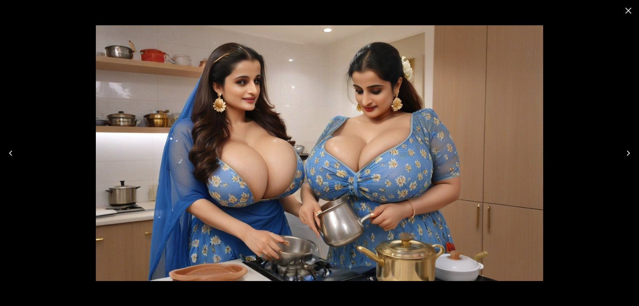
click at [635, 8] on button "Close" at bounding box center [629, 11] width 16 height 16
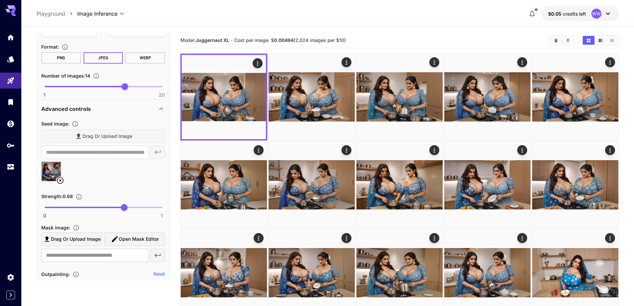
scroll to position [383, 0]
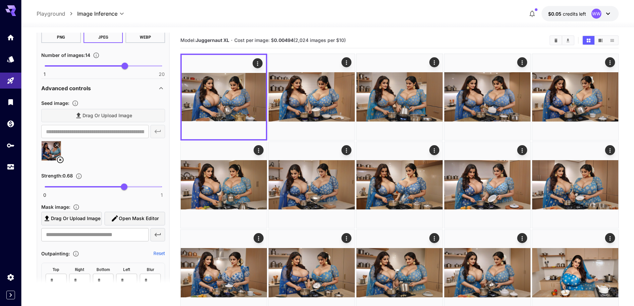
click at [60, 162] on icon at bounding box center [60, 160] width 8 height 8
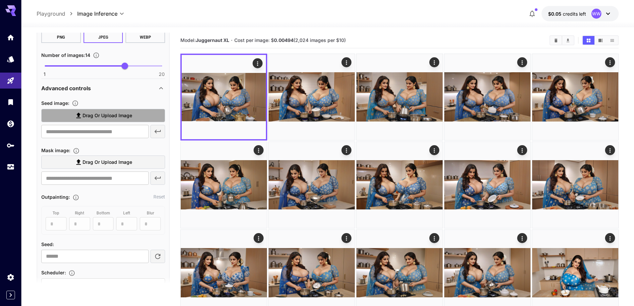
click at [113, 115] on span "Drag or upload image" at bounding box center [108, 116] width 50 height 8
click at [0, 0] on input "Drag or upload image" at bounding box center [0, 0] width 0 height 0
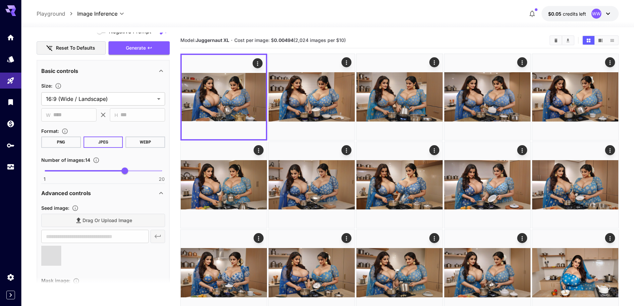
type input "**********"
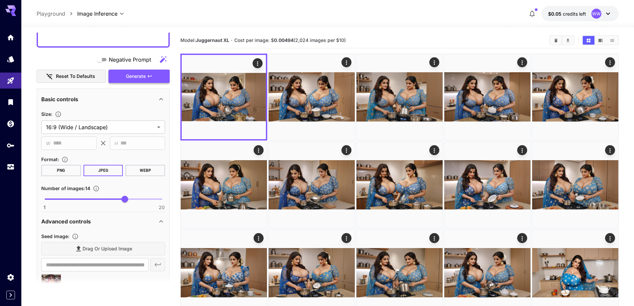
click at [139, 79] on span "Generate" at bounding box center [136, 76] width 20 height 8
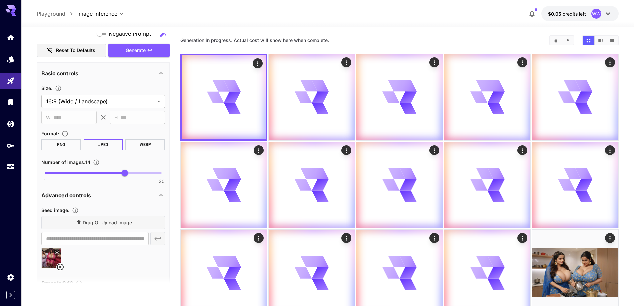
scroll to position [383, 0]
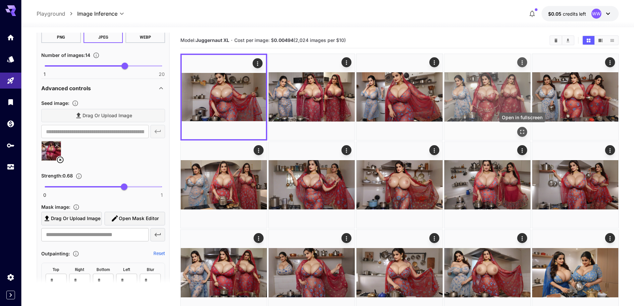
click at [523, 132] on icon "Open in fullscreen" at bounding box center [522, 132] width 7 height 7
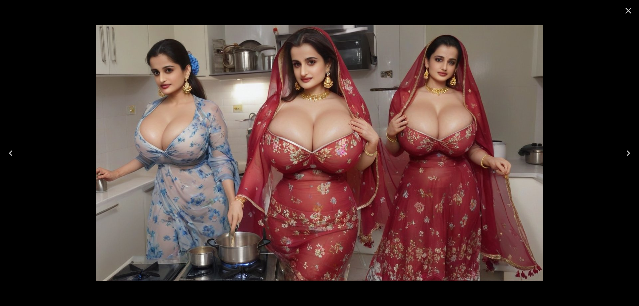
click at [627, 12] on icon "Close" at bounding box center [629, 11] width 6 height 6
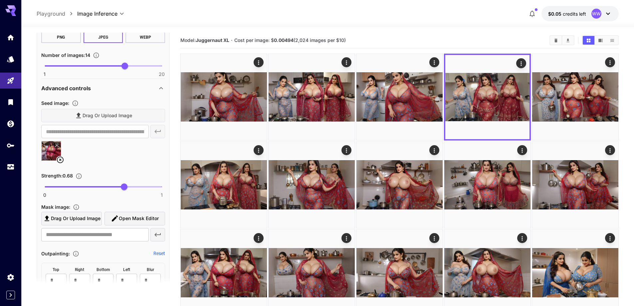
click at [59, 160] on icon at bounding box center [60, 160] width 8 height 8
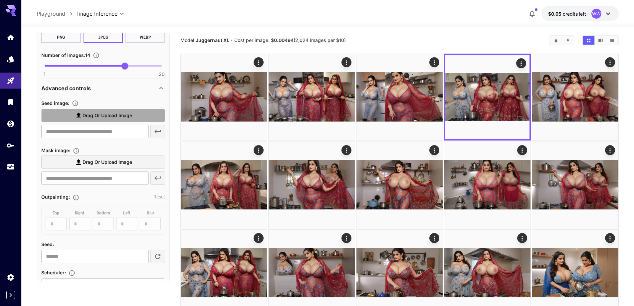
click at [108, 117] on span "Drag or upload image" at bounding box center [108, 116] width 50 height 8
click at [0, 0] on input "Drag or upload image" at bounding box center [0, 0] width 0 height 0
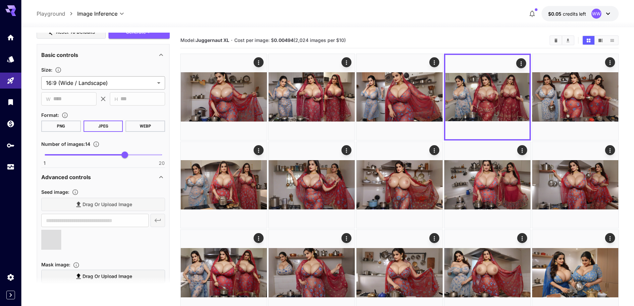
type input "**********"
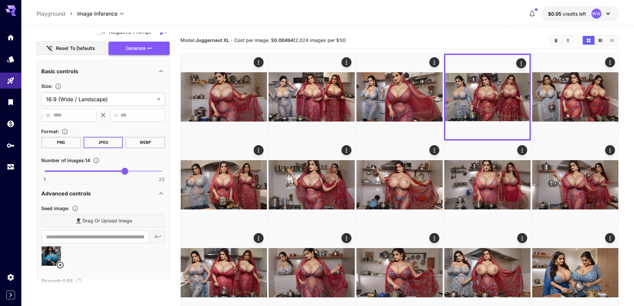
scroll to position [283, 0]
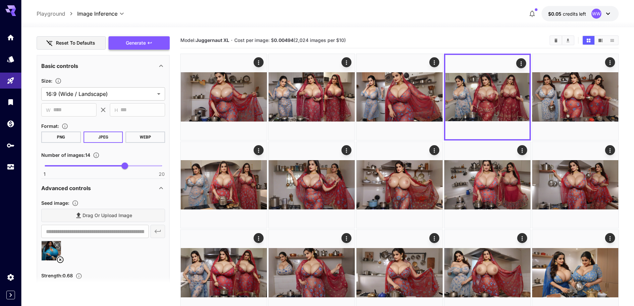
click at [136, 41] on span "Generate" at bounding box center [136, 43] width 20 height 8
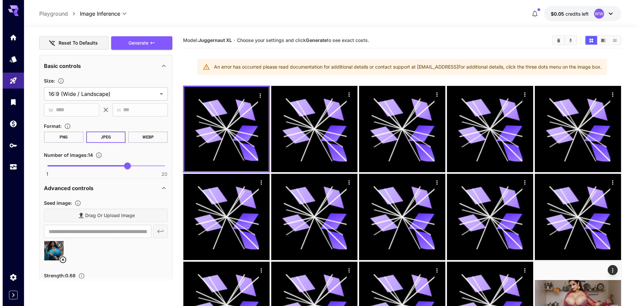
scroll to position [167, 0]
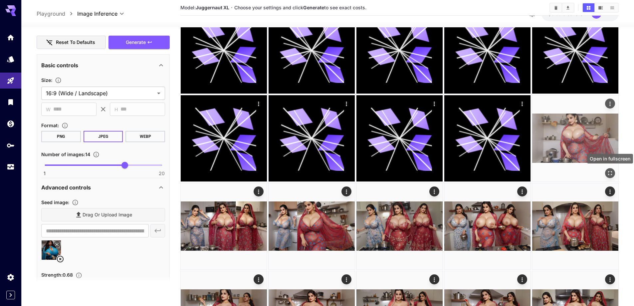
click at [610, 173] on icon "Open in fullscreen" at bounding box center [610, 173] width 7 height 7
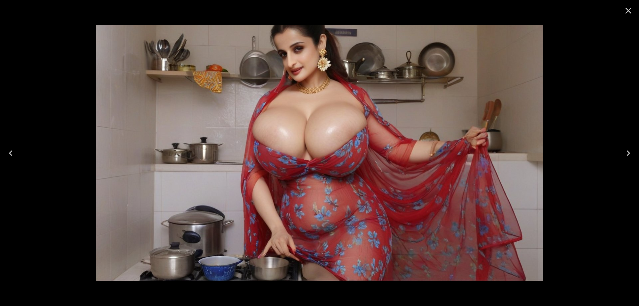
click at [631, 151] on icon "Next" at bounding box center [628, 153] width 11 height 11
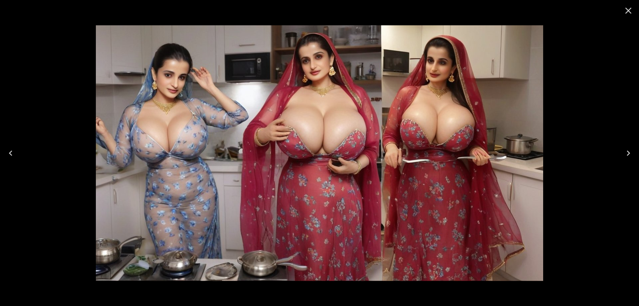
click at [631, 151] on icon "Next" at bounding box center [628, 153] width 11 height 11
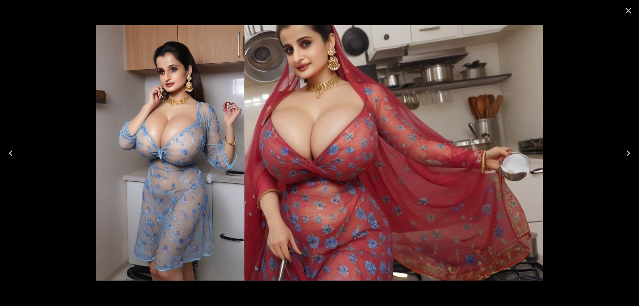
click at [631, 151] on icon "Next" at bounding box center [628, 153] width 11 height 11
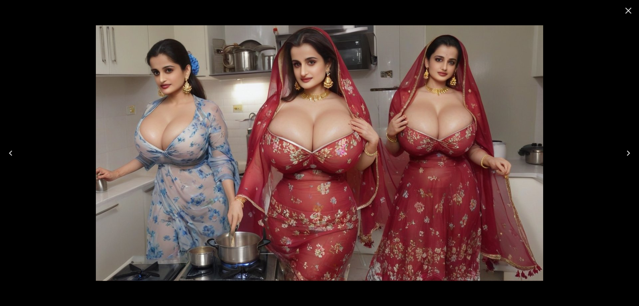
click at [631, 151] on icon "Next" at bounding box center [628, 153] width 11 height 11
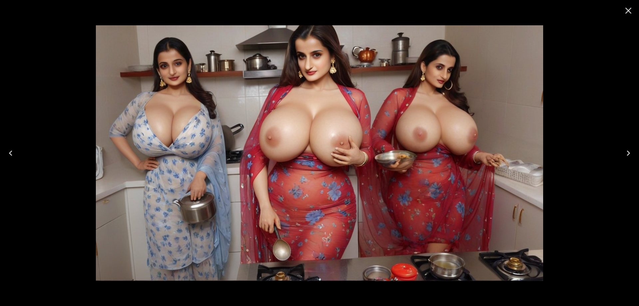
scroll to position [283, 0]
click at [632, 156] on icon "Next" at bounding box center [628, 153] width 11 height 11
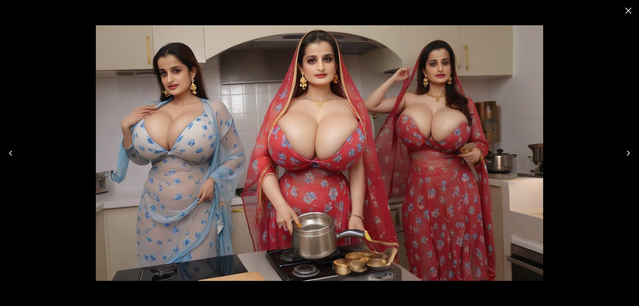
click at [632, 156] on icon "Next" at bounding box center [628, 153] width 11 height 11
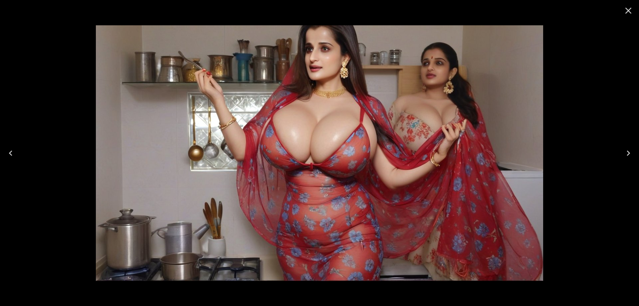
drag, startPoint x: 505, startPoint y: 141, endPoint x: 631, endPoint y: 157, distance: 127.0
click at [631, 157] on icon "Next" at bounding box center [628, 153] width 11 height 11
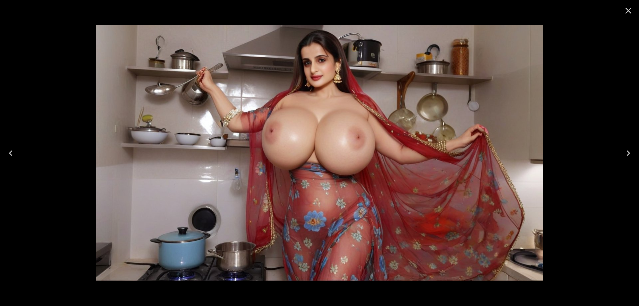
click at [626, 154] on icon "Next" at bounding box center [628, 153] width 11 height 11
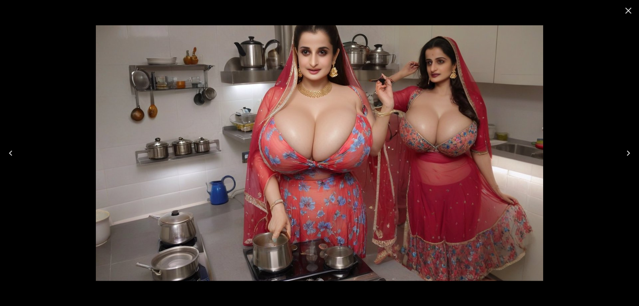
click at [621, 156] on button "Next" at bounding box center [628, 153] width 21 height 27
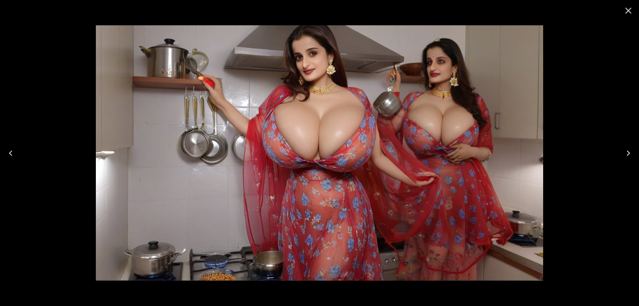
click at [621, 156] on button "Next" at bounding box center [628, 153] width 21 height 27
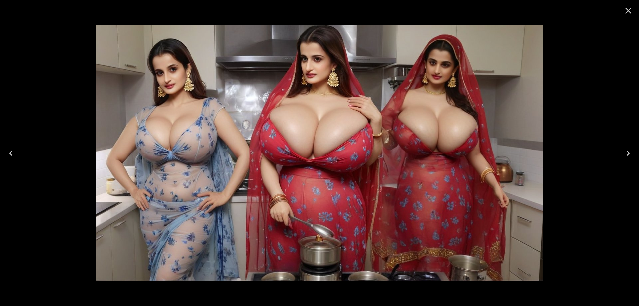
click at [629, 154] on icon "Next" at bounding box center [628, 153] width 11 height 11
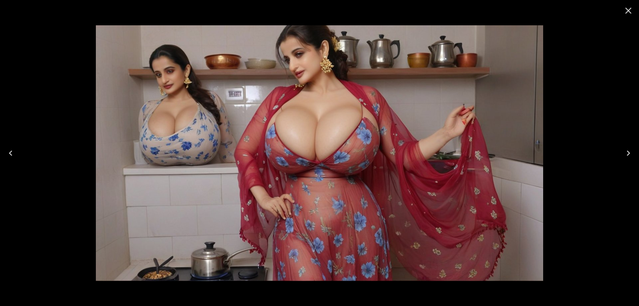
click at [629, 154] on icon "Next" at bounding box center [628, 153] width 11 height 11
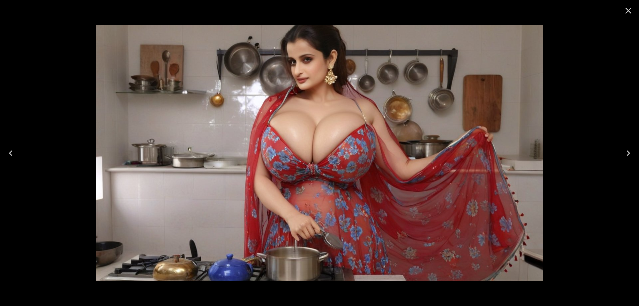
click at [618, 153] on div at bounding box center [319, 153] width 639 height 306
click at [624, 156] on icon "Next" at bounding box center [628, 153] width 11 height 11
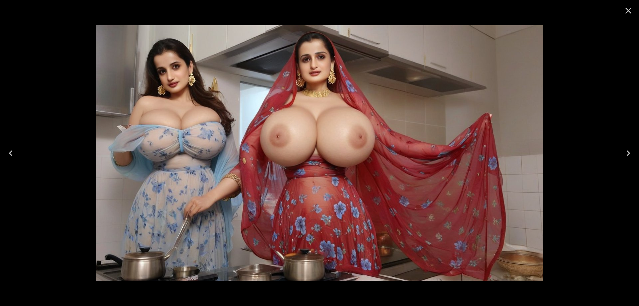
click at [625, 156] on icon "Next" at bounding box center [628, 153] width 11 height 11
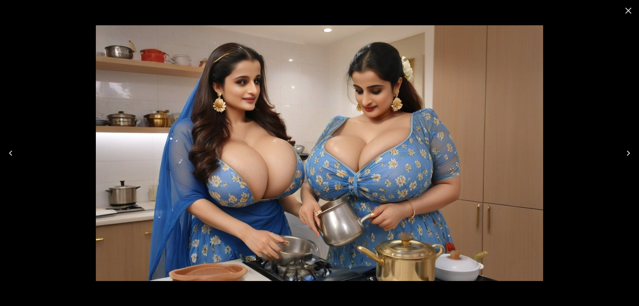
click at [635, 145] on button "Next" at bounding box center [628, 153] width 21 height 27
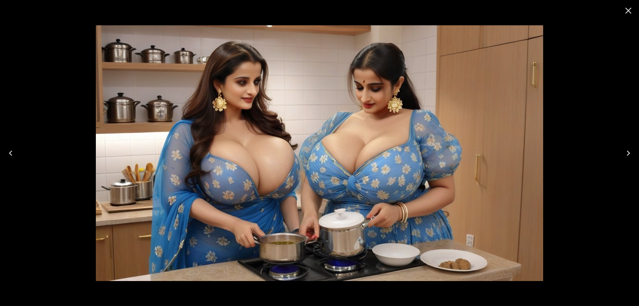
click at [635, 145] on button "Next" at bounding box center [628, 153] width 21 height 27
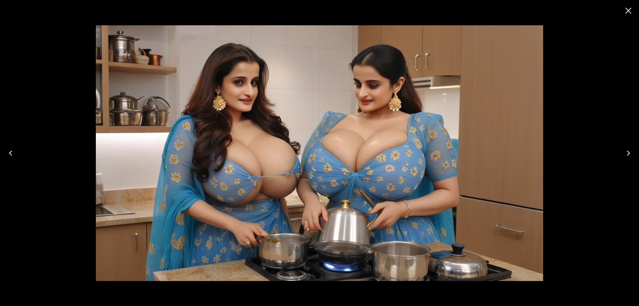
click at [635, 145] on button "Next" at bounding box center [628, 153] width 21 height 27
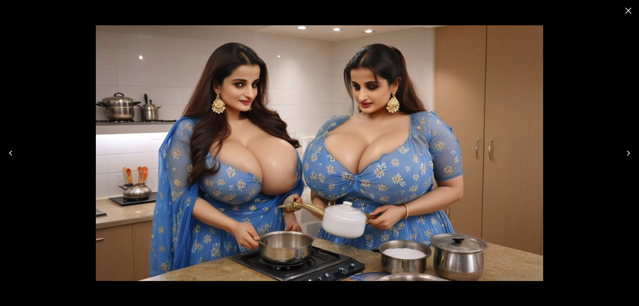
click at [635, 145] on button "Next" at bounding box center [628, 153] width 21 height 27
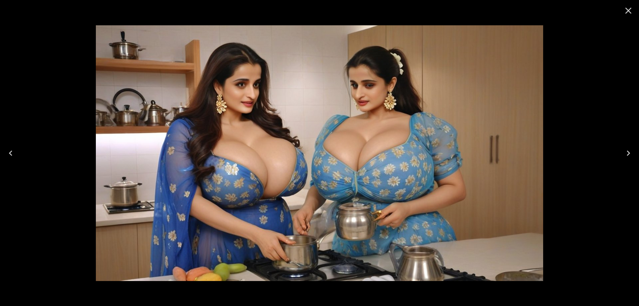
click at [635, 145] on button "Next" at bounding box center [628, 153] width 21 height 27
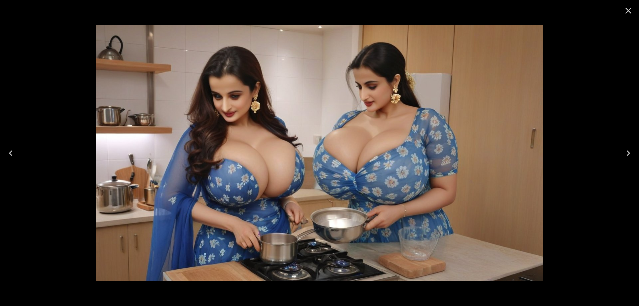
click at [635, 145] on button "Next" at bounding box center [628, 153] width 21 height 27
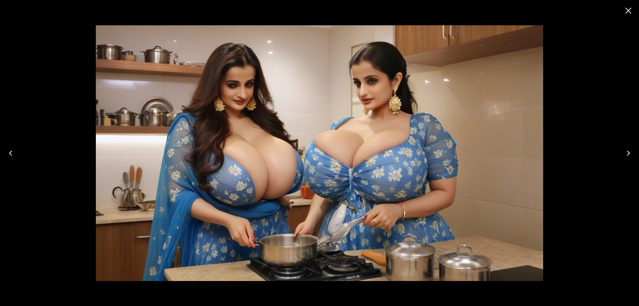
click at [635, 145] on button "Next" at bounding box center [628, 153] width 21 height 27
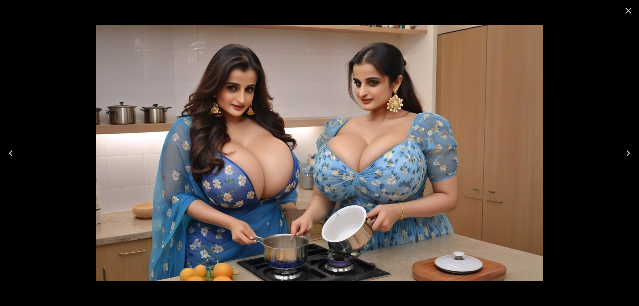
click at [635, 145] on button "Next" at bounding box center [628, 153] width 21 height 27
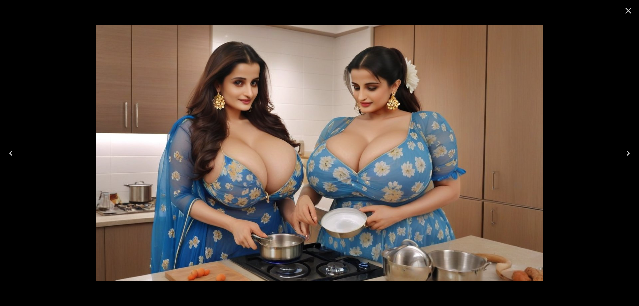
click at [635, 145] on button "Next" at bounding box center [628, 153] width 21 height 27
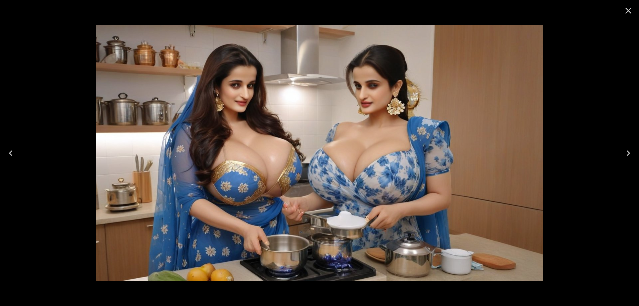
click at [635, 145] on button "Next" at bounding box center [628, 153] width 21 height 27
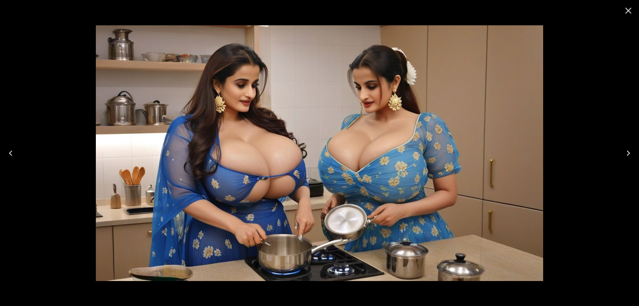
click at [635, 145] on button "Next" at bounding box center [628, 153] width 21 height 27
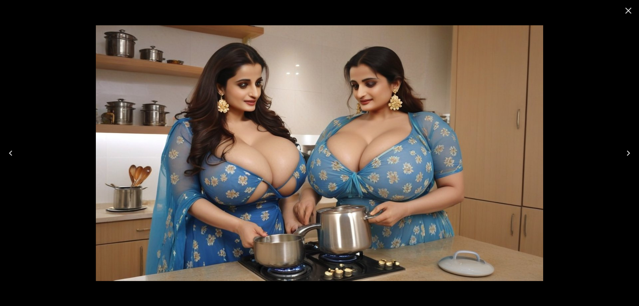
click at [635, 145] on button "Next" at bounding box center [628, 153] width 21 height 27
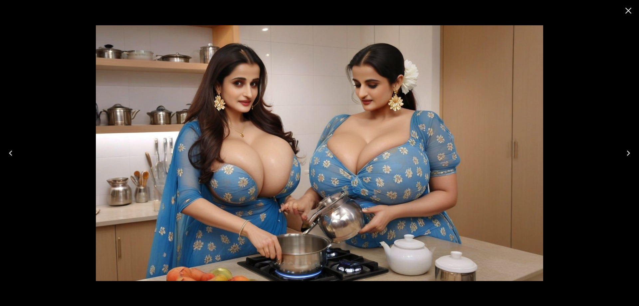
click at [635, 145] on button "Next" at bounding box center [628, 153] width 21 height 27
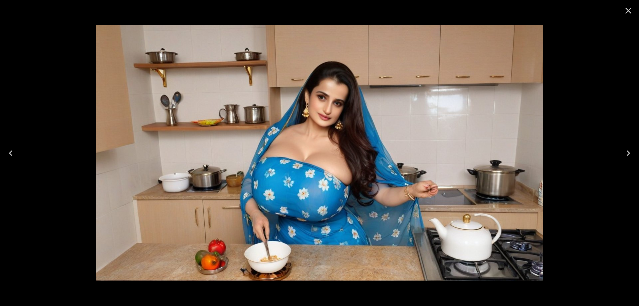
click at [627, 146] on button "Next" at bounding box center [628, 153] width 21 height 27
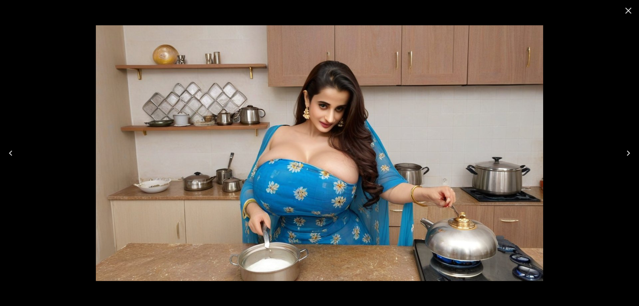
click at [624, 146] on button "Next" at bounding box center [628, 153] width 21 height 27
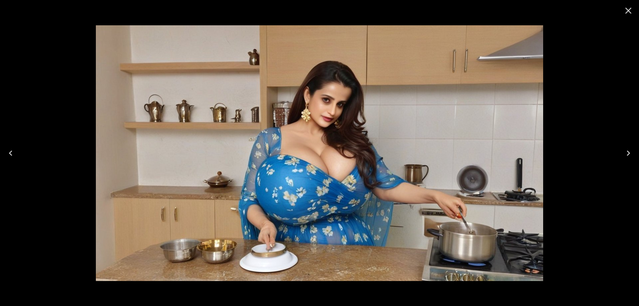
click at [621, 155] on button "Next" at bounding box center [628, 153] width 21 height 27
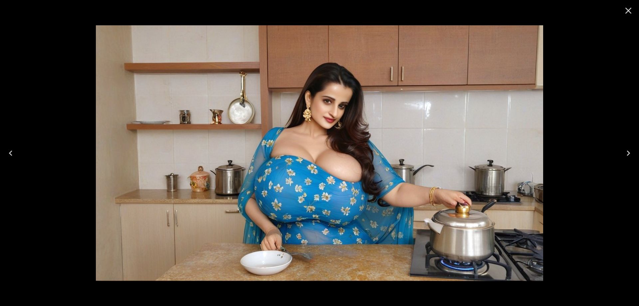
click at [621, 155] on button "Next" at bounding box center [628, 153] width 21 height 27
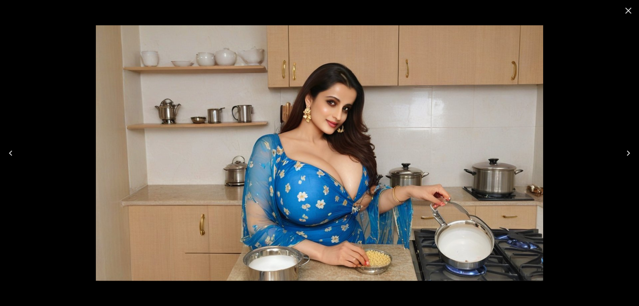
click at [621, 155] on button "Next" at bounding box center [628, 153] width 21 height 27
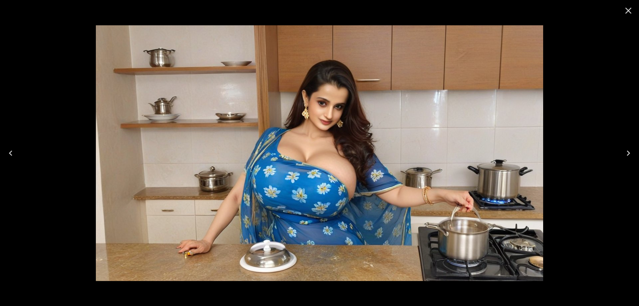
click at [621, 155] on button "Next" at bounding box center [628, 153] width 21 height 27
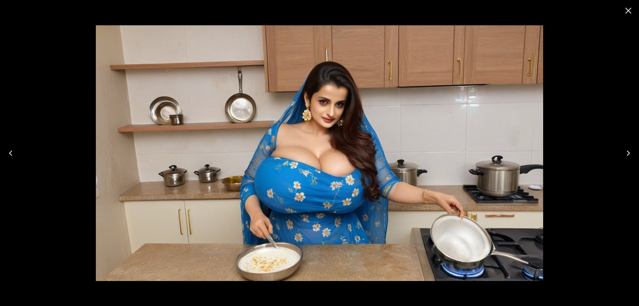
click at [621, 155] on button "Next" at bounding box center [628, 153] width 21 height 27
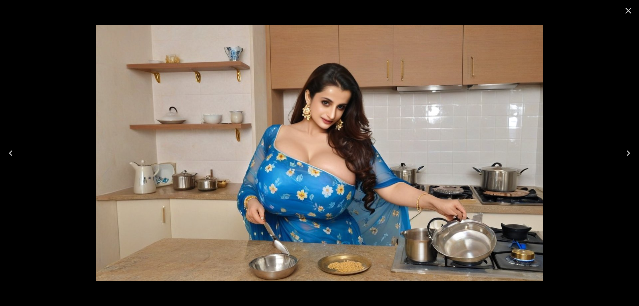
click at [621, 155] on button "Next" at bounding box center [628, 153] width 21 height 27
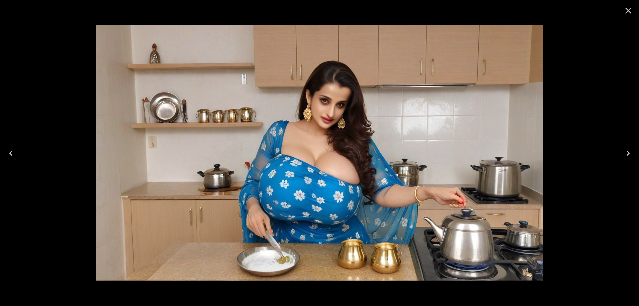
click at [621, 155] on button "Next" at bounding box center [628, 153] width 21 height 27
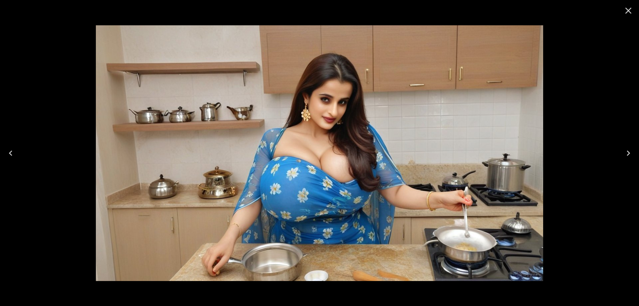
click at [621, 155] on button "Next" at bounding box center [628, 153] width 21 height 27
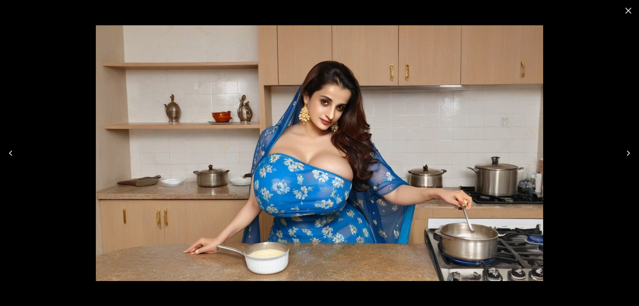
click at [621, 155] on button "Next" at bounding box center [628, 153] width 21 height 27
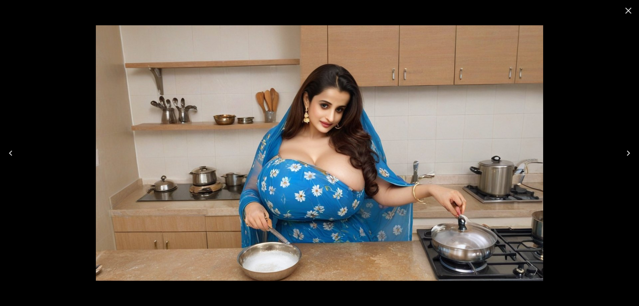
click at [621, 155] on button "Next" at bounding box center [628, 153] width 21 height 27
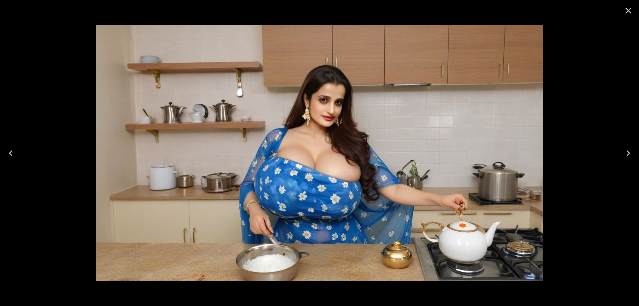
click at [621, 155] on button "Next" at bounding box center [628, 153] width 21 height 27
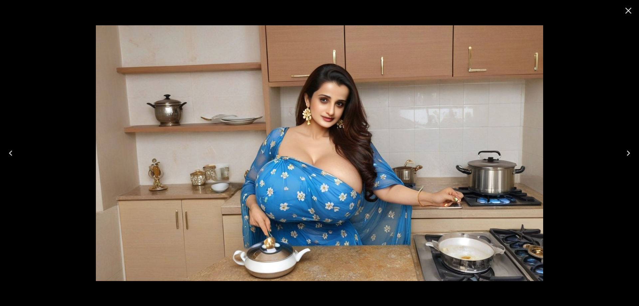
click at [621, 155] on button "Next" at bounding box center [628, 153] width 21 height 27
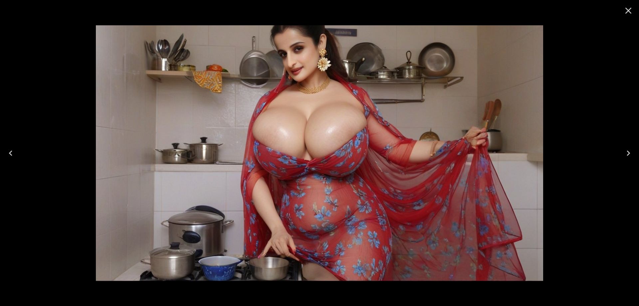
click at [624, 10] on icon "Close" at bounding box center [628, 10] width 11 height 11
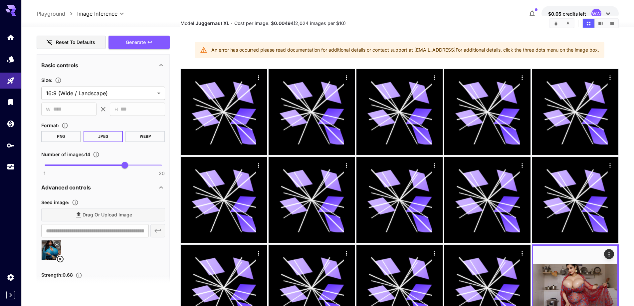
scroll to position [0, 0]
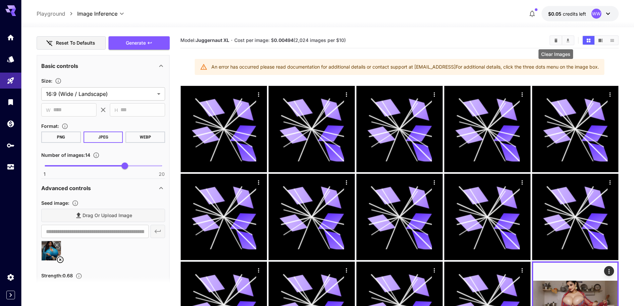
click at [555, 36] on button "Clear Images" at bounding box center [557, 40] width 12 height 9
